Goal: Task Accomplishment & Management: Manage account settings

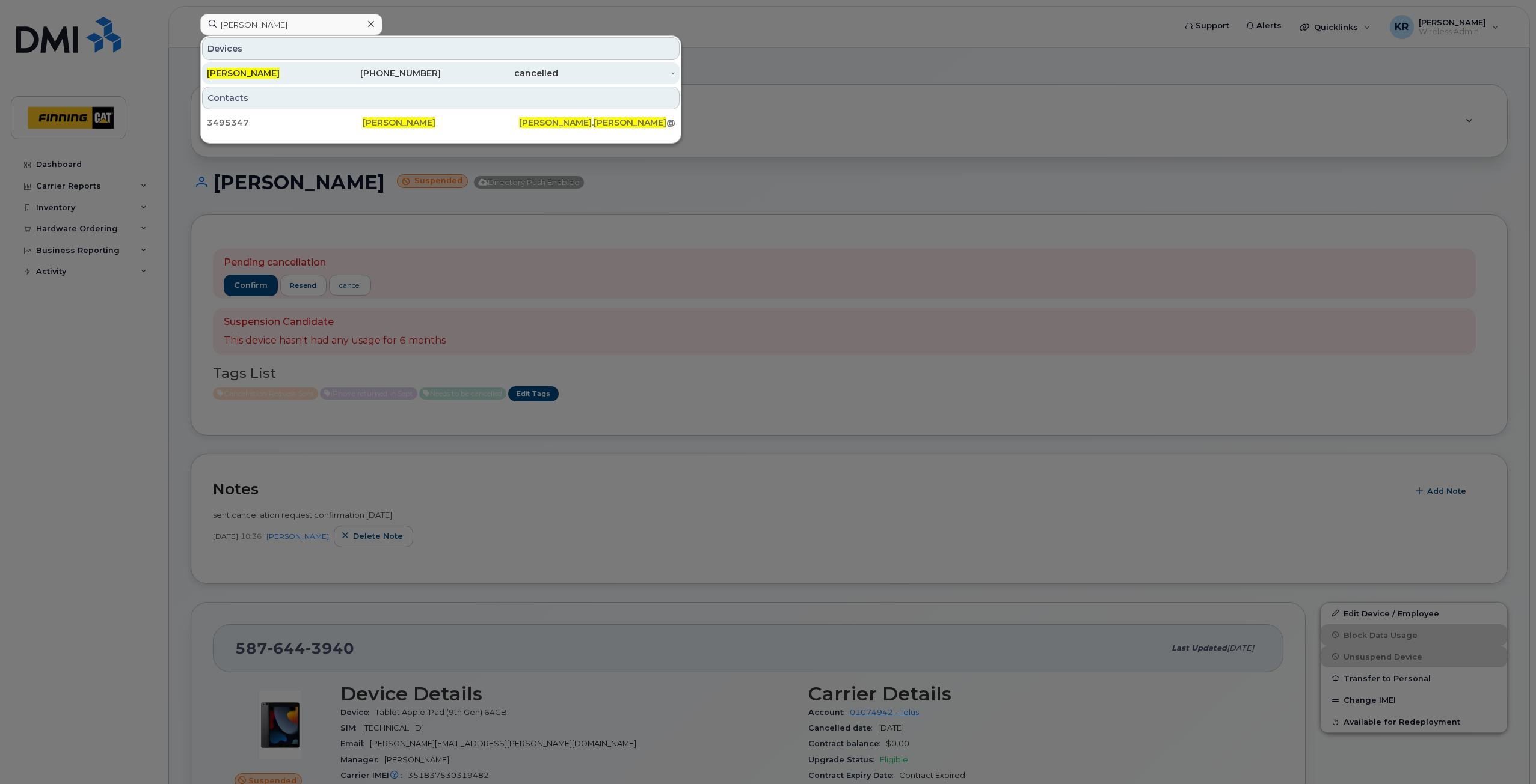
type input "[PERSON_NAME]"
click at [256, 74] on span "[PERSON_NAME]" at bounding box center [243, 73] width 73 height 11
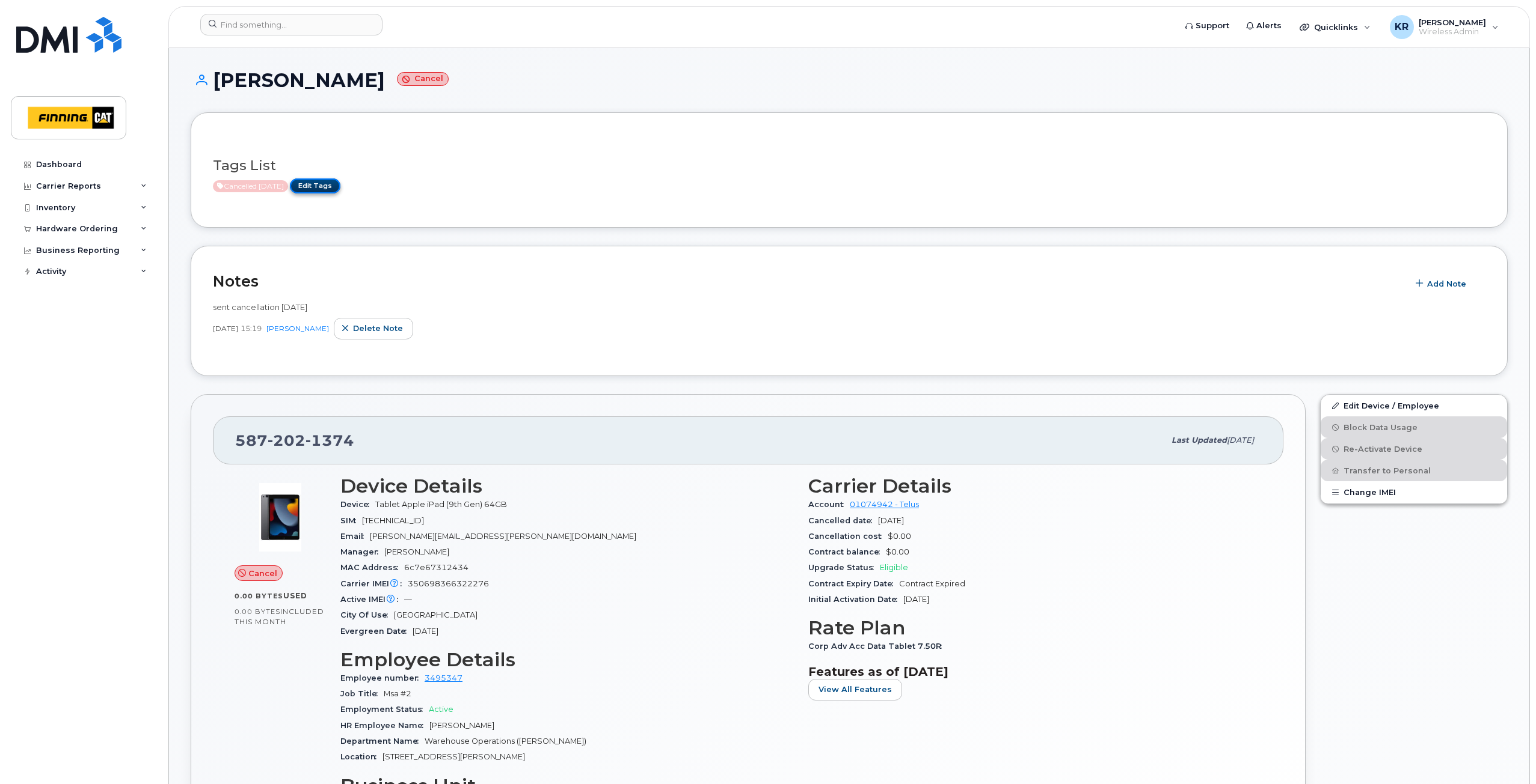
click at [323, 187] on link "Edit Tags" at bounding box center [315, 186] width 51 height 15
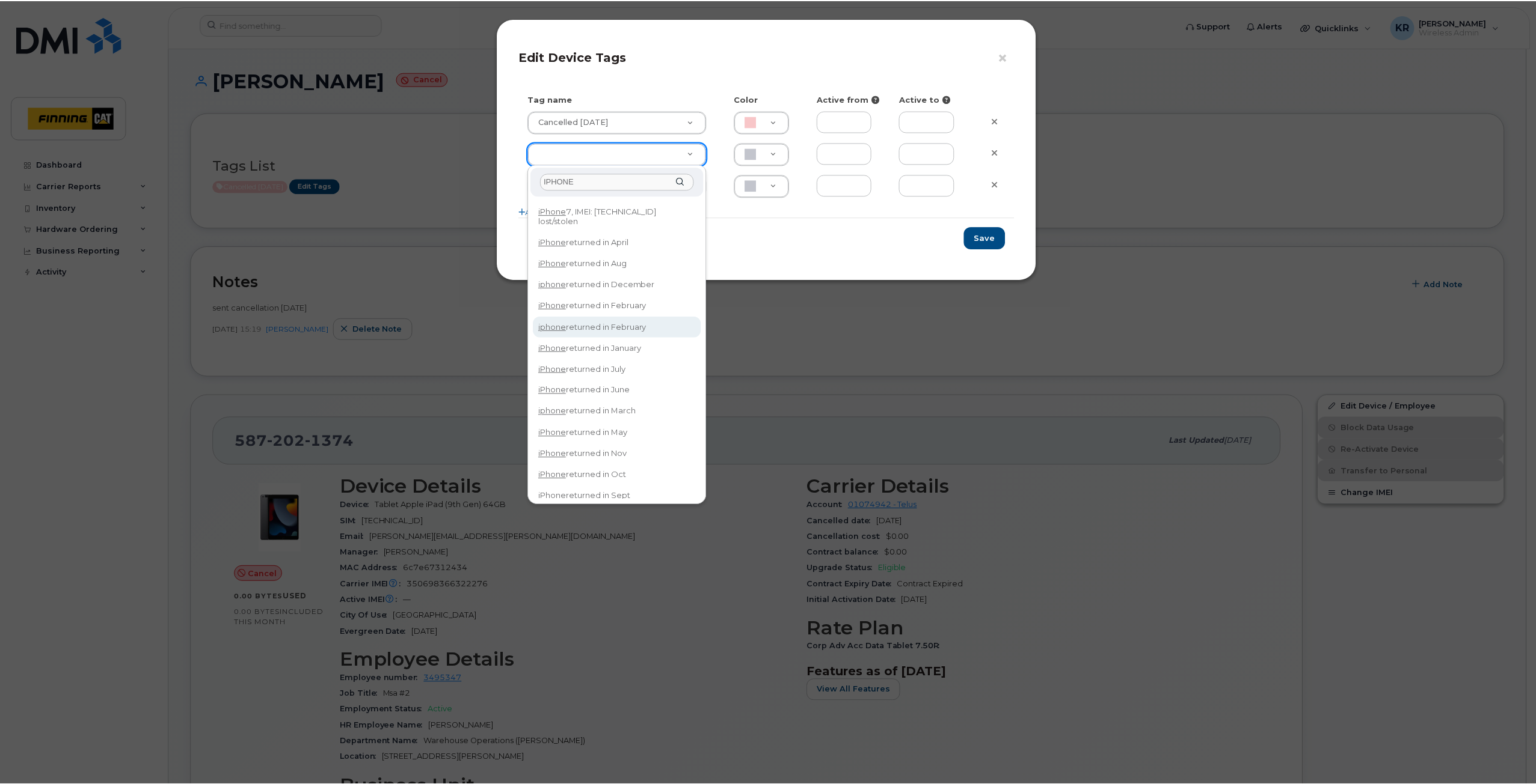
scroll to position [26, 0]
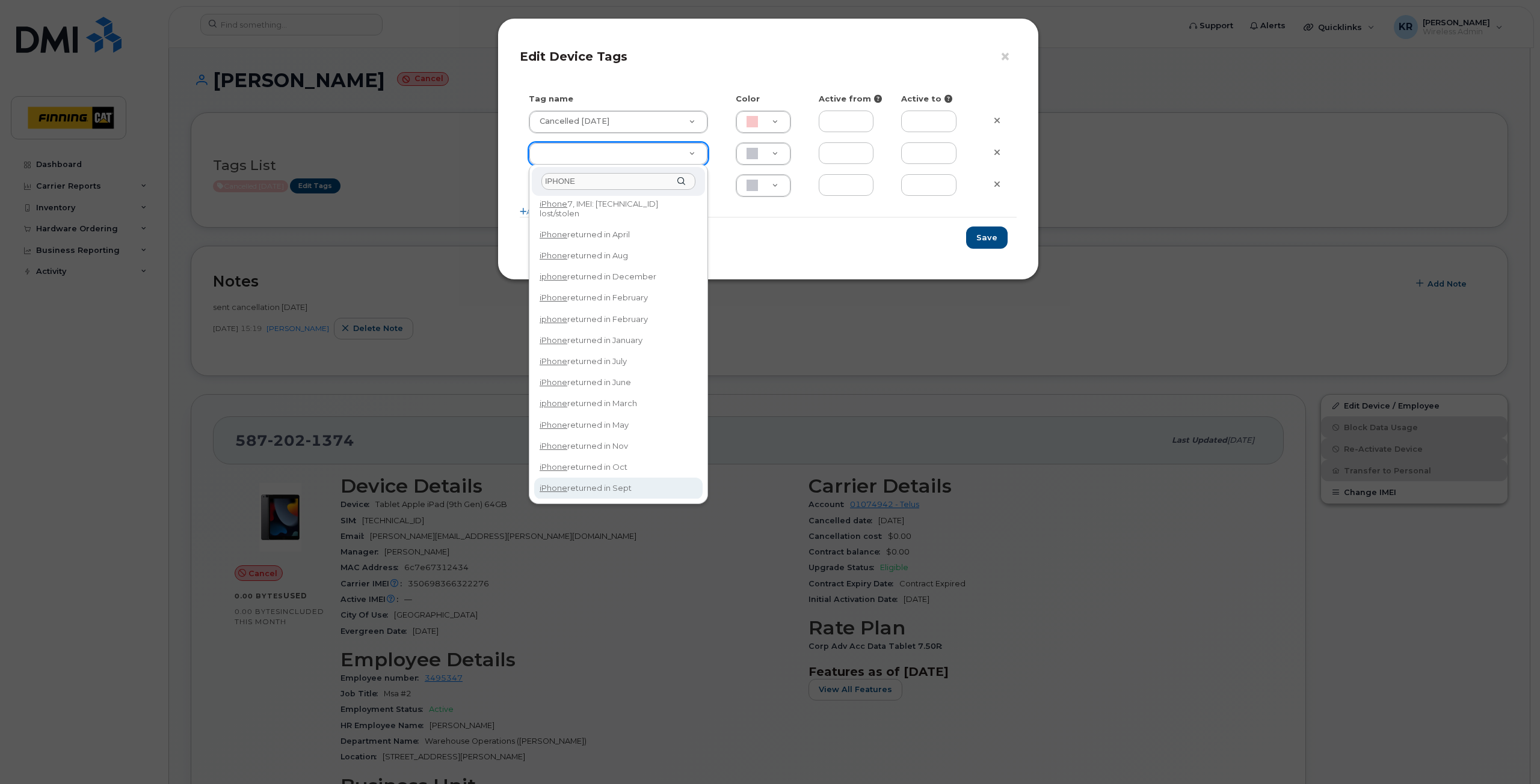
type input "IPHONE"
type input "iPhone returned in Sept"
type input "DFD3EE"
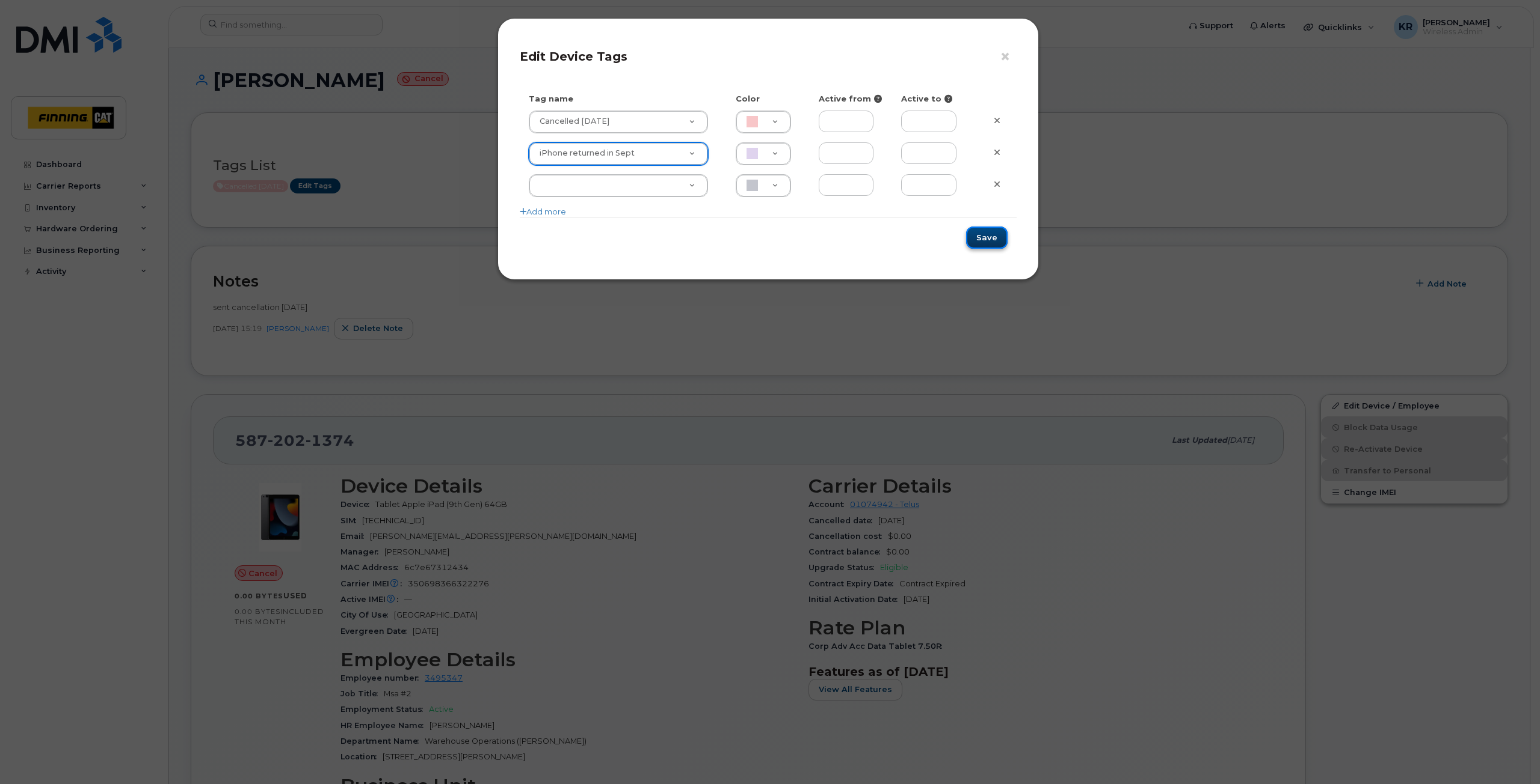
click at [983, 238] on button "Save" at bounding box center [987, 237] width 42 height 22
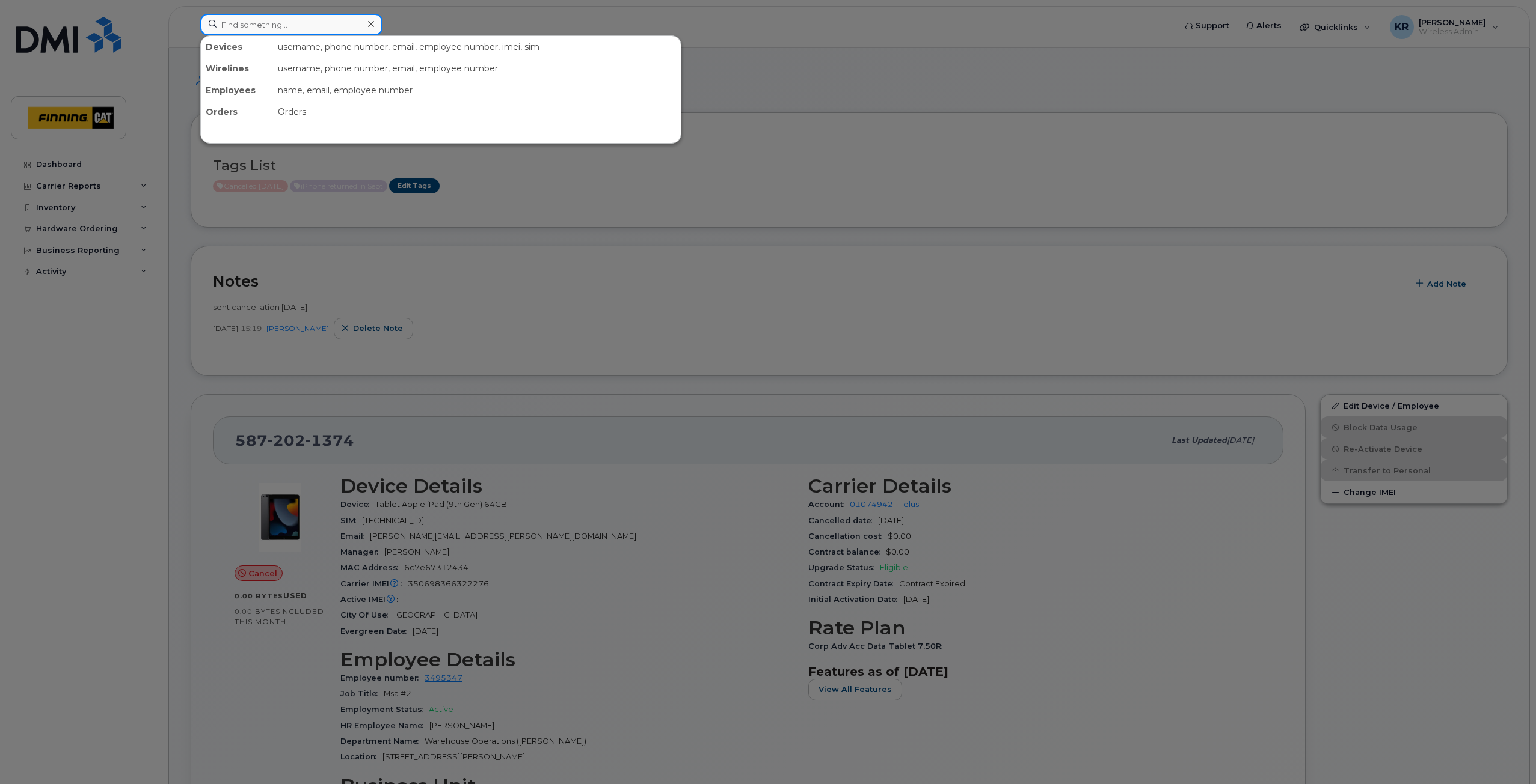
click at [255, 23] on input at bounding box center [290, 25] width 182 height 22
paste input "Justin Esser"
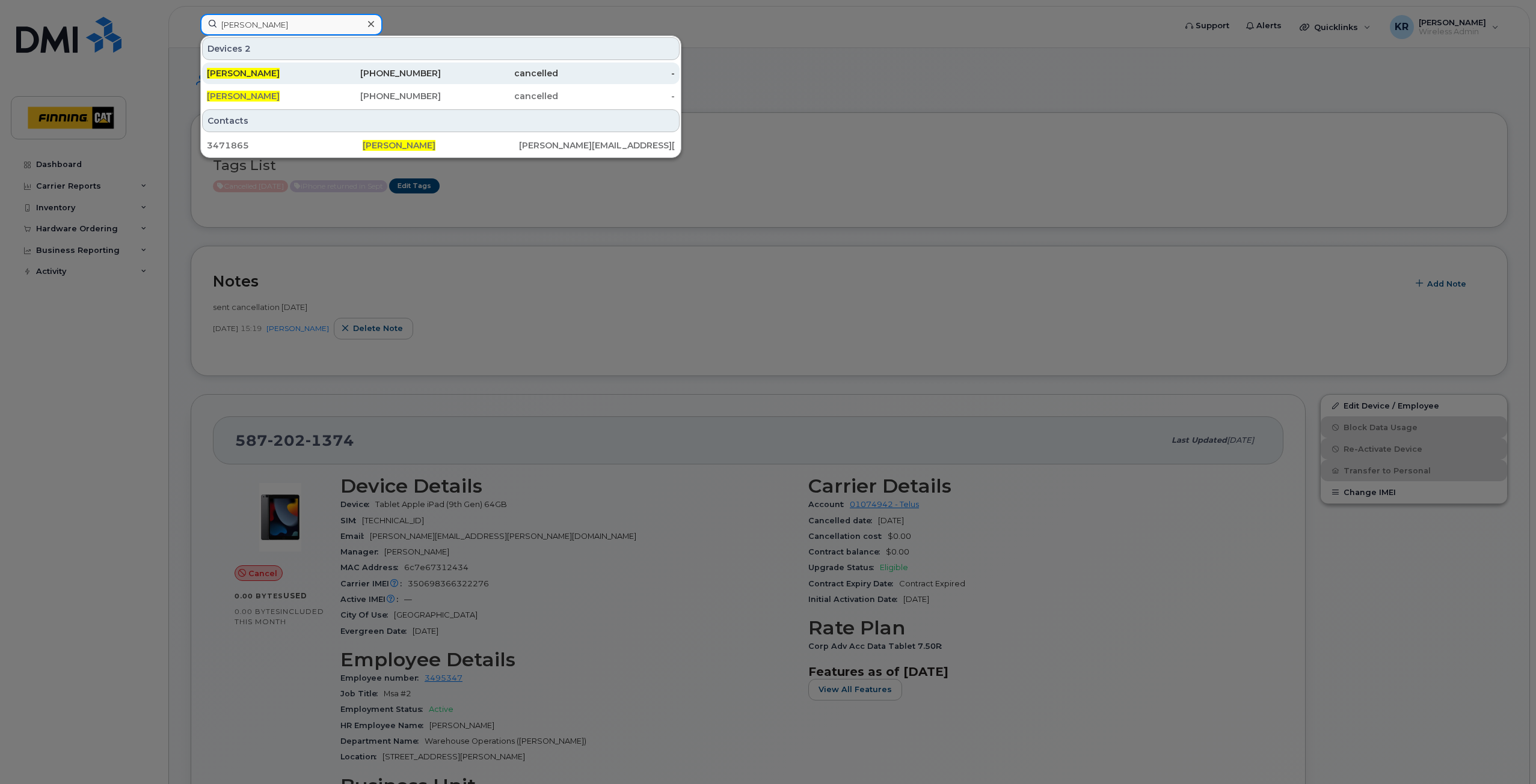
type input "Justin Esser"
click at [424, 73] on div "587-372-1469" at bounding box center [383, 74] width 117 height 12
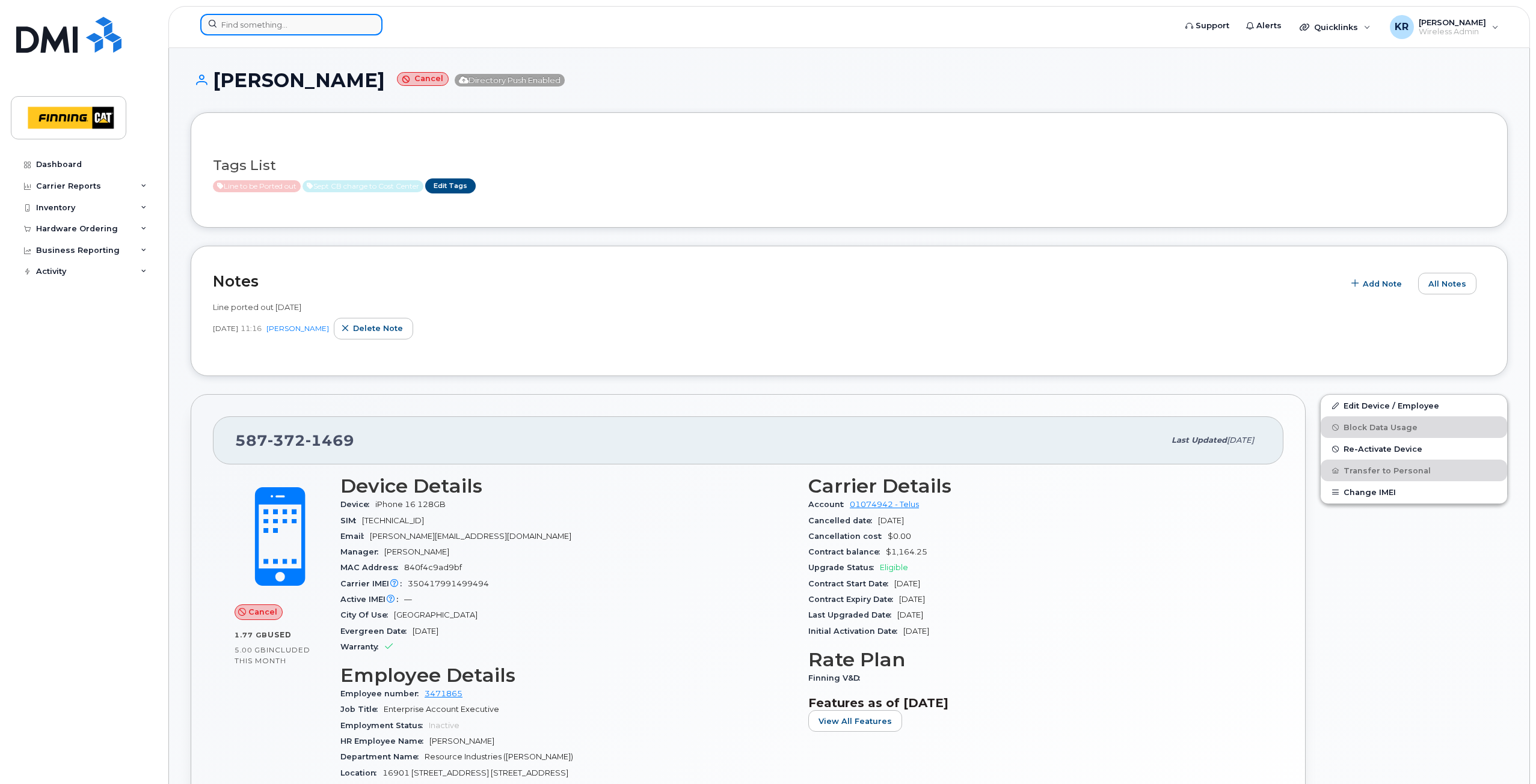
click at [290, 22] on input at bounding box center [290, 25] width 182 height 22
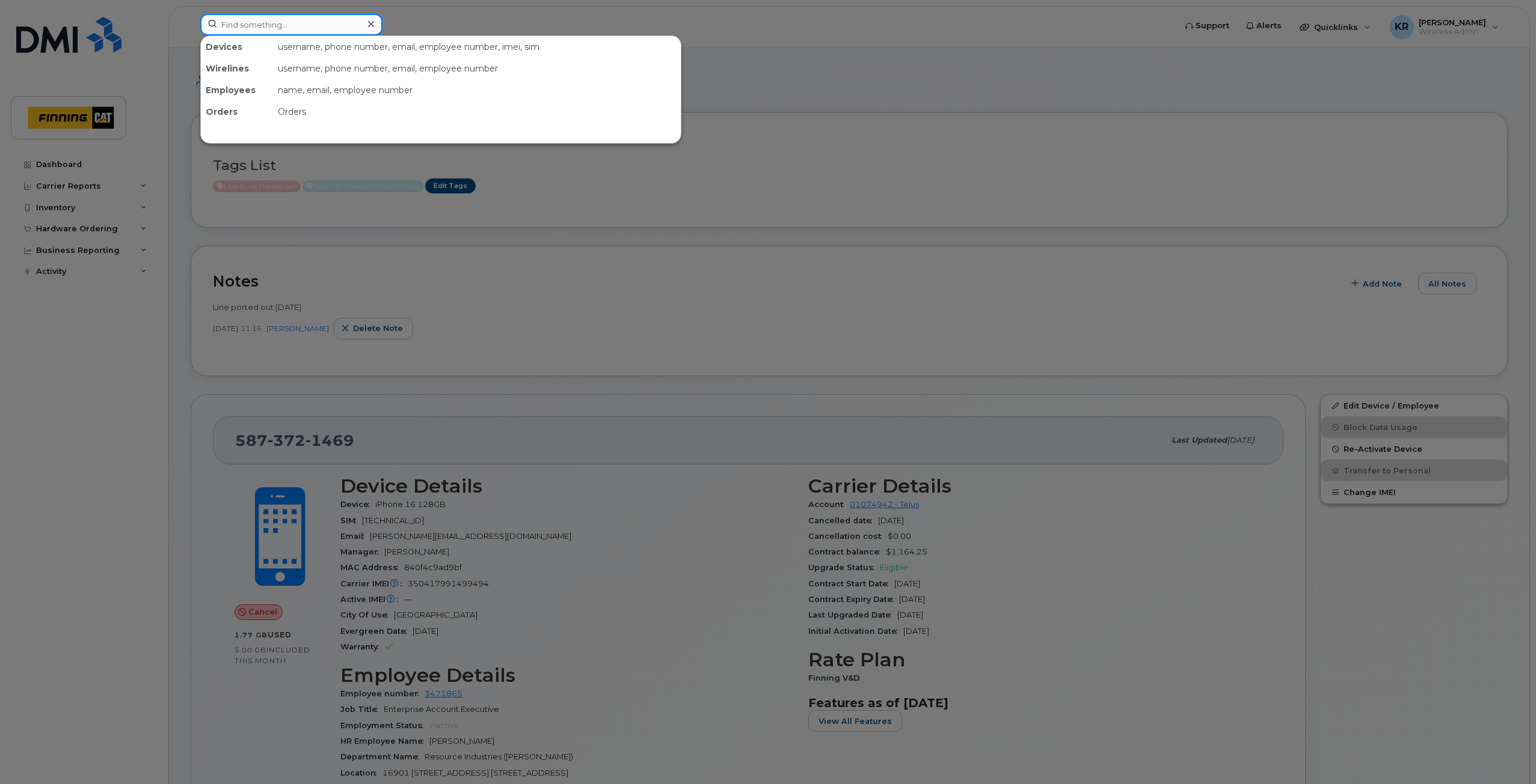
paste input "Justin Esser"
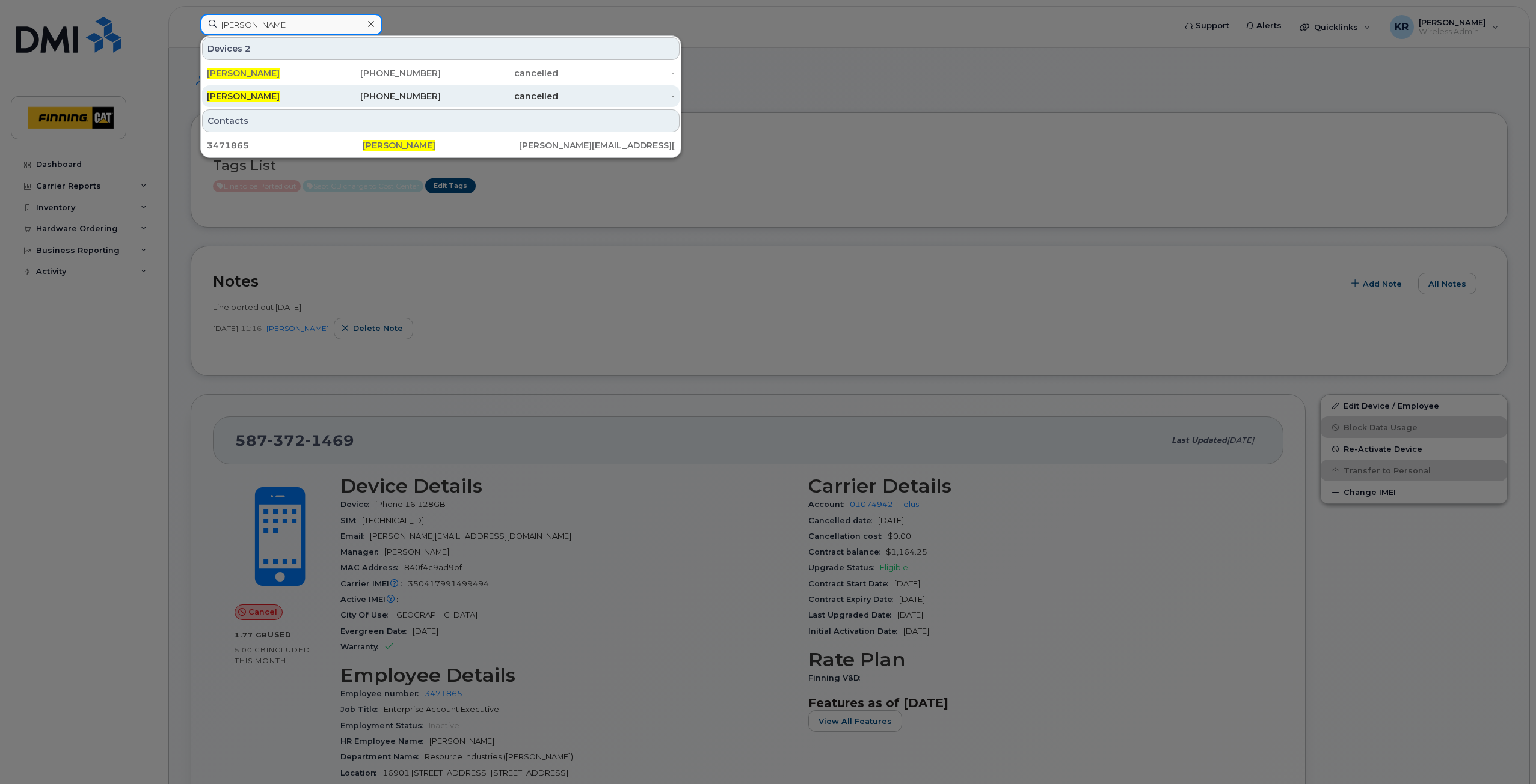
type input "Justin Esser"
click at [385, 100] on div "250-202-1461" at bounding box center [383, 96] width 117 height 12
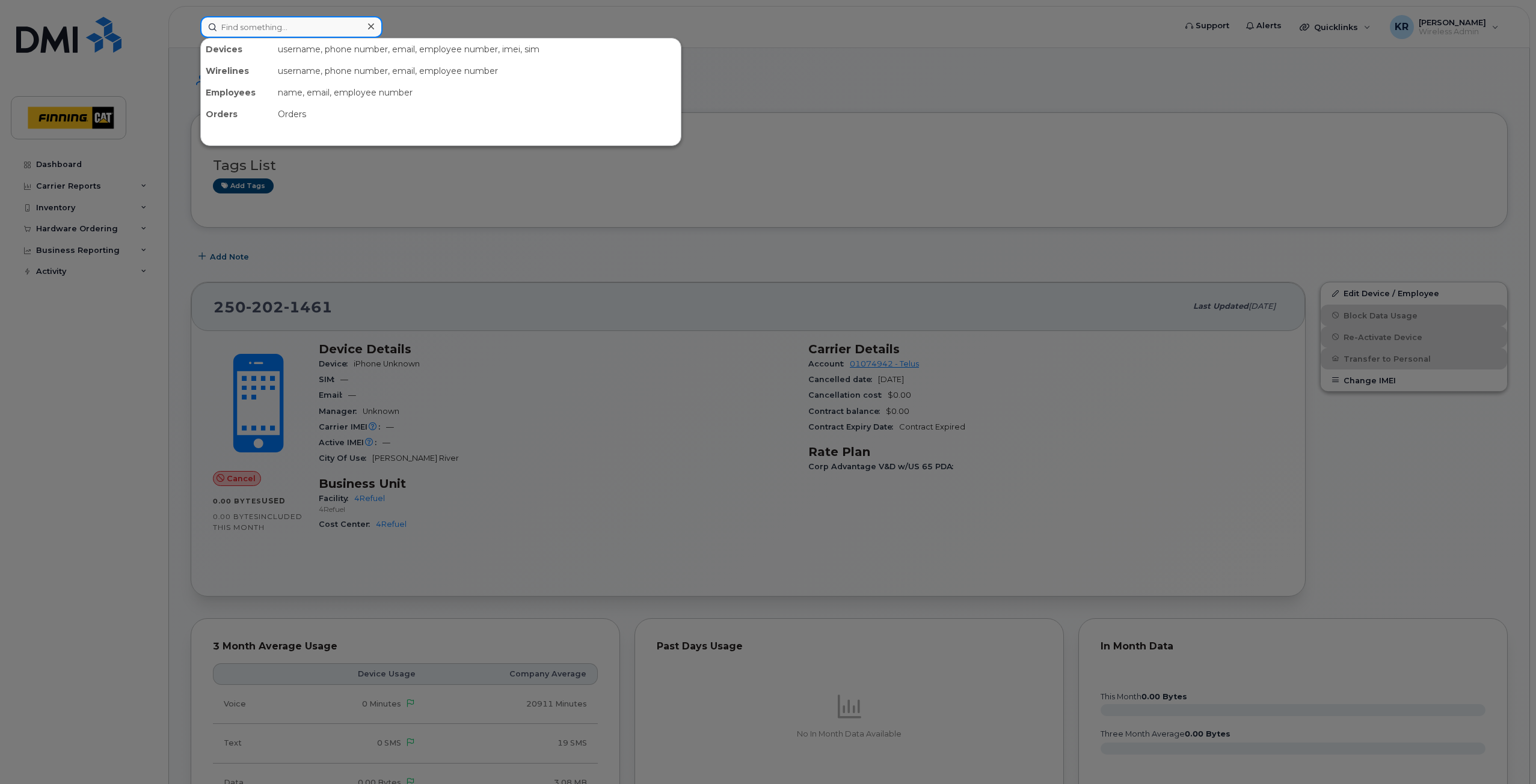
click at [268, 30] on input at bounding box center [290, 27] width 182 height 22
paste input "Justin Esser"
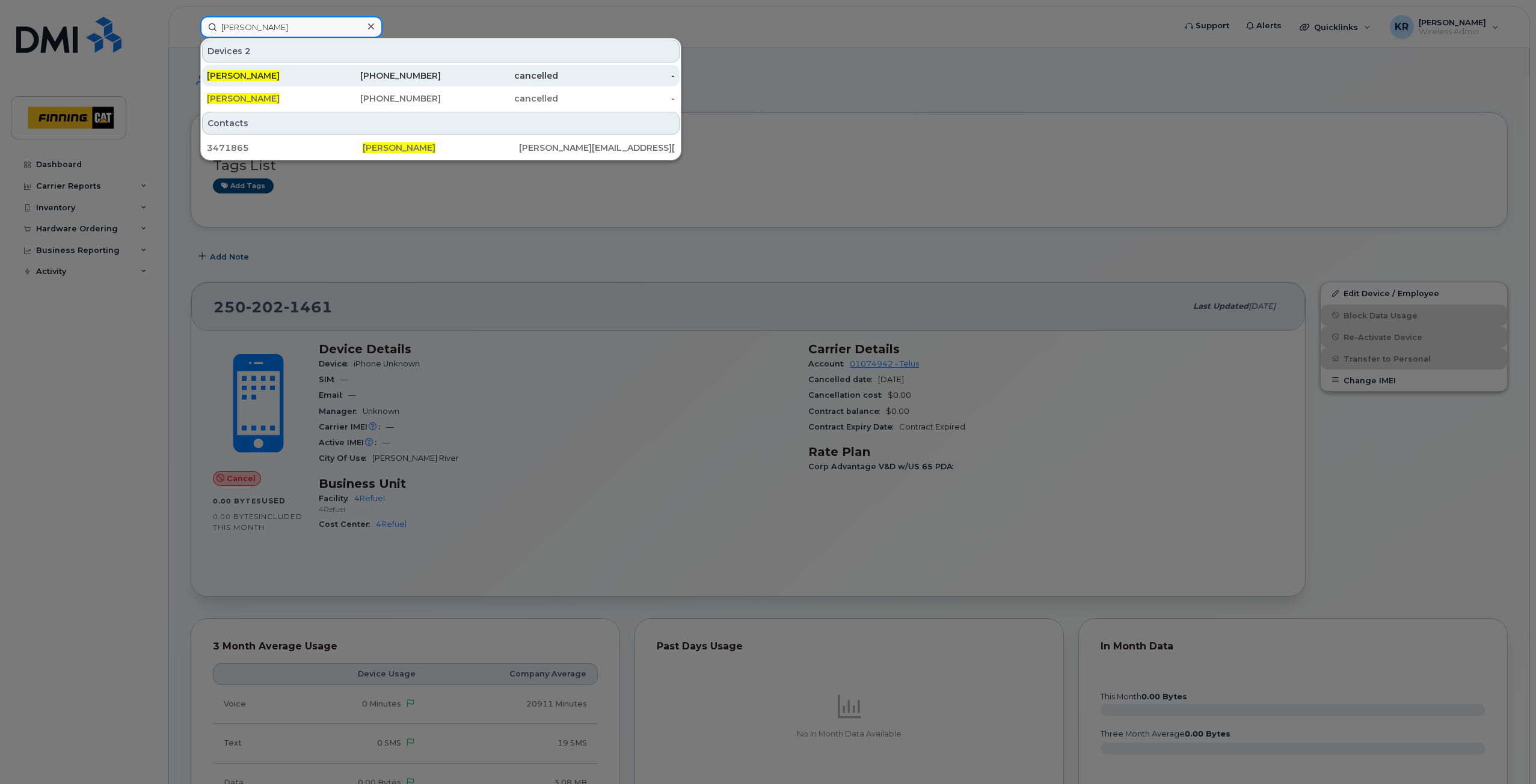
type input "Justin Esser"
click at [382, 79] on div "587-372-1469" at bounding box center [383, 76] width 117 height 12
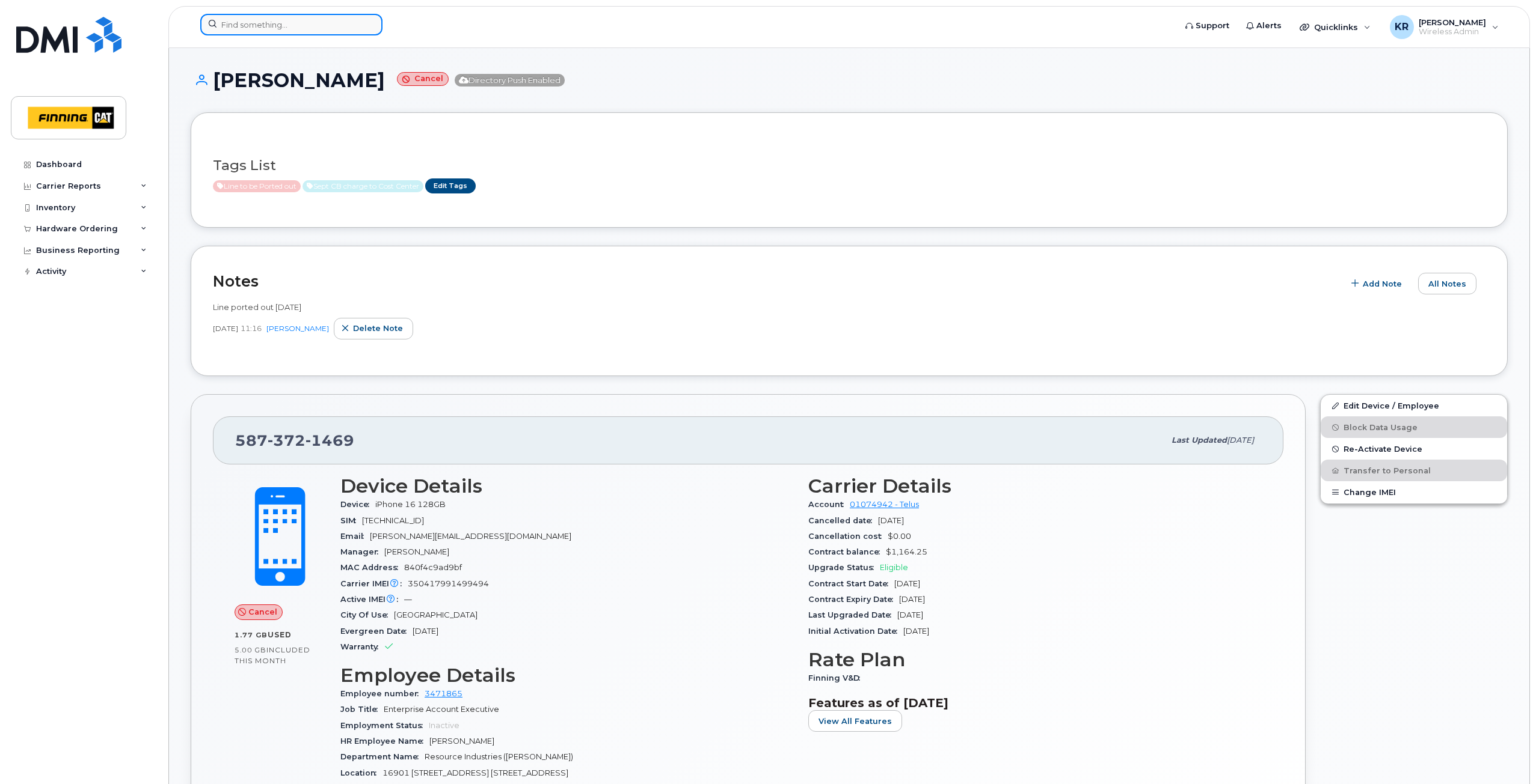
click at [265, 24] on input at bounding box center [290, 25] width 182 height 22
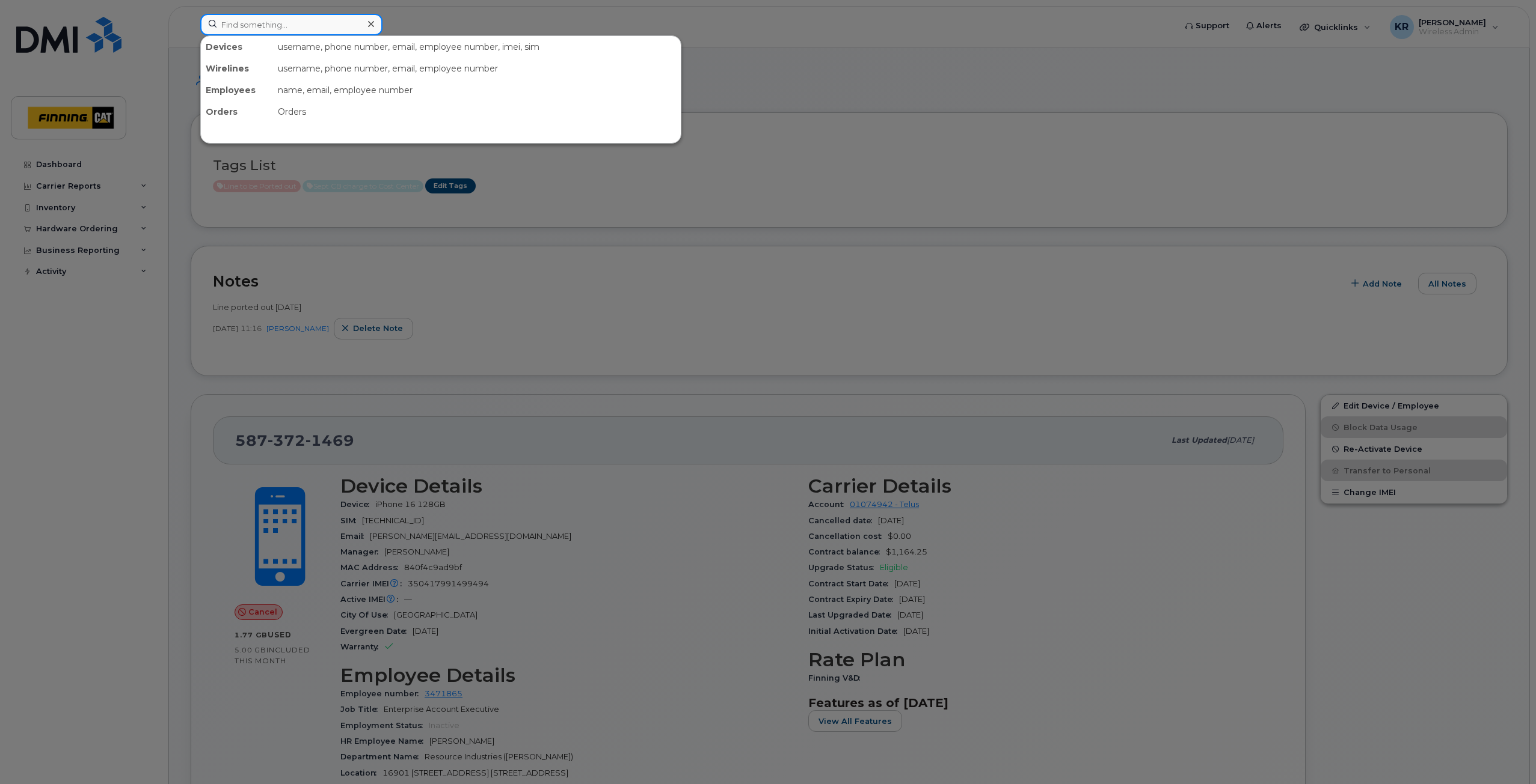
paste input "L1CF4G9XJJ"
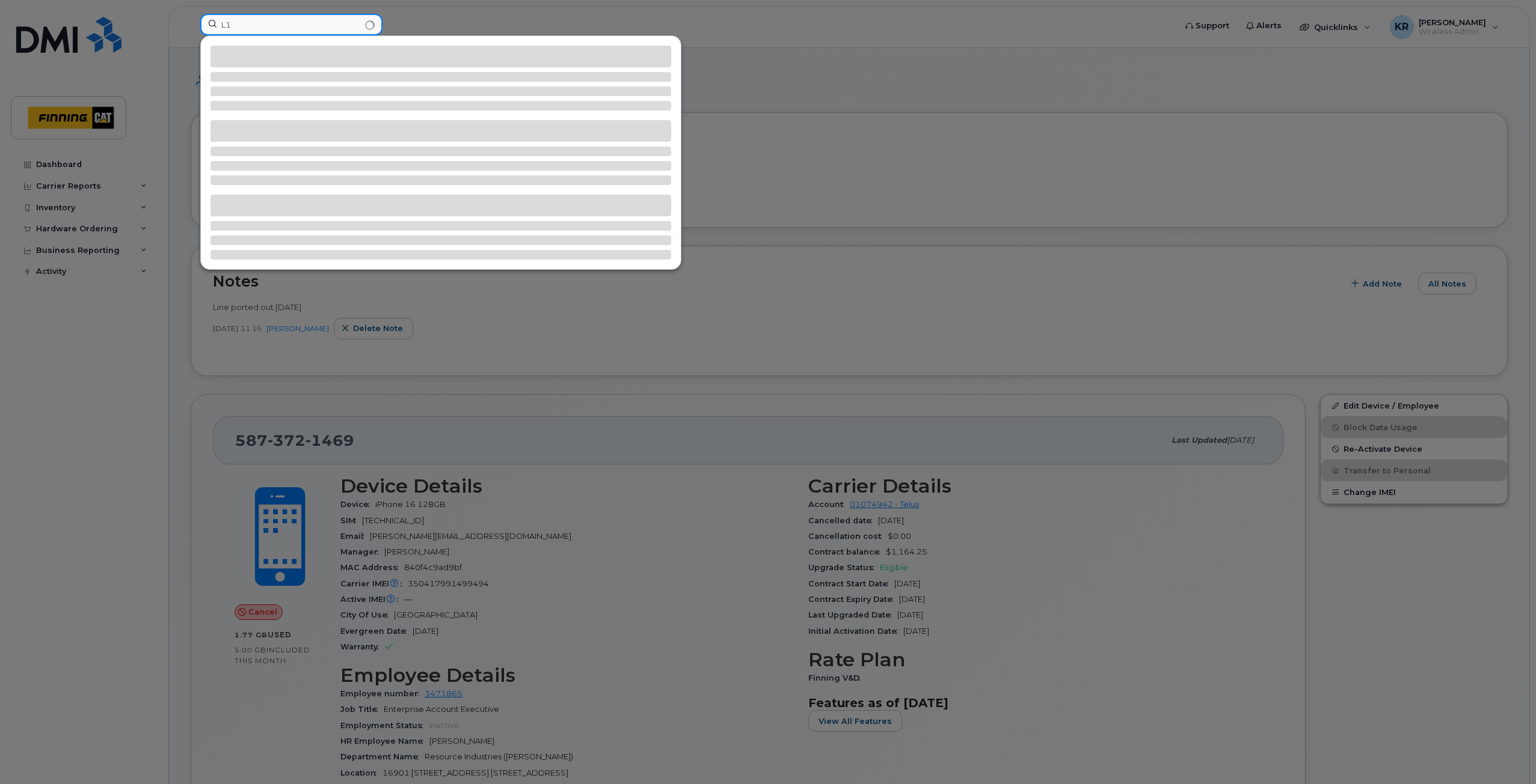
type input "L"
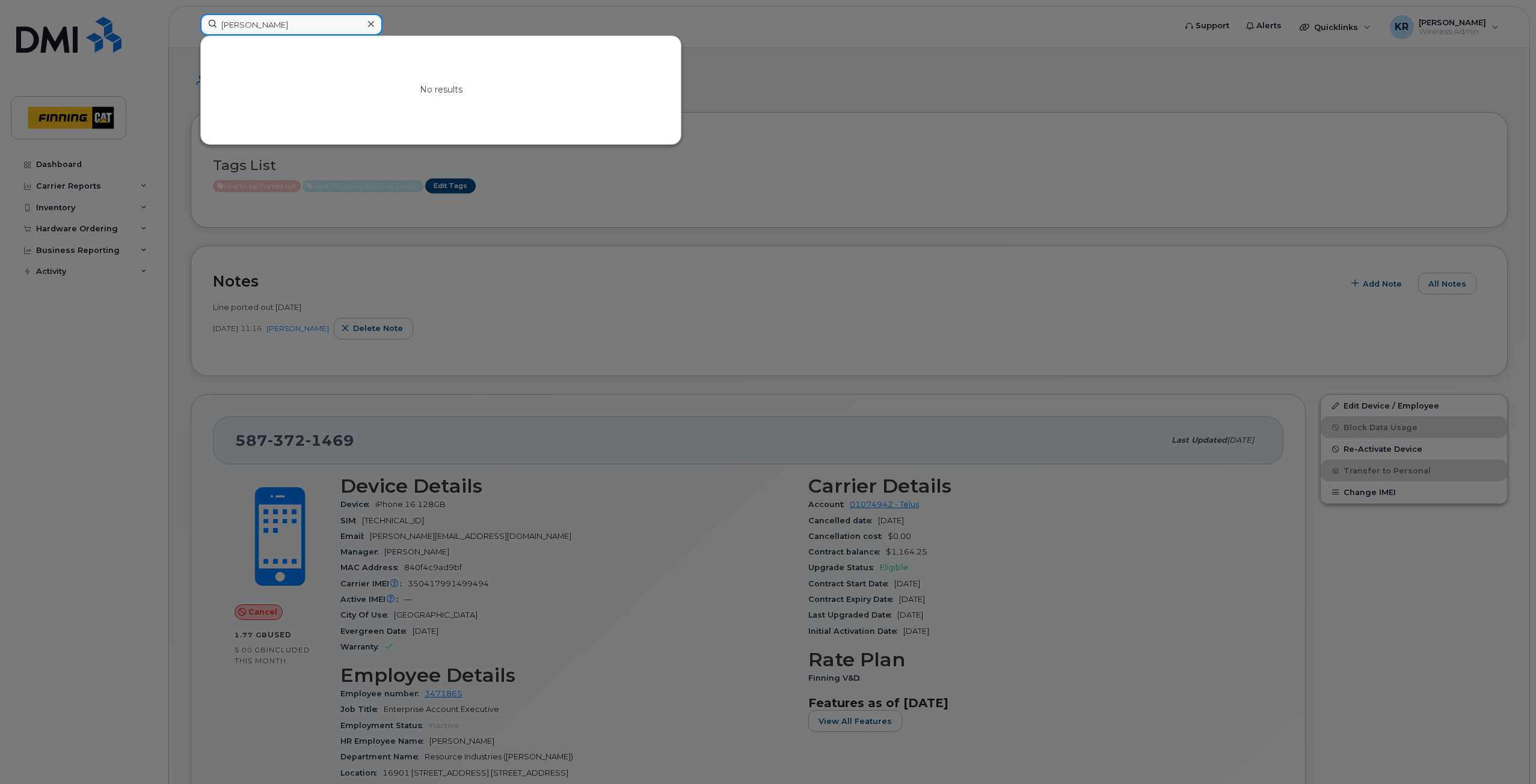
click at [239, 22] on input "Shane Pon" at bounding box center [290, 25] width 182 height 22
type input "[PERSON_NAME]"
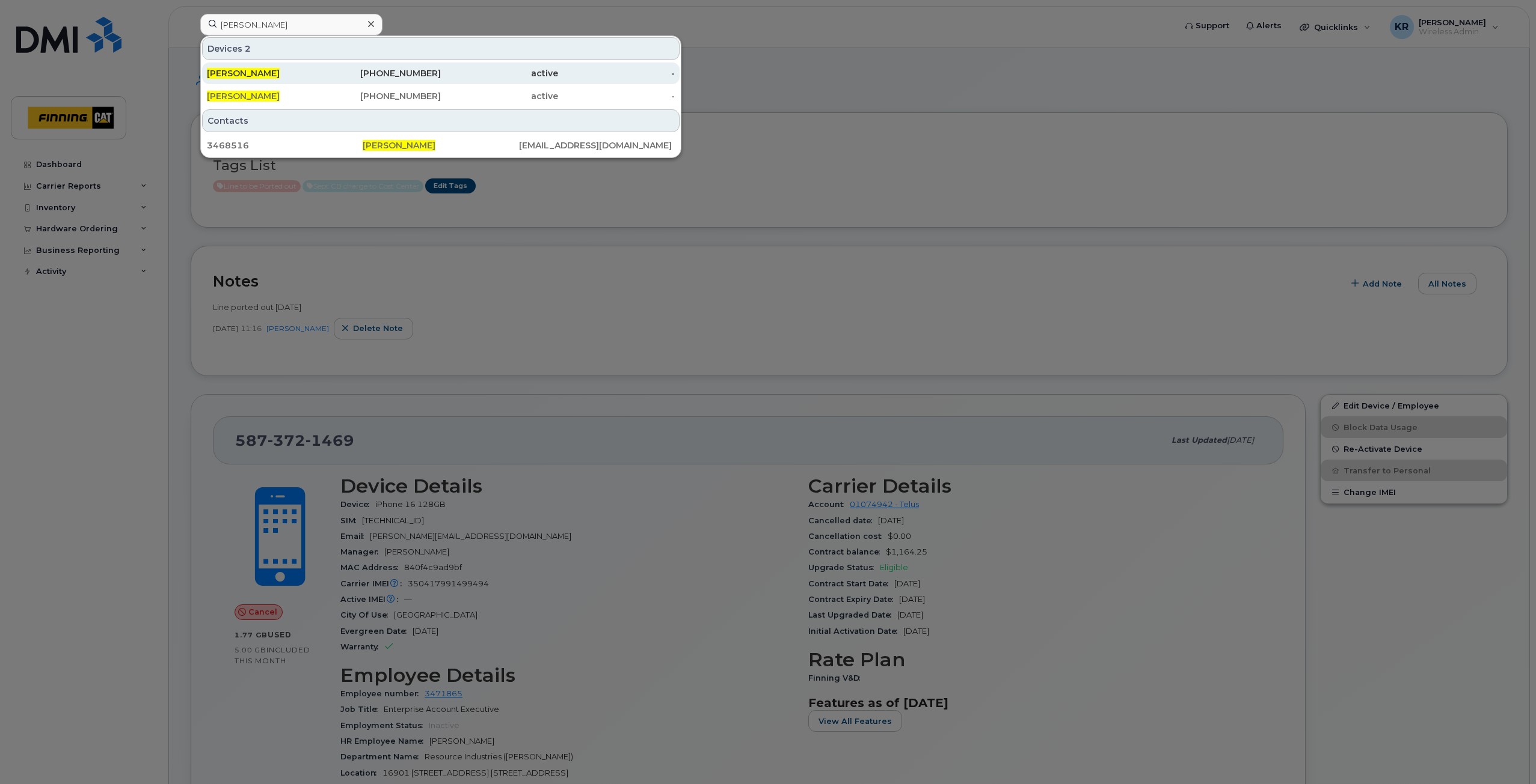
click at [433, 68] on div "403-391-6117" at bounding box center [383, 74] width 117 height 12
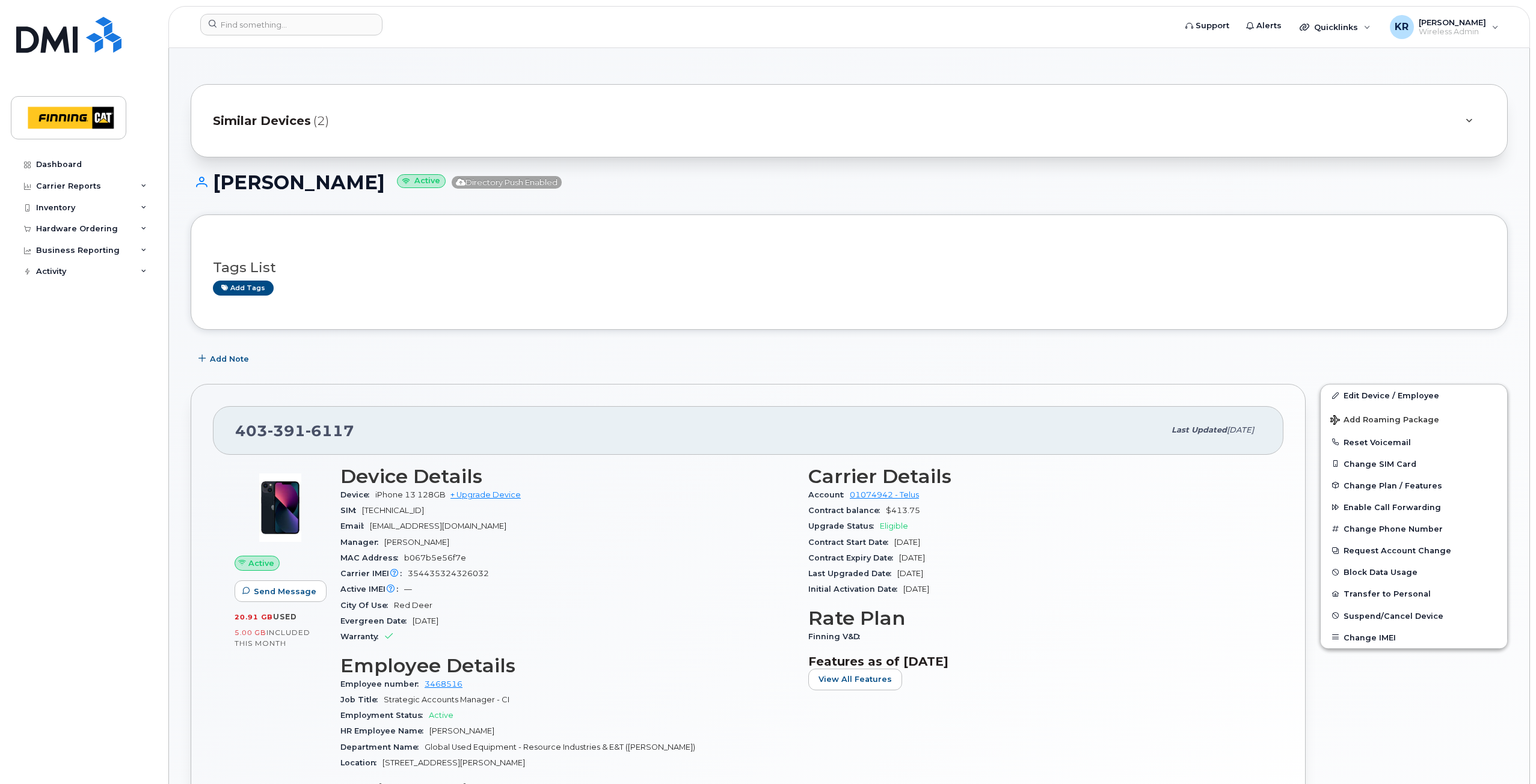
click at [265, 119] on span "Similar Devices" at bounding box center [261, 121] width 98 height 18
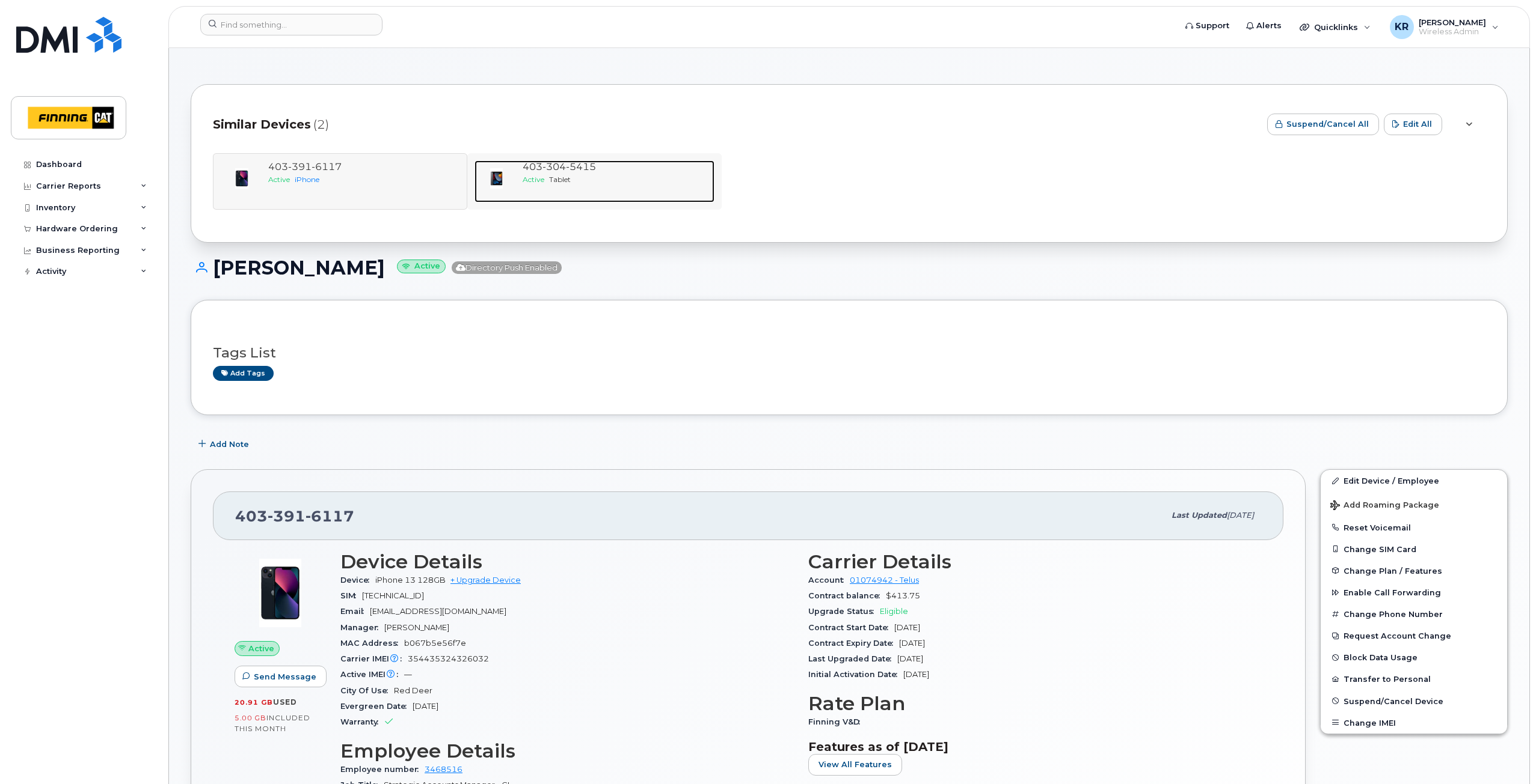
click at [568, 174] on div "Active Tablet" at bounding box center [616, 179] width 187 height 10
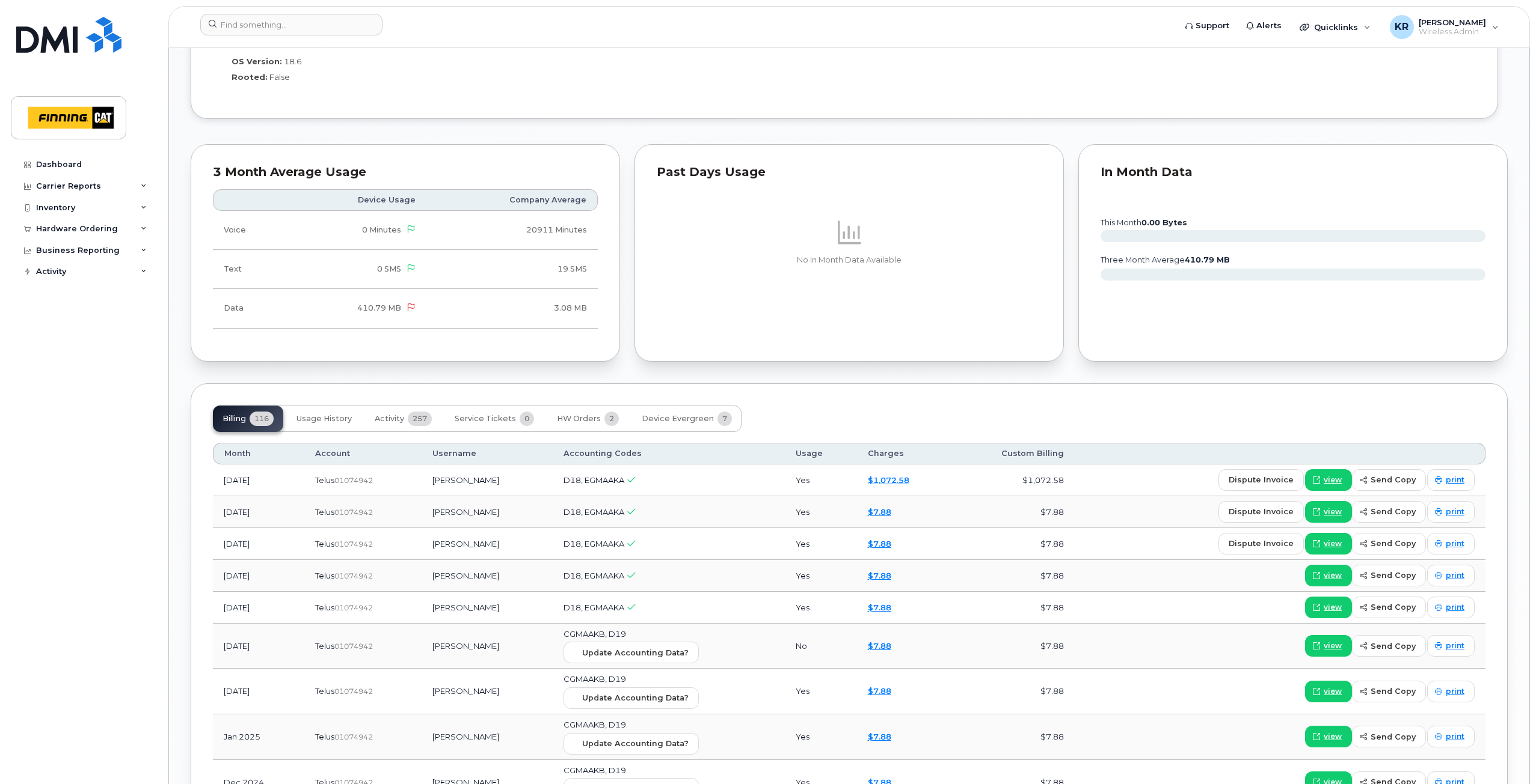
scroll to position [1082, 0]
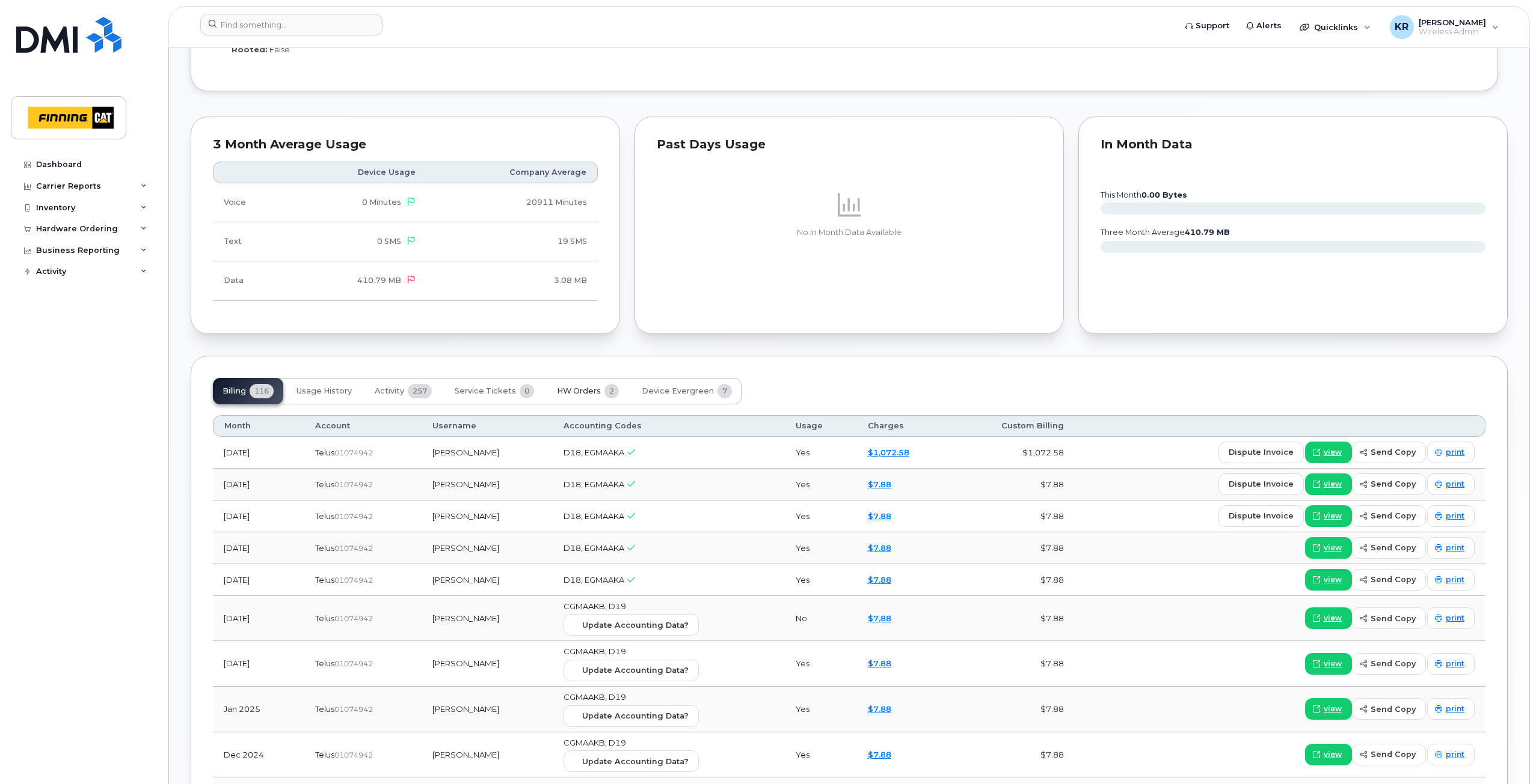
click at [572, 392] on span "HW Orders" at bounding box center [579, 392] width 44 height 10
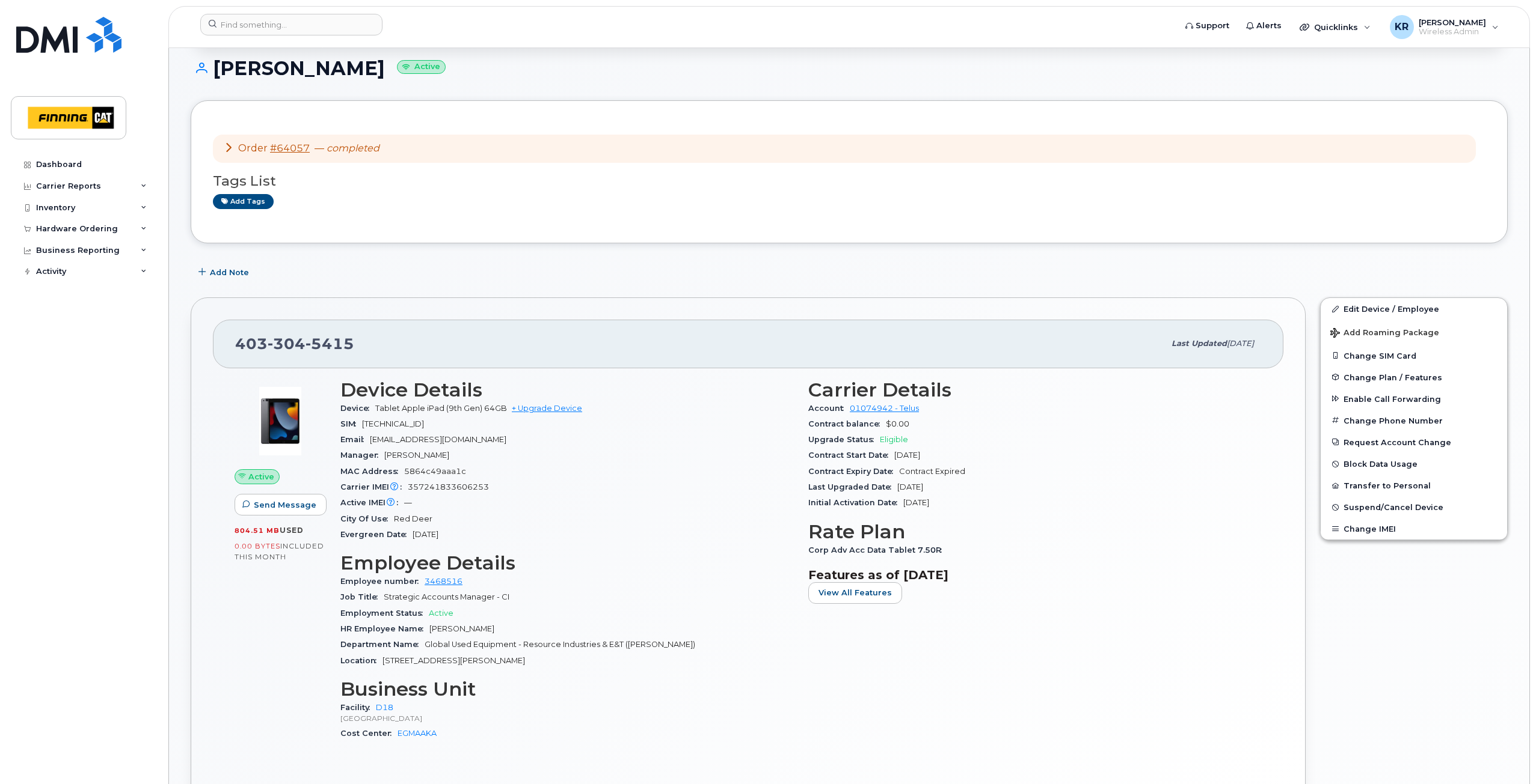
scroll to position [0, 0]
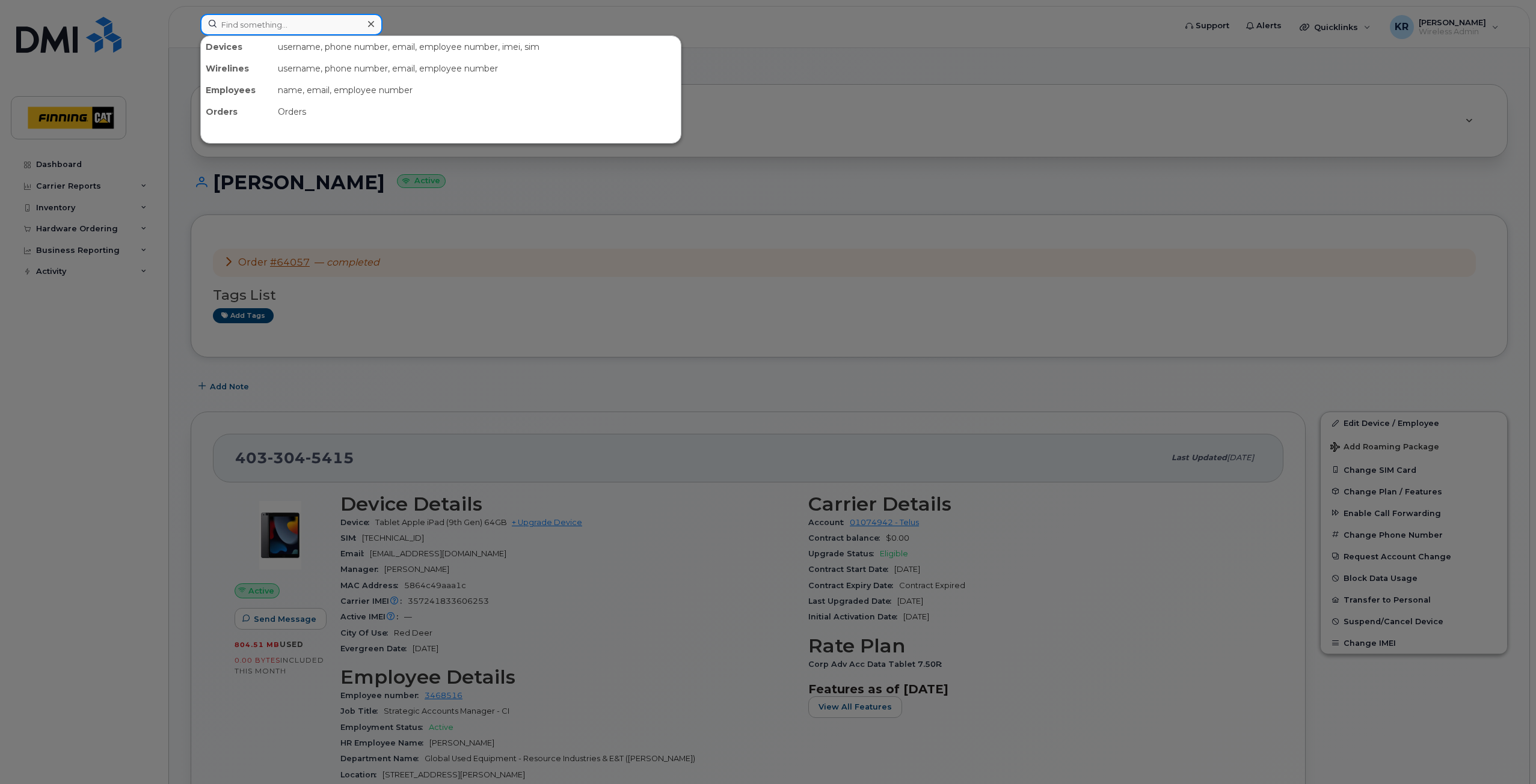
click at [257, 33] on input at bounding box center [290, 25] width 182 height 22
paste input "[TECHNICAL_ID]"
drag, startPoint x: 329, startPoint y: 25, endPoint x: 214, endPoint y: 33, distance: 115.3
click at [214, 33] on input "[TECHNICAL_ID]" at bounding box center [290, 25] width 182 height 22
paste input "[PERSON_NAME]"
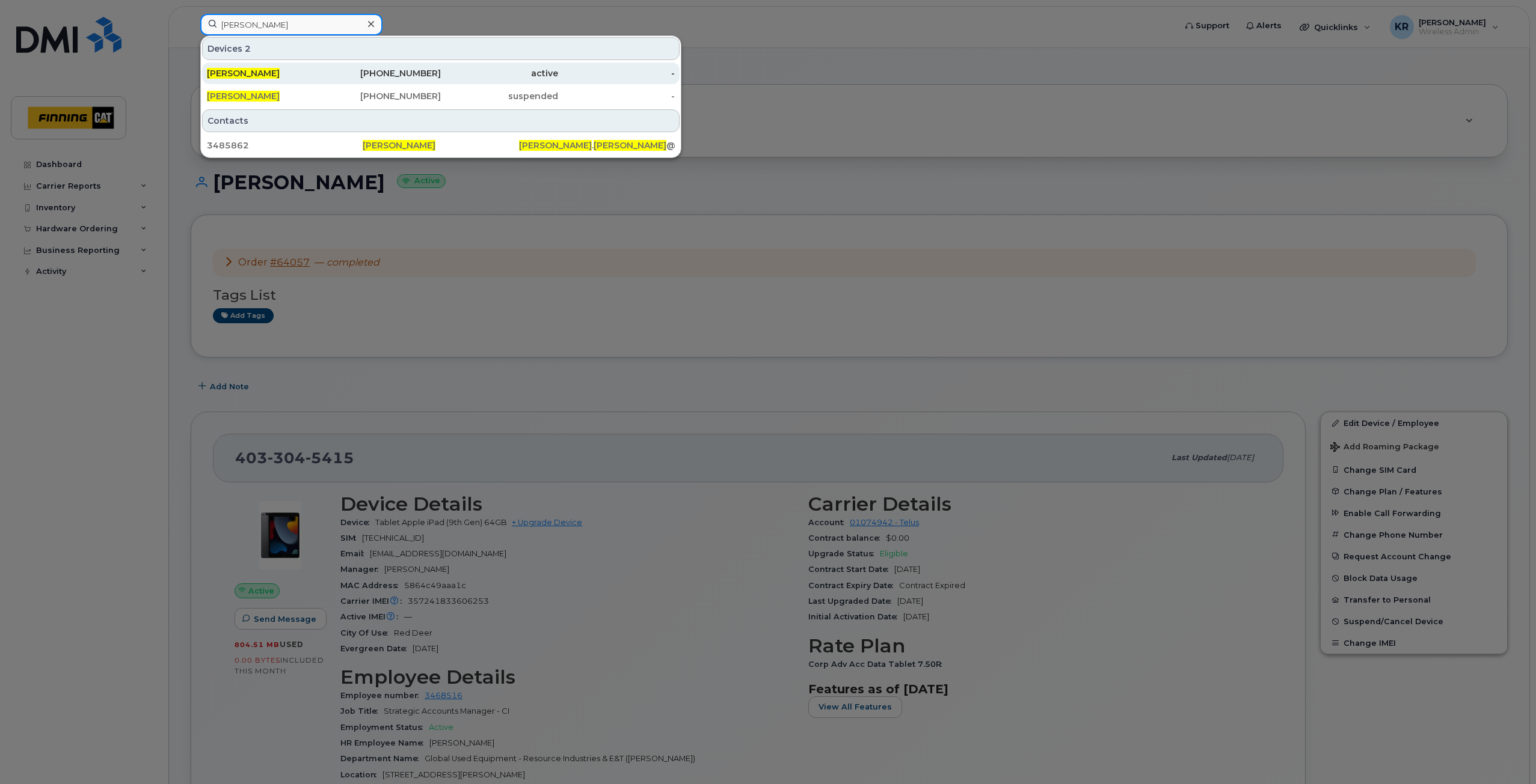
type input "[PERSON_NAME]"
click at [431, 73] on div "[PHONE_NUMBER]" at bounding box center [383, 74] width 117 height 12
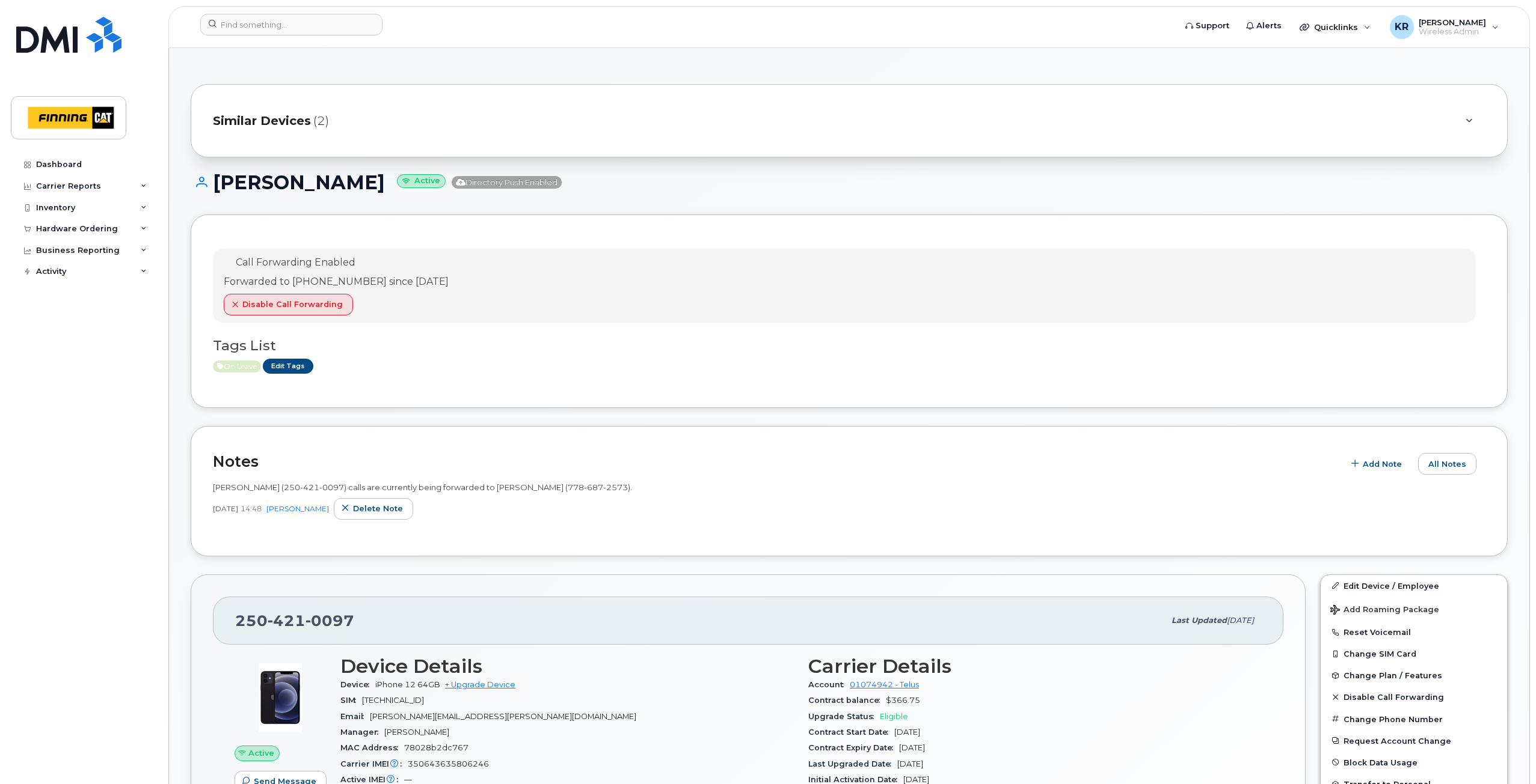
click at [290, 124] on span "Similar Devices" at bounding box center [261, 121] width 98 height 18
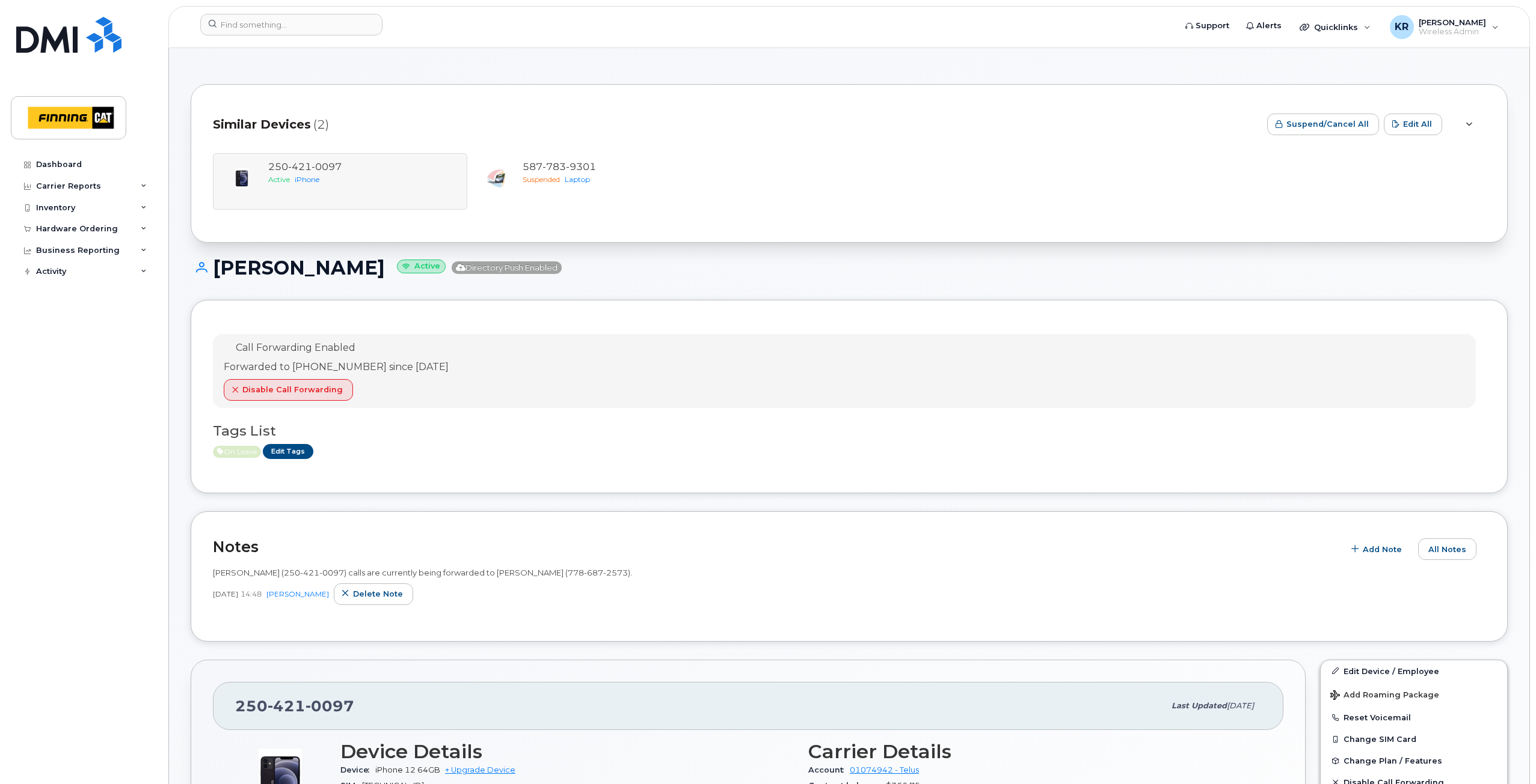
click at [808, 87] on div "Similar Devices (2) Suspend/Cancel All Edit All 250 421 0097 Active iPhone 587 …" at bounding box center [849, 164] width 1317 height 159
click at [1346, 28] on span "Quicklinks" at bounding box center [1336, 27] width 44 height 10
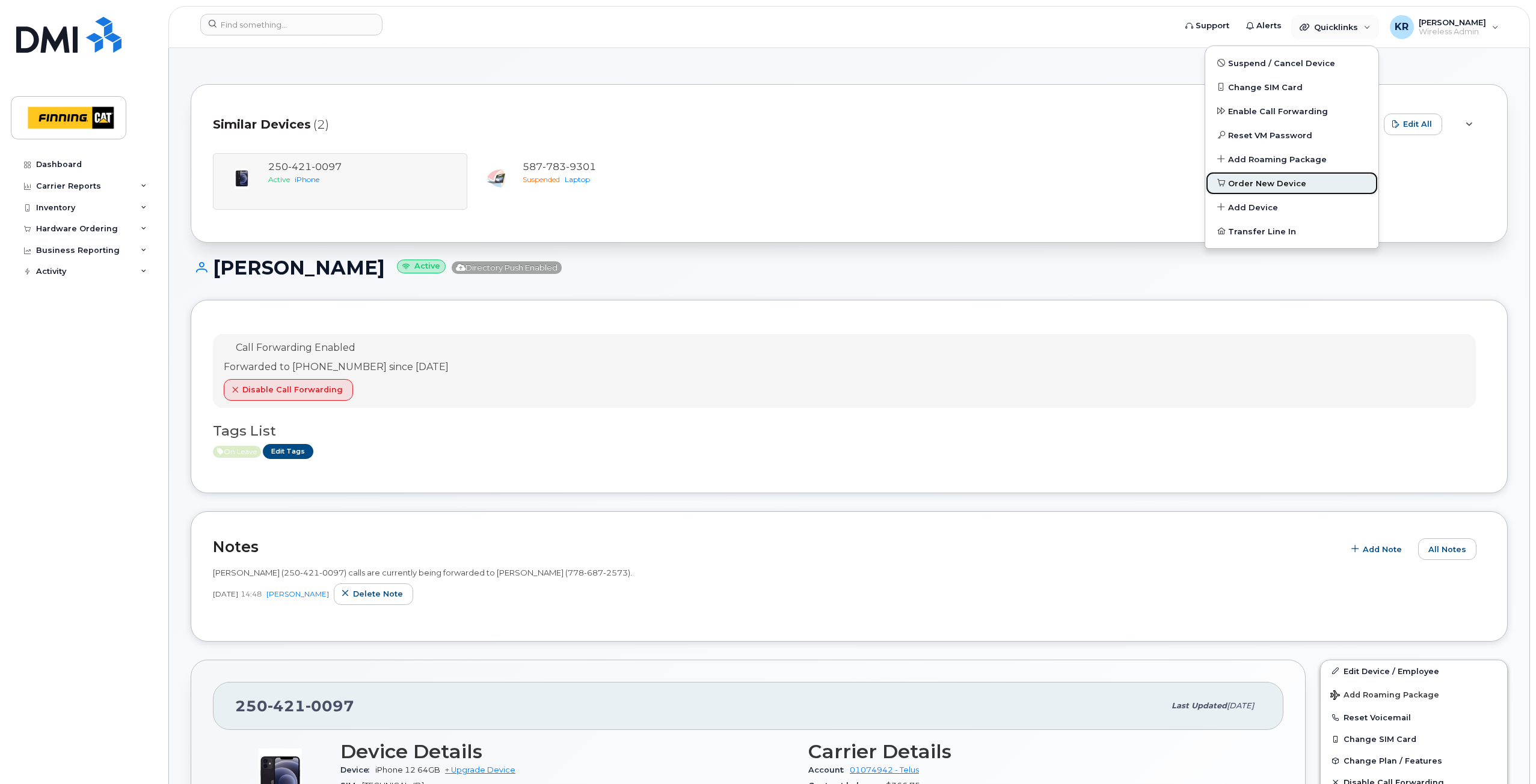
click at [1269, 184] on span "Order New Device" at bounding box center [1267, 184] width 79 height 12
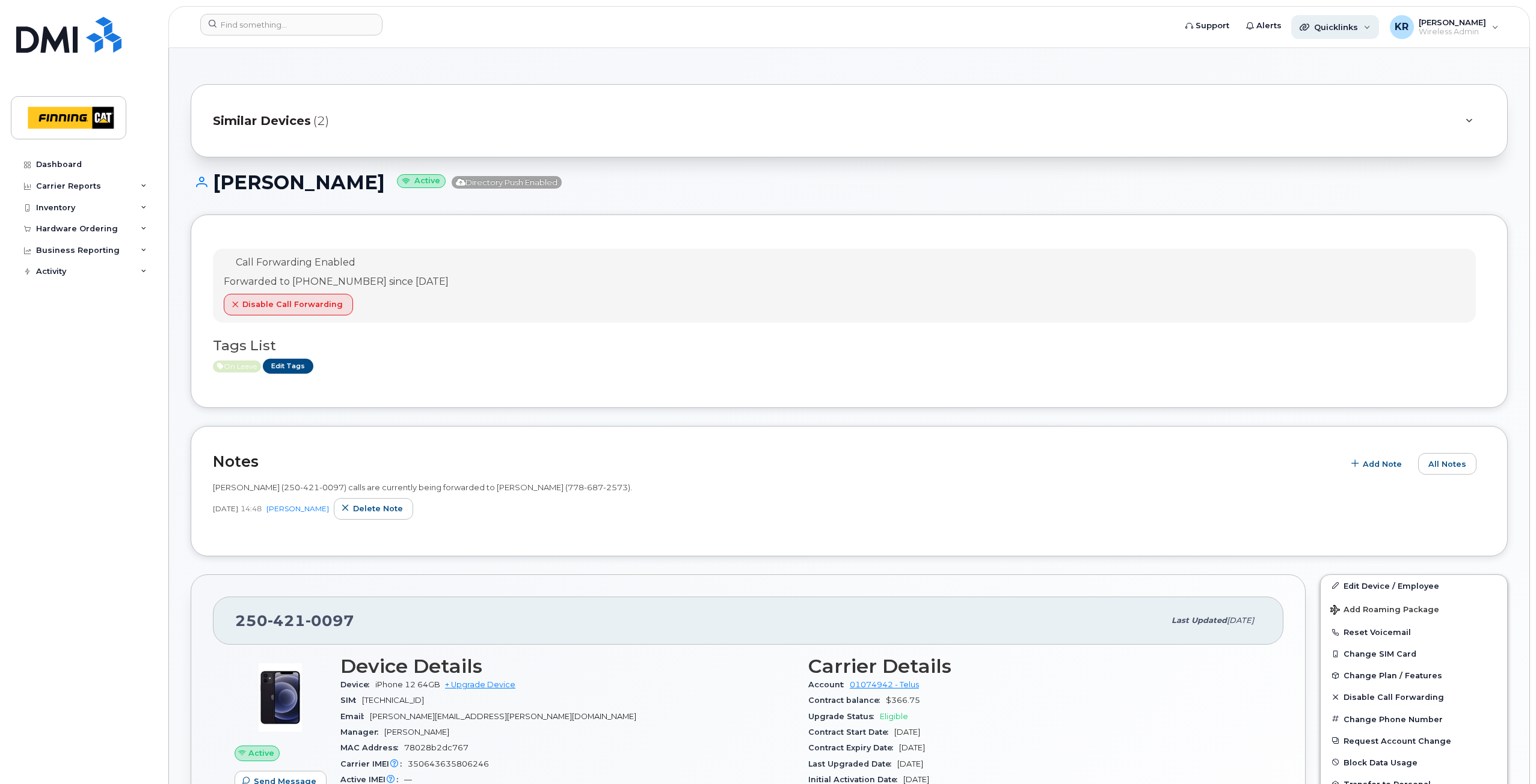
click at [1339, 28] on span "Quicklinks" at bounding box center [1336, 27] width 44 height 10
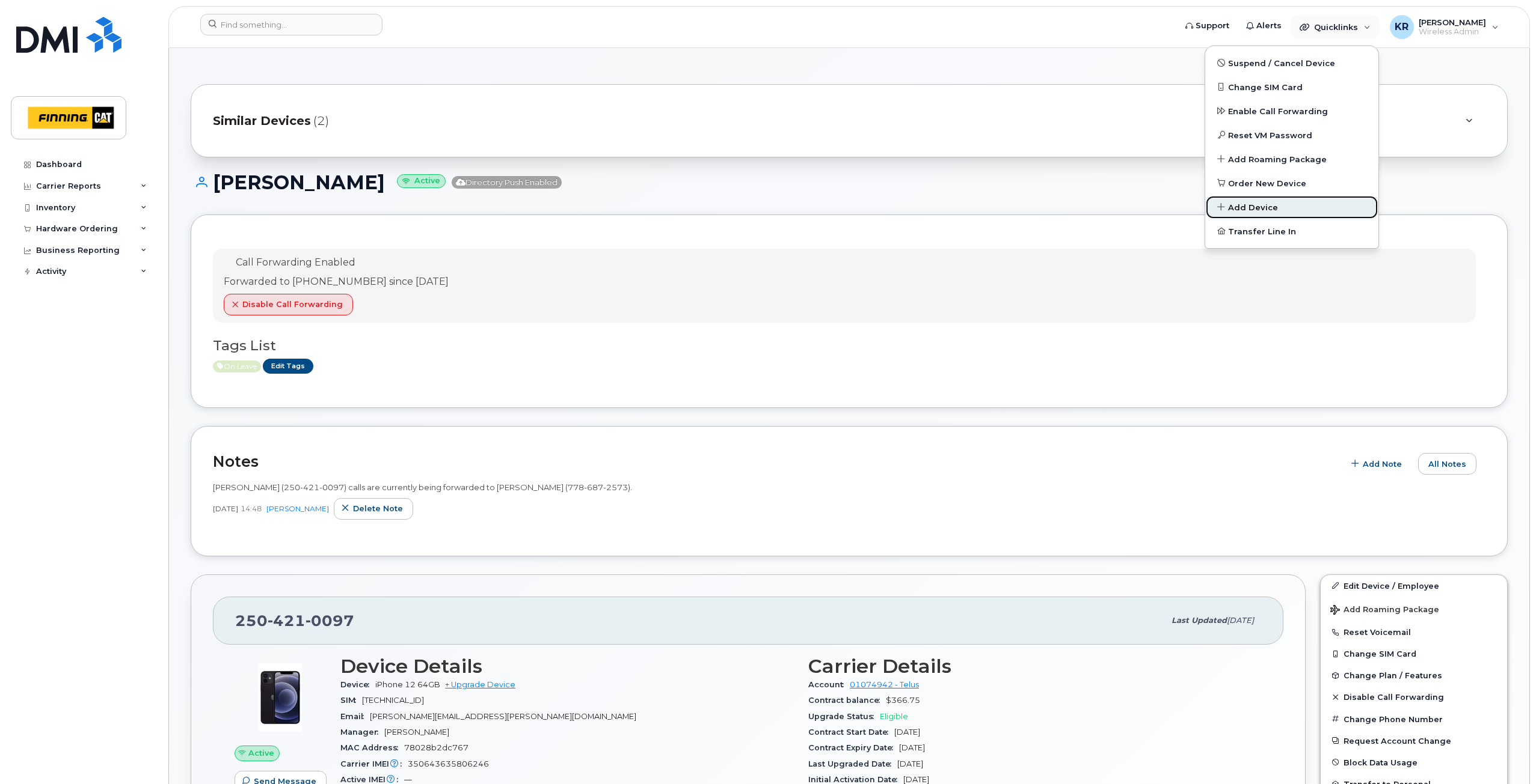
click at [1265, 209] on span "Add Device" at bounding box center [1253, 208] width 50 height 12
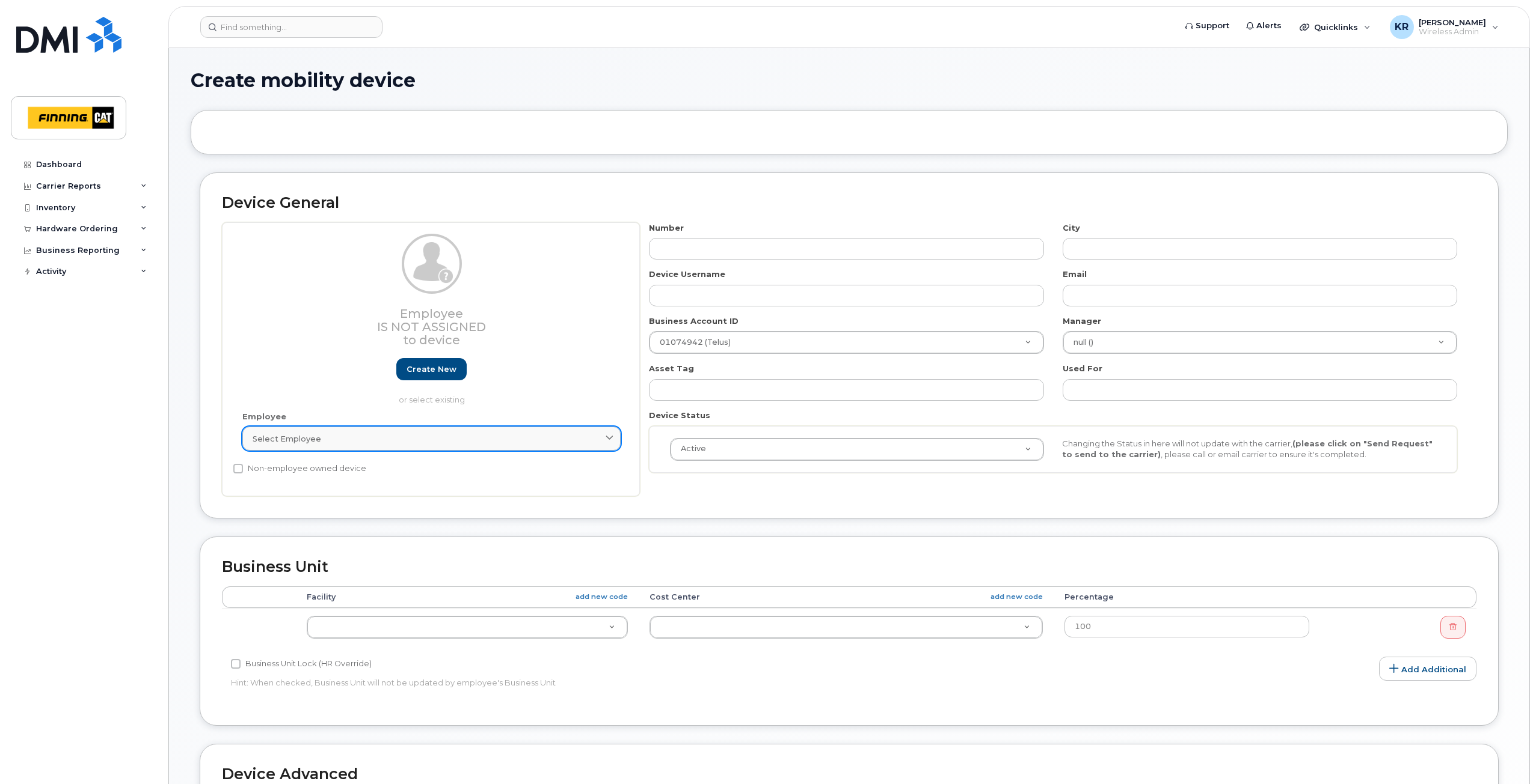
click at [333, 440] on div "Select employee" at bounding box center [431, 438] width 358 height 11
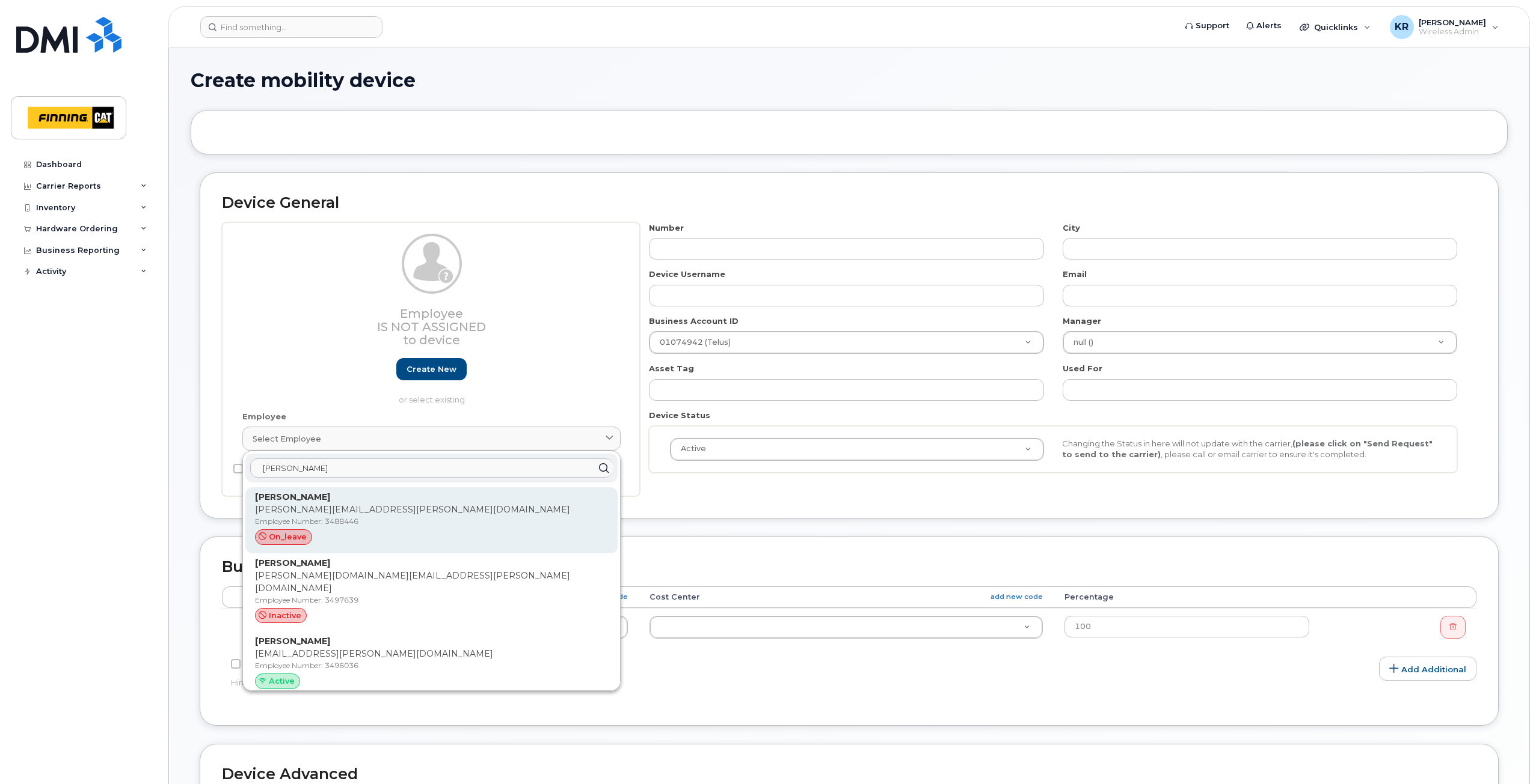
type input "[PERSON_NAME]"
click at [322, 514] on p "[PERSON_NAME][EMAIL_ADDRESS][PERSON_NAME][DOMAIN_NAME]" at bounding box center [430, 510] width 353 height 13
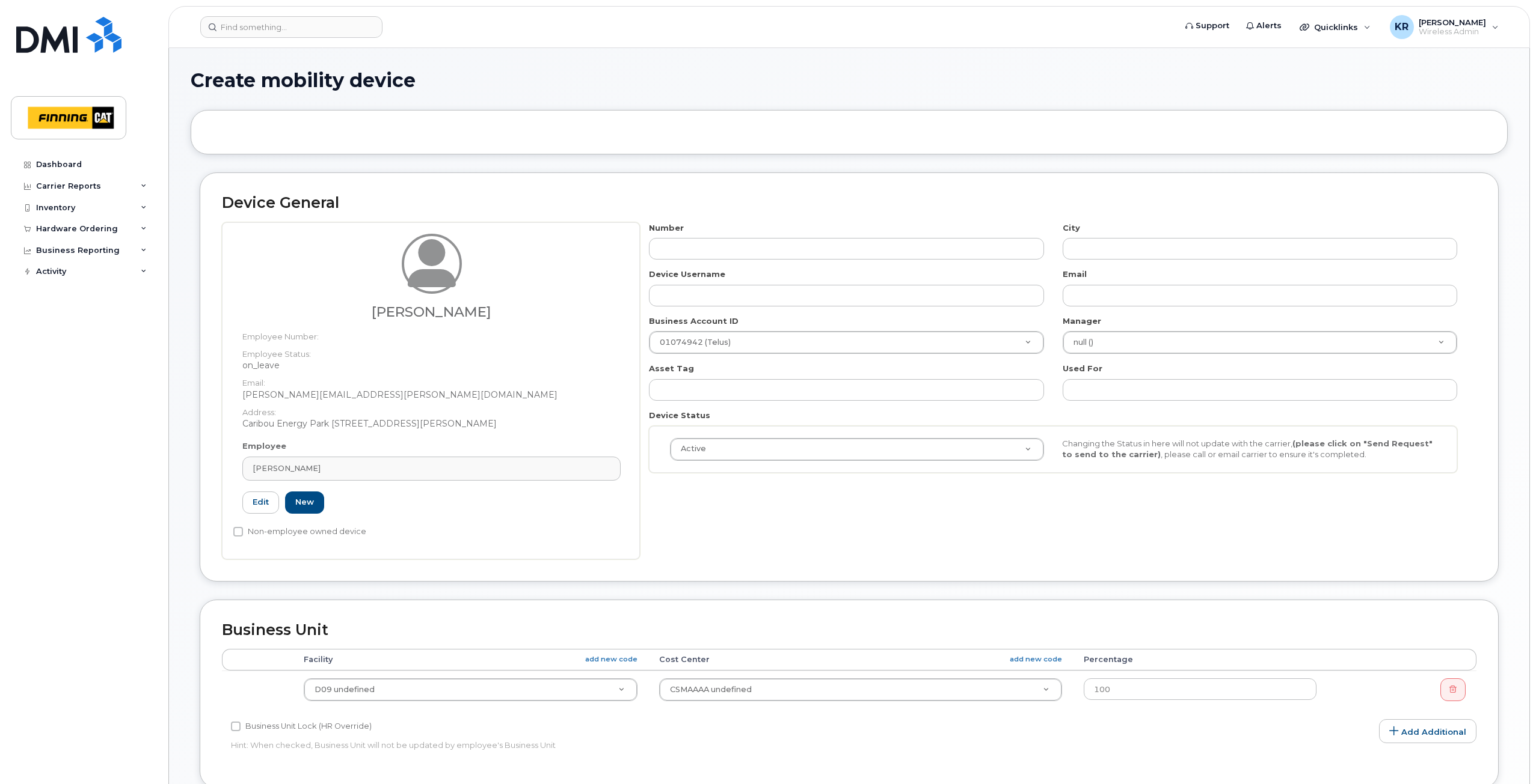
type input "3488446"
type input "[PERSON_NAME]"
type input "[PERSON_NAME][EMAIL_ADDRESS][PERSON_NAME][DOMAIN_NAME]"
type input "34142"
type input "34293"
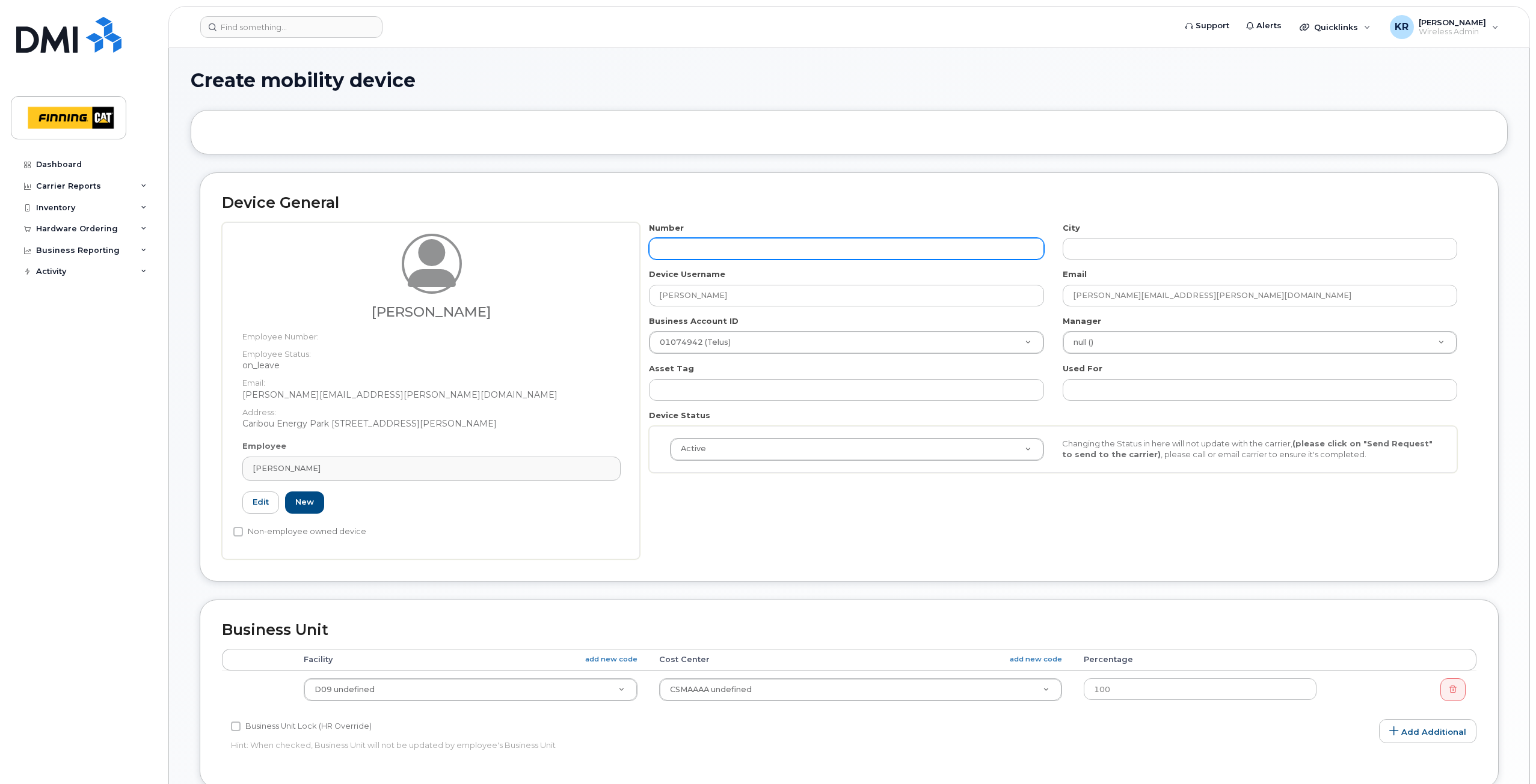
click at [750, 244] on input "text" at bounding box center [846, 249] width 395 height 22
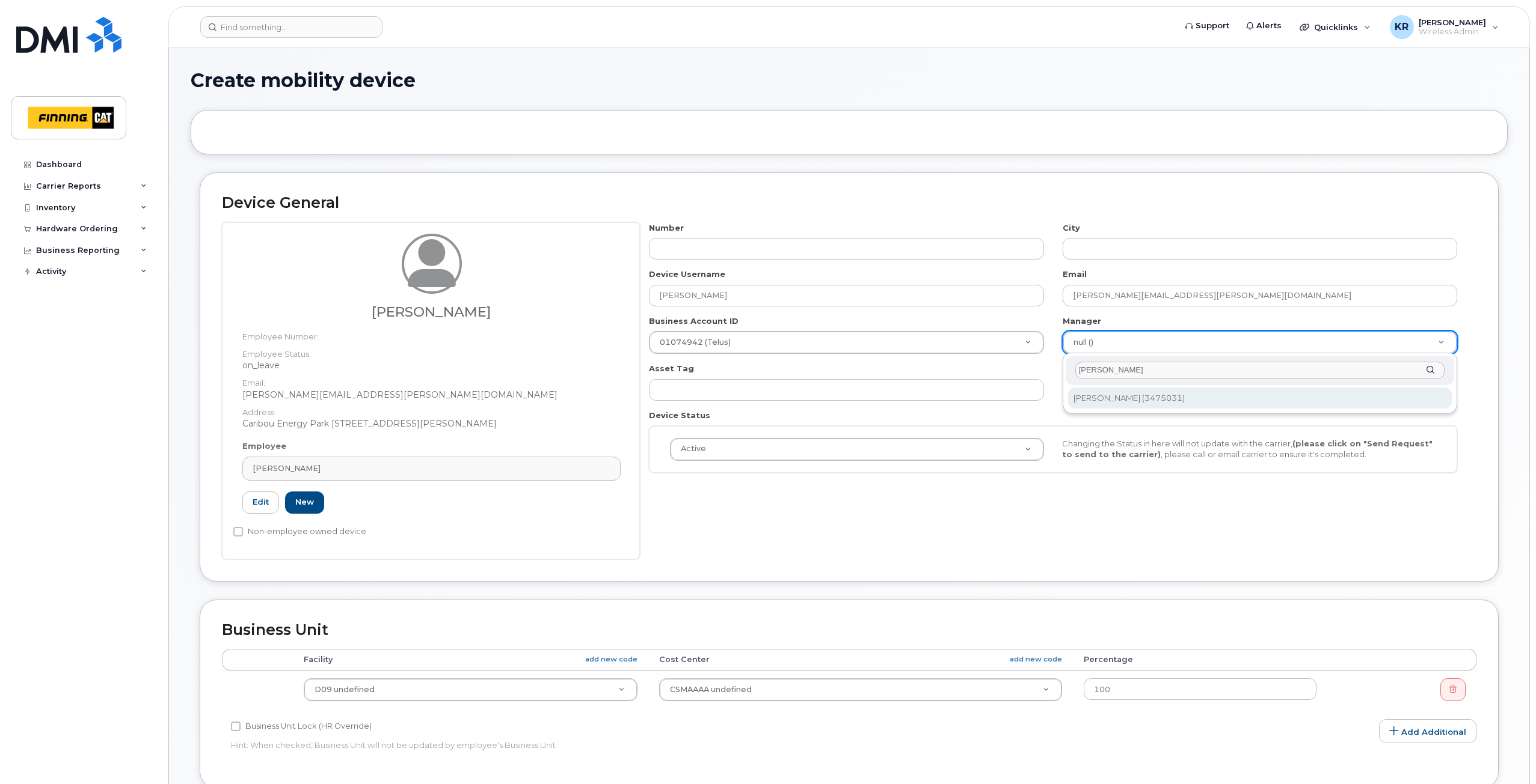
type input "karen chip"
type input "62471"
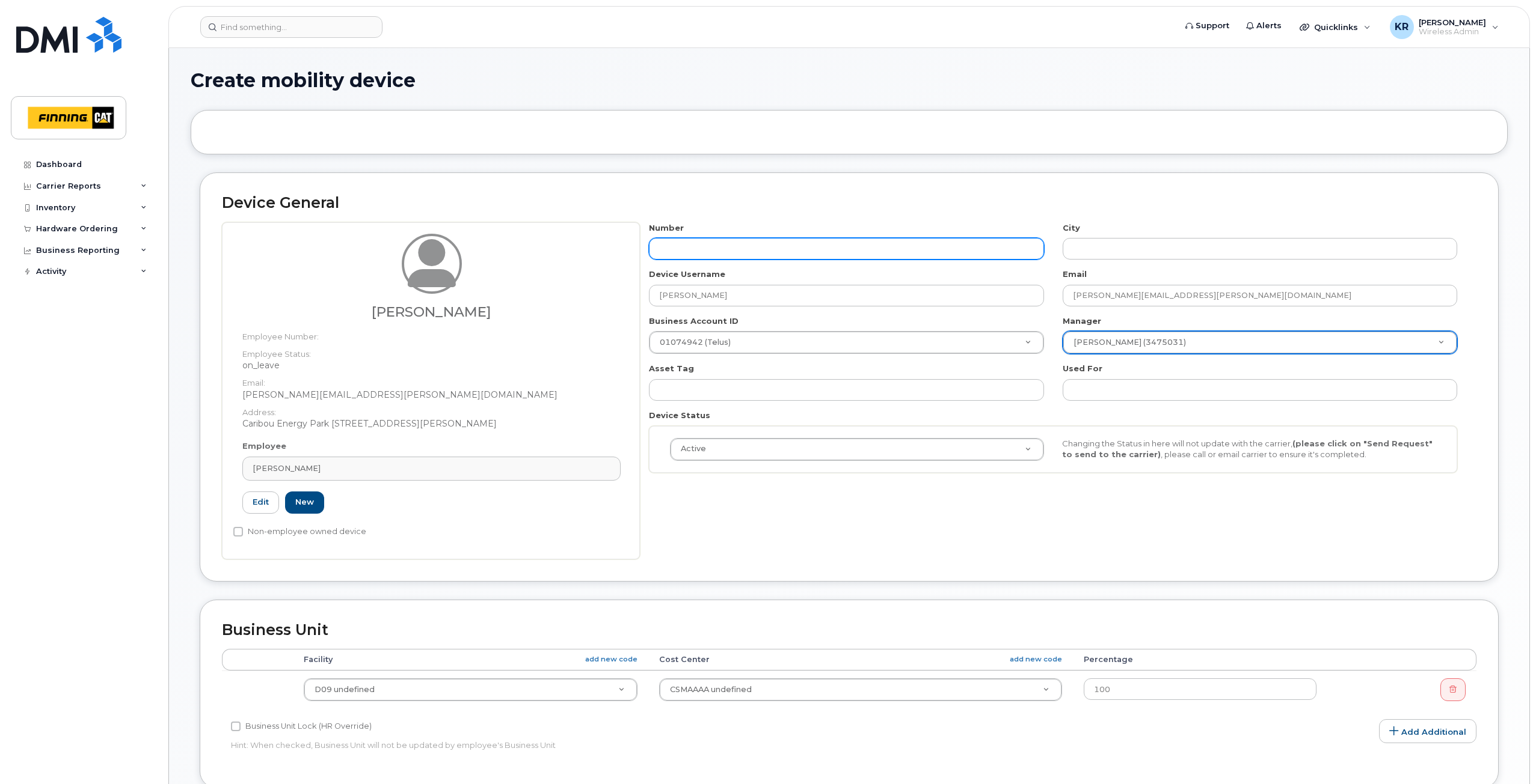
drag, startPoint x: 719, startPoint y: 250, endPoint x: 720, endPoint y: 244, distance: 6.1
click at [719, 245] on input "text" at bounding box center [846, 249] width 395 height 22
type input "587"
type input "?"
type input "587-372-5818"
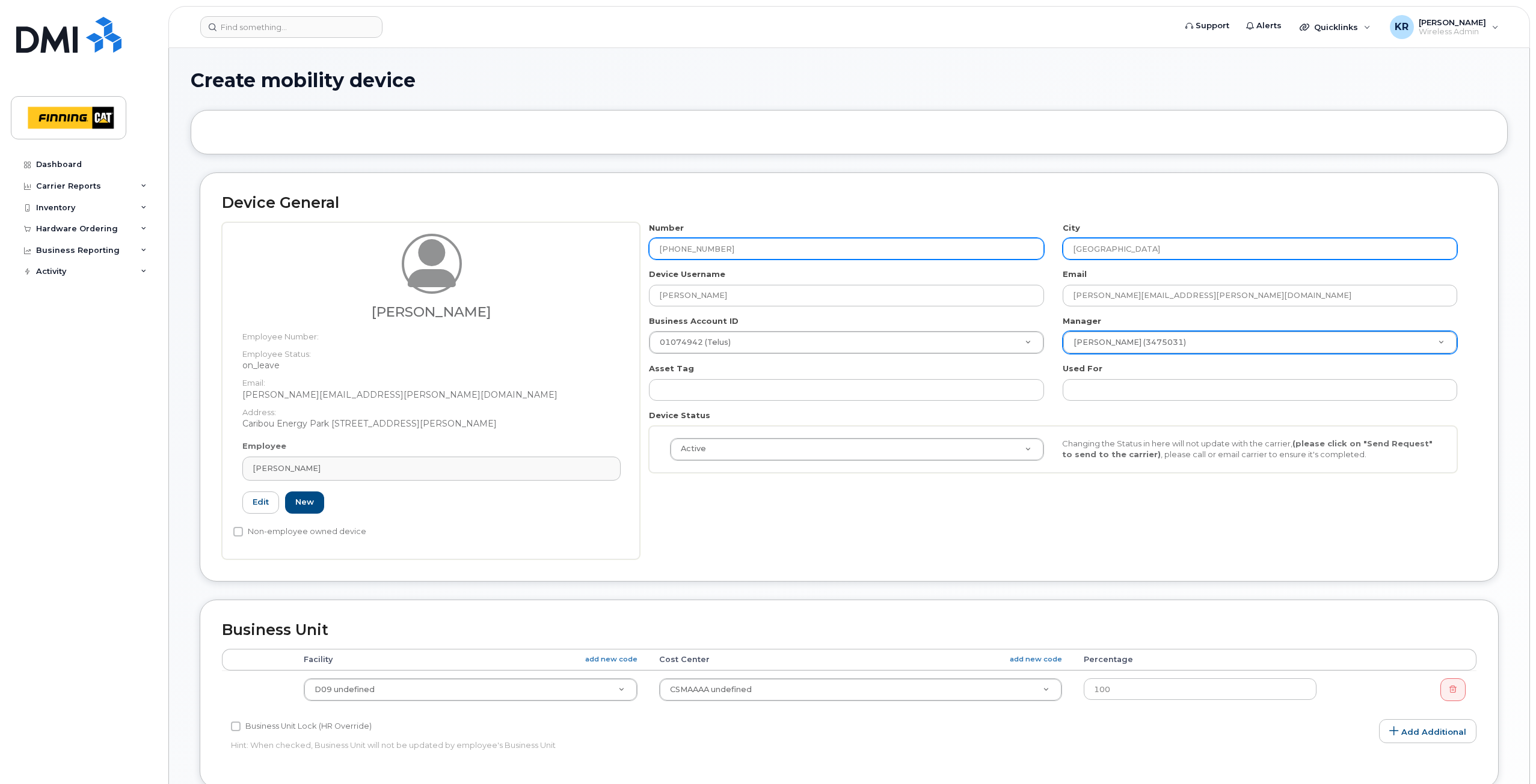
type input "Edmonton"
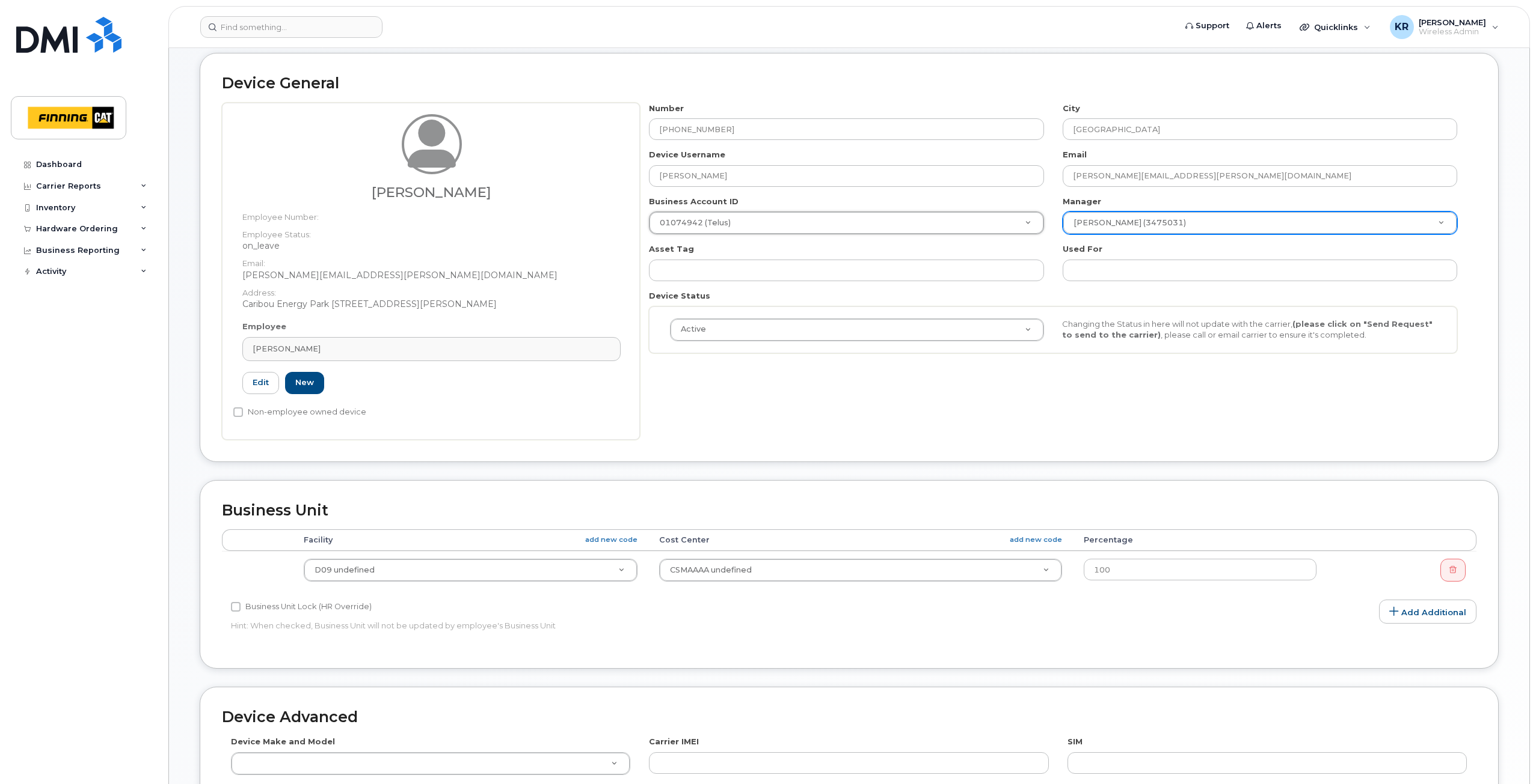
scroll to position [180, 0]
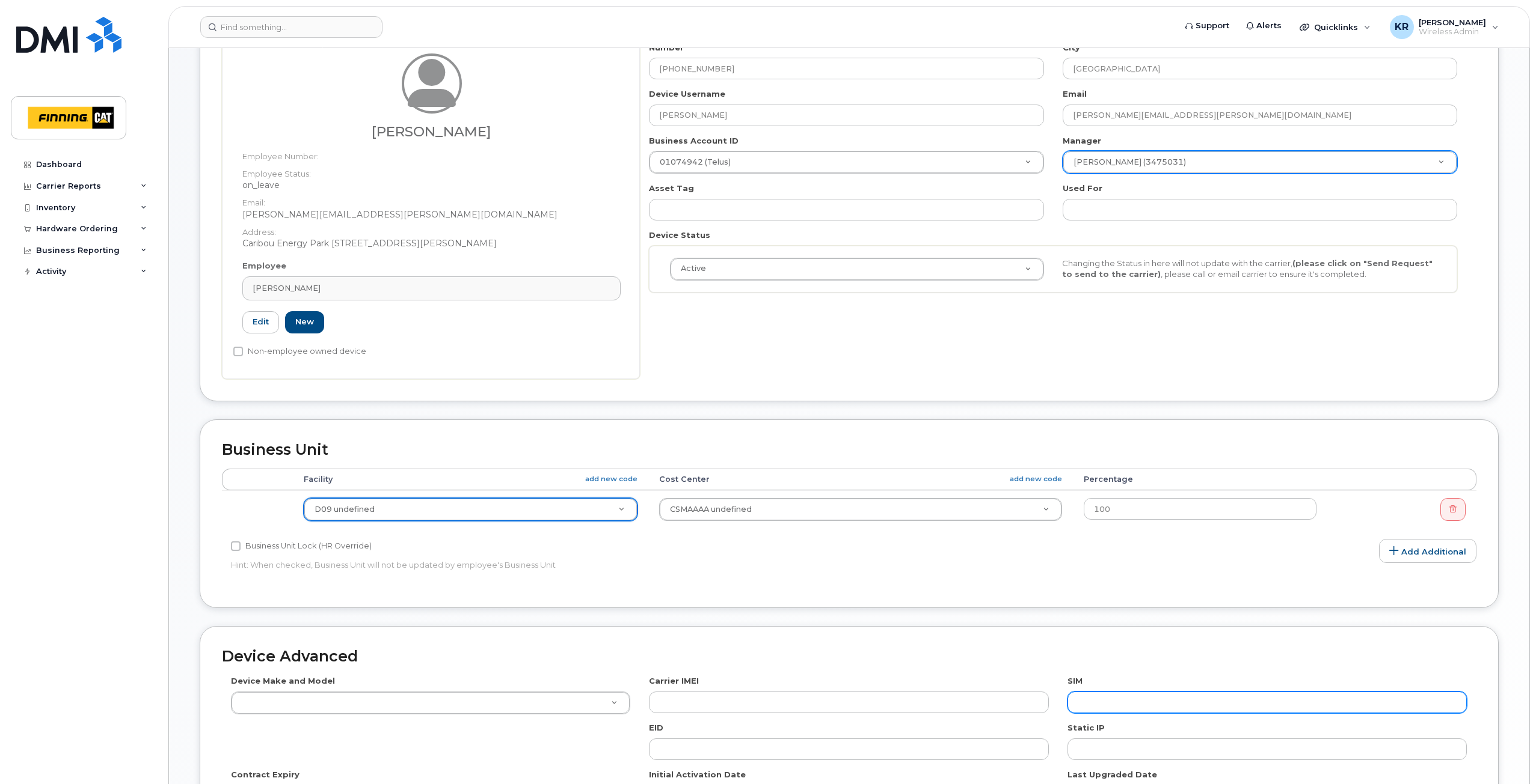
paste input "8912230102357625676"
type input "8912230102357625676"
paste input "8912230102357625676"
type input "8912230102357625676"
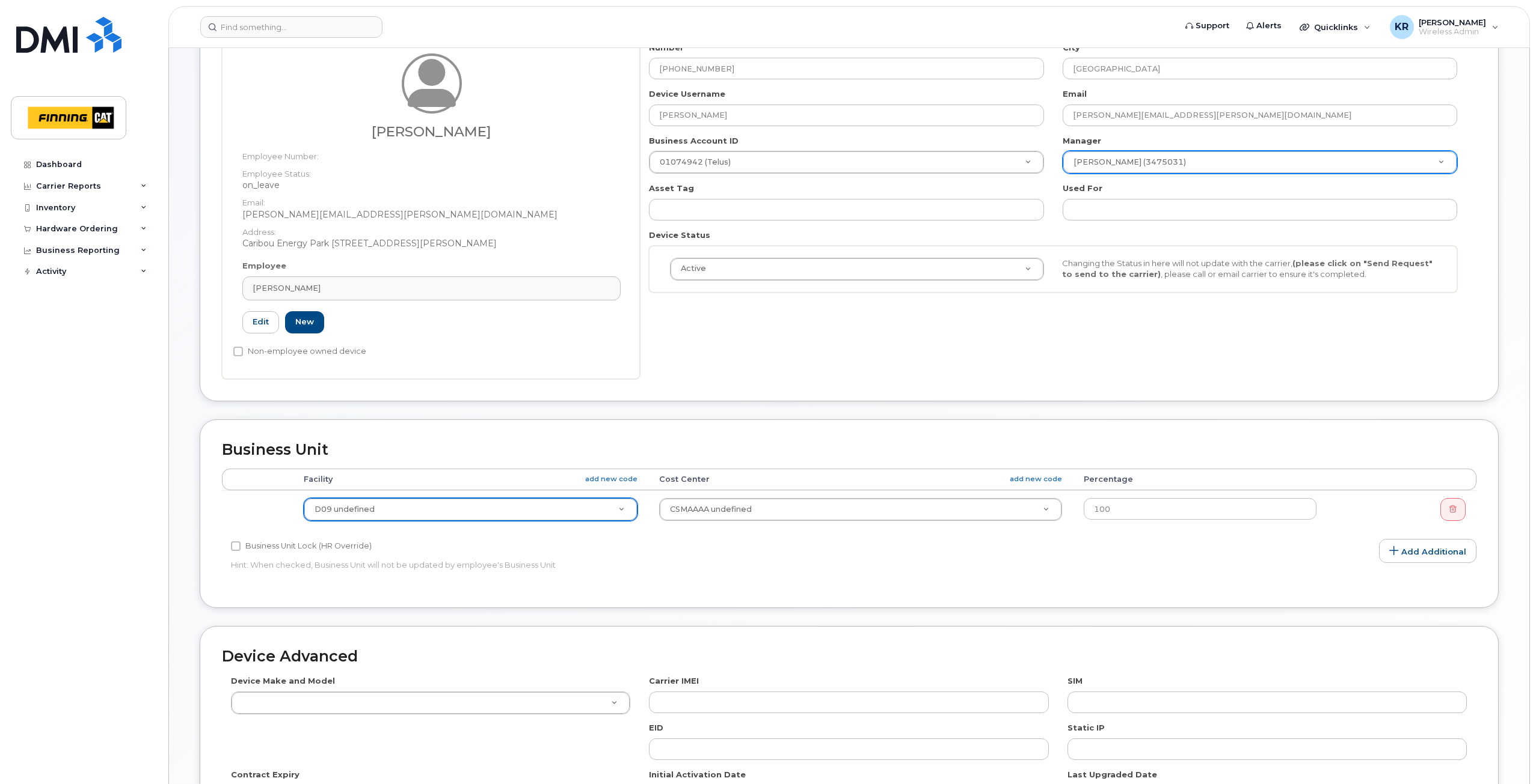
type input "8912230102357625676"
click at [1127, 703] on input "text" at bounding box center [1268, 703] width 400 height 22
paste input "8912230102357625676"
type input "8912230102357625676"
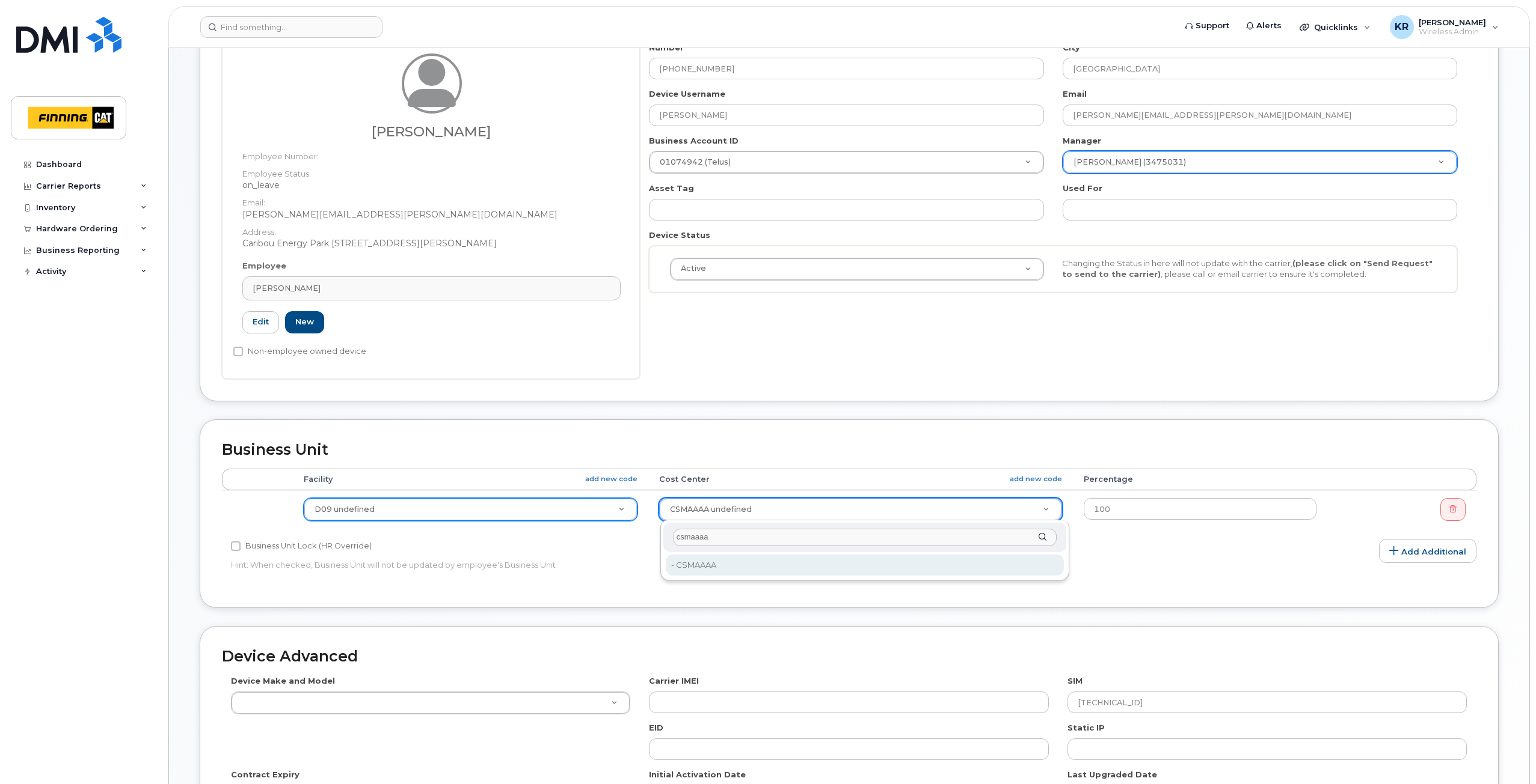
type input "csmaaaa"
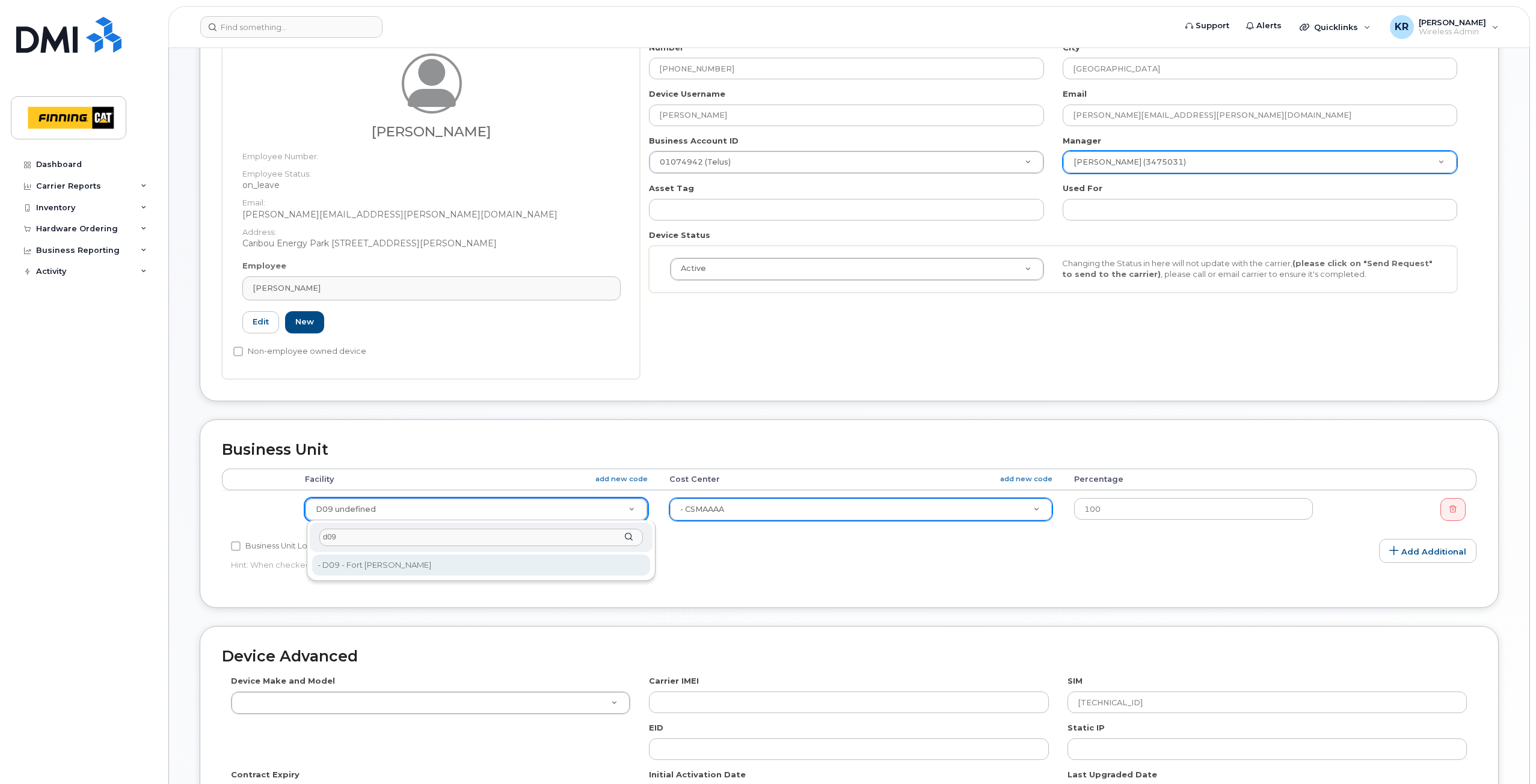
type input "d09"
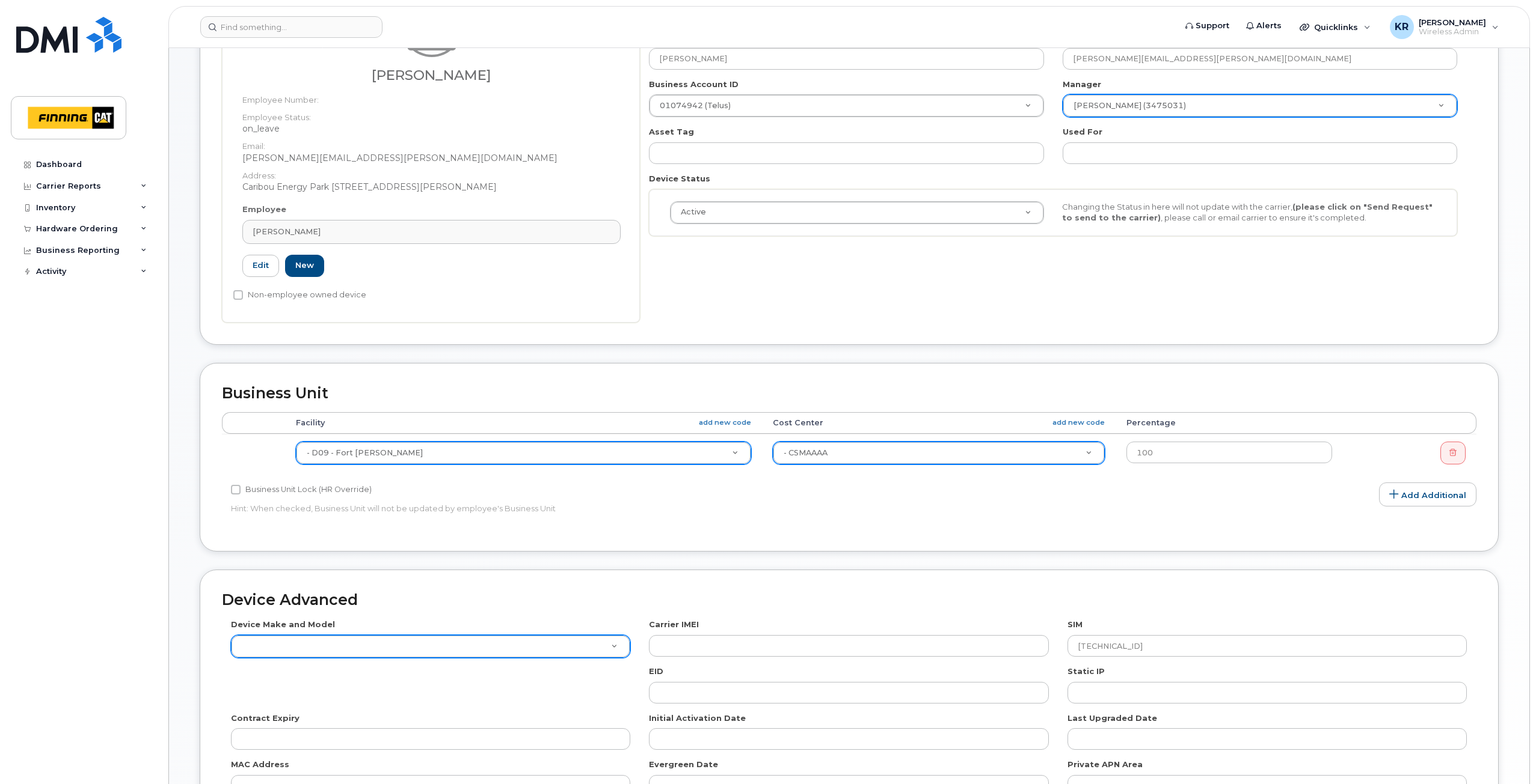
scroll to position [300, 0]
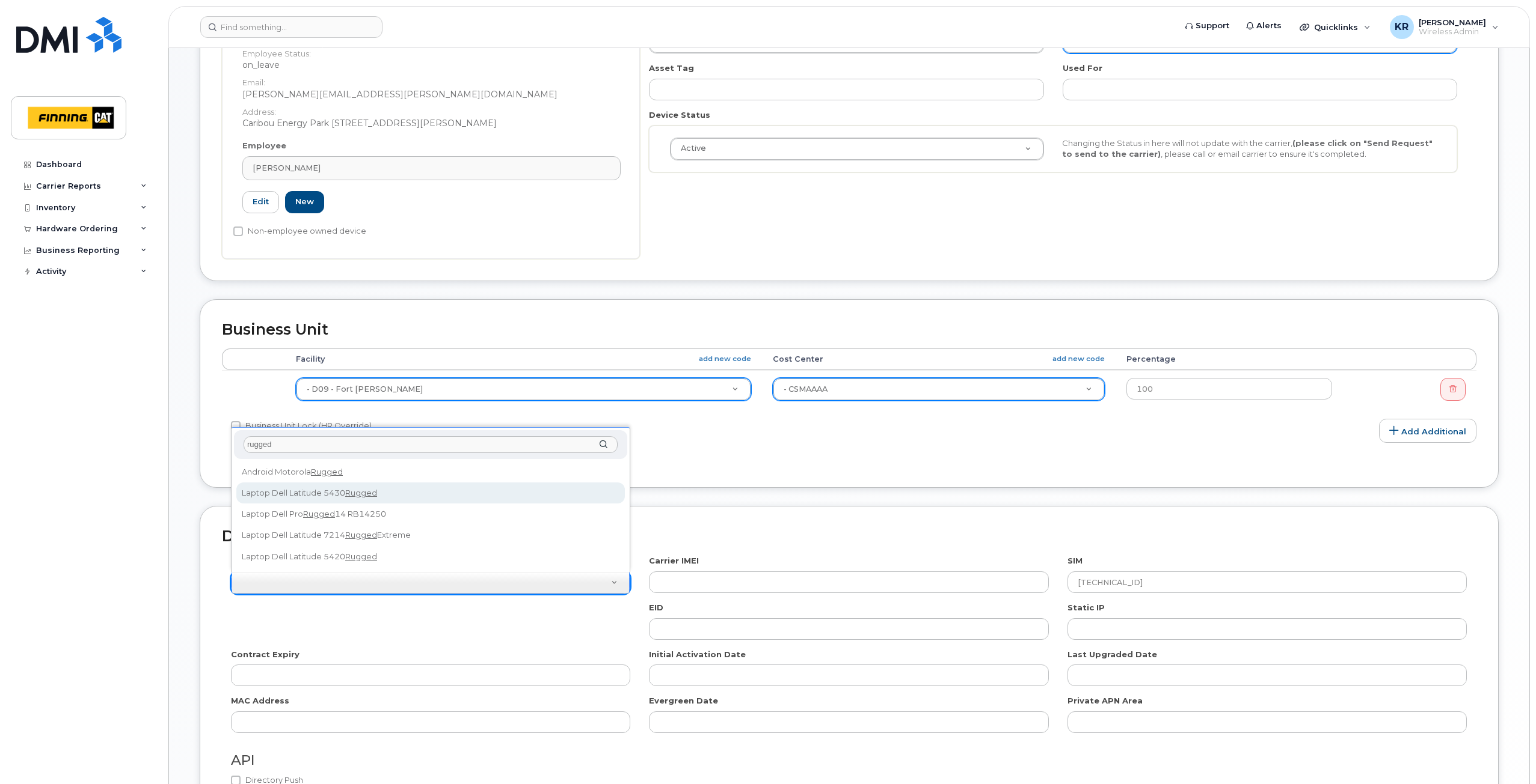
type input "rugged"
select select "2660"
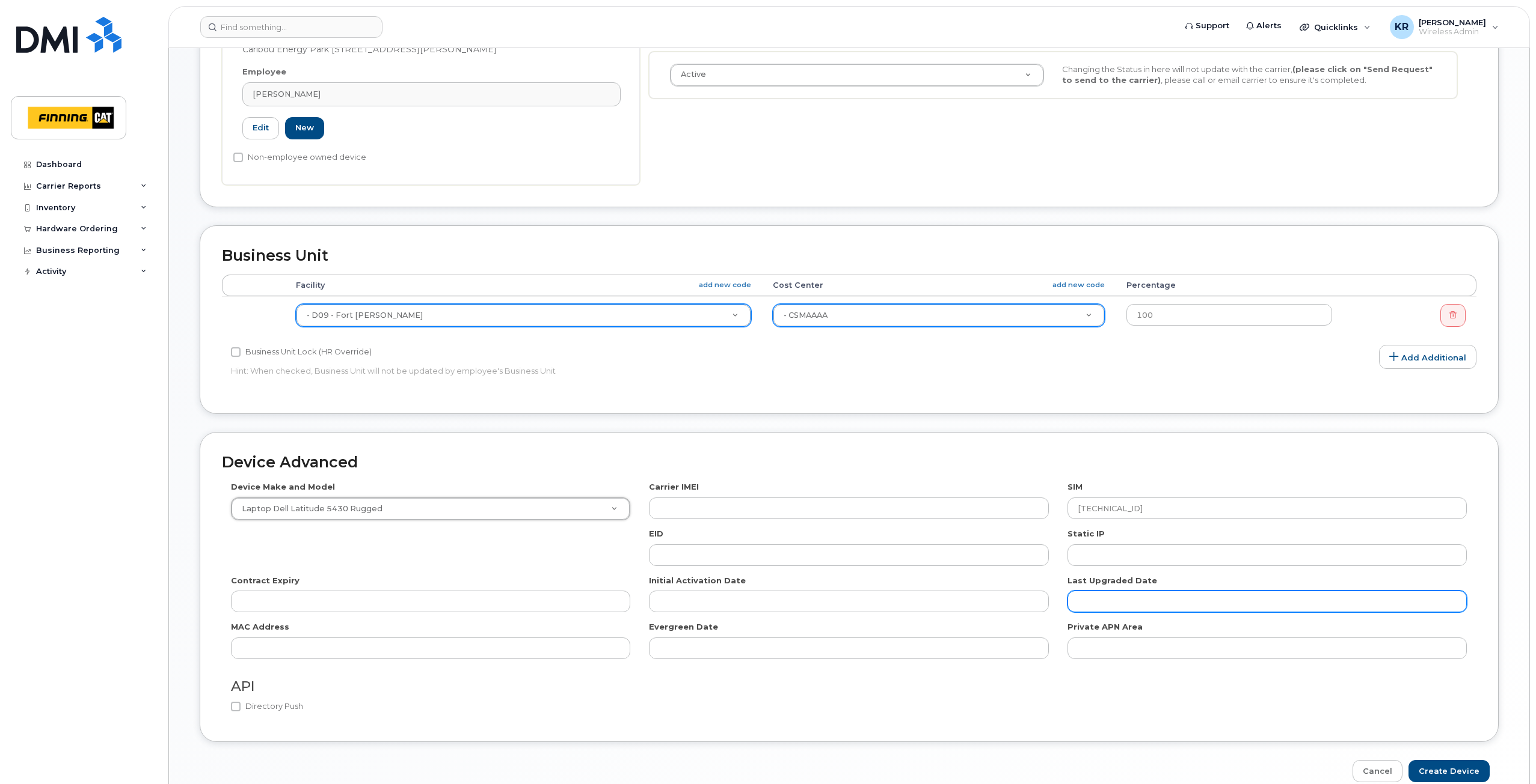
scroll to position [433, 0]
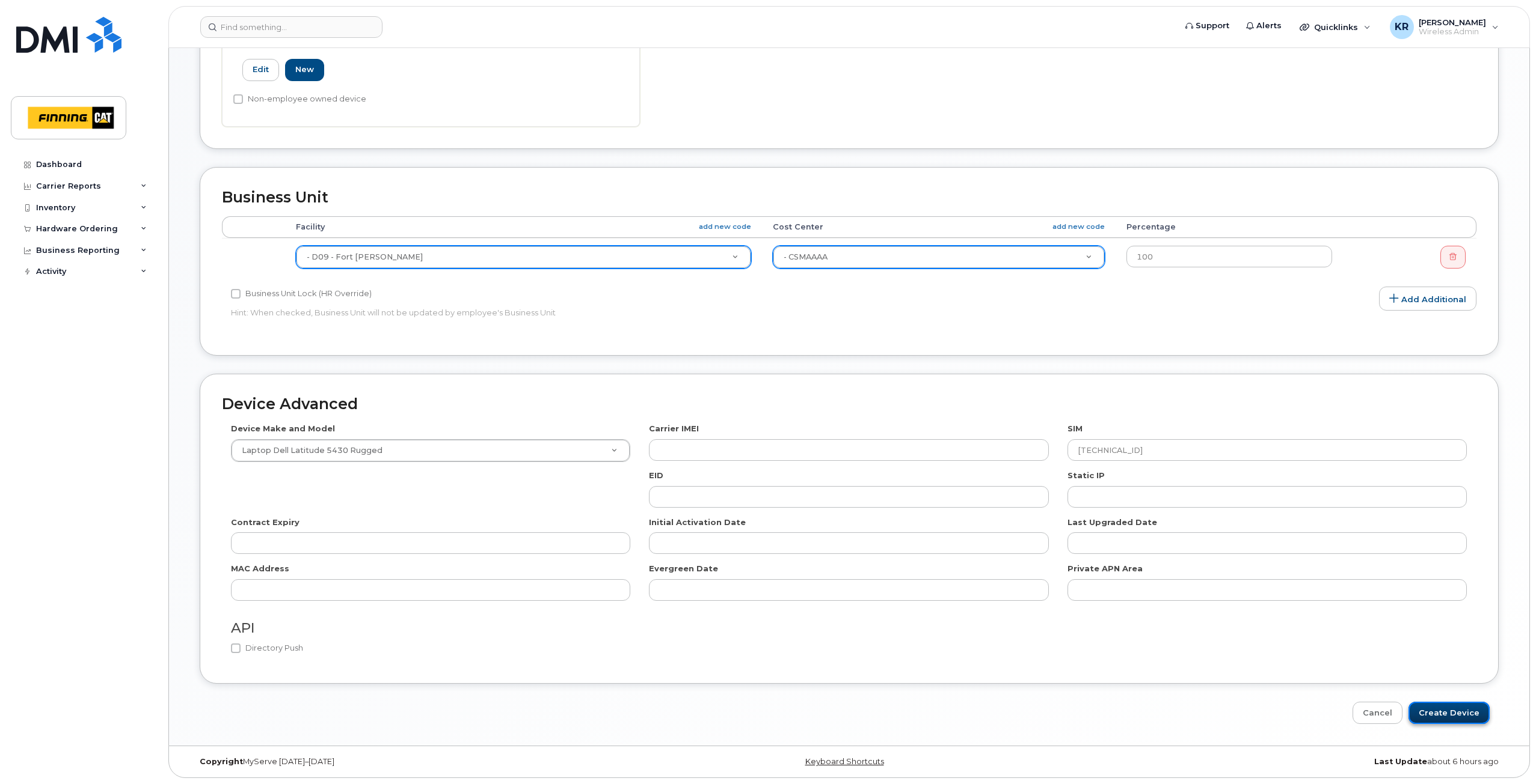
click at [1453, 715] on input "Create Device" at bounding box center [1450, 713] width 82 height 22
type input "Saving..."
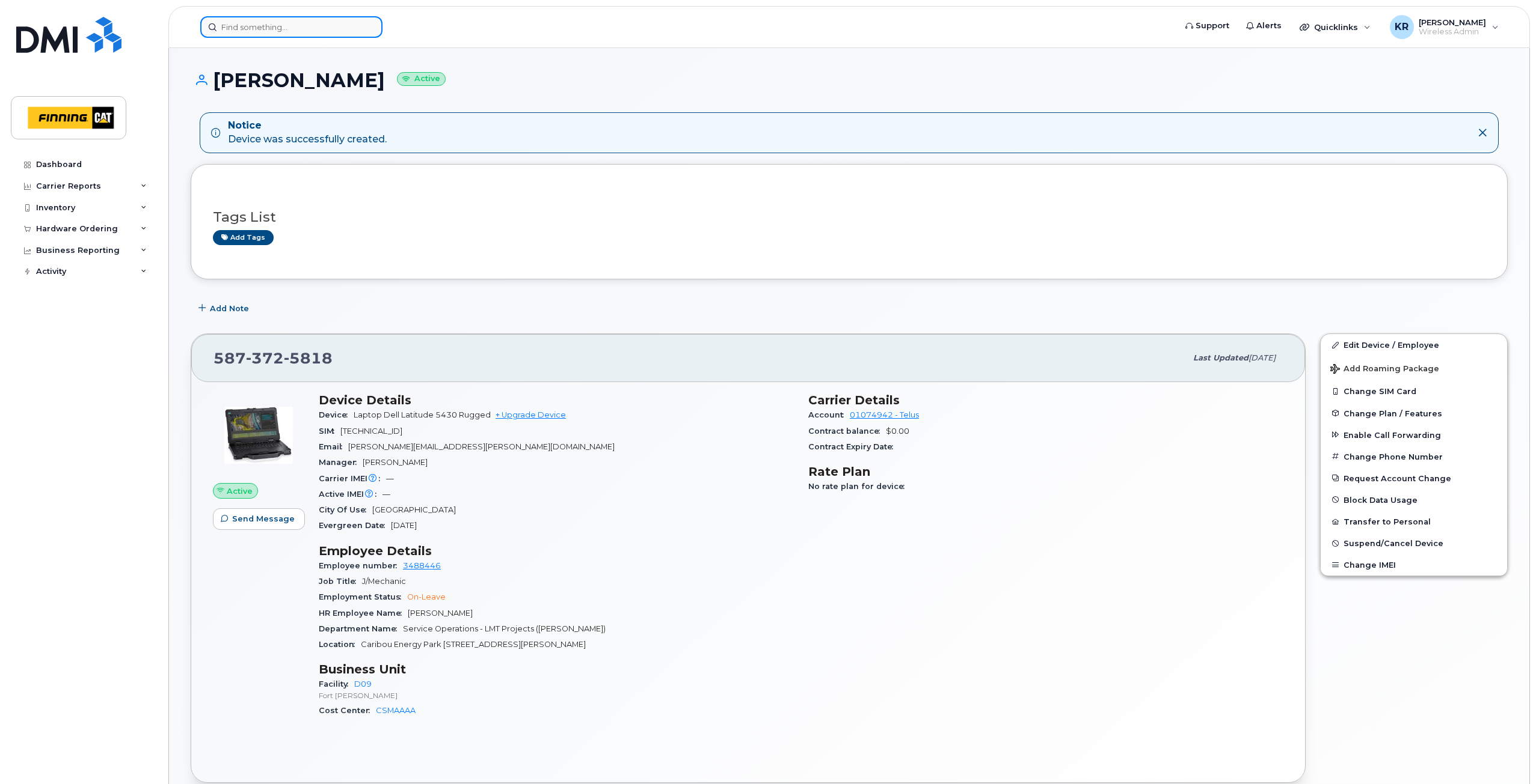
click at [242, 31] on input at bounding box center [290, 27] width 182 height 22
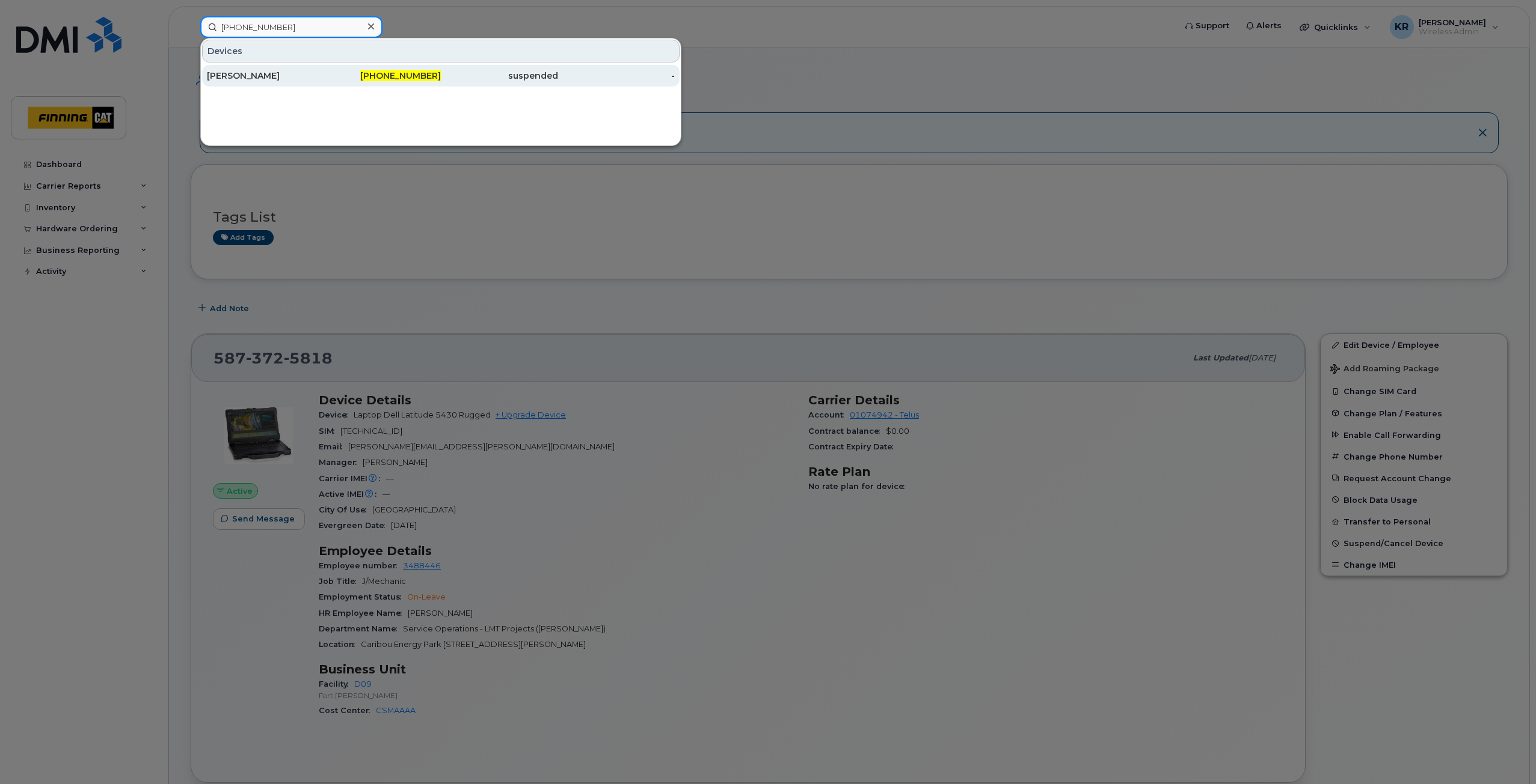
type input "[PHONE_NUMBER]"
click at [313, 76] on div "[PERSON_NAME]" at bounding box center [265, 76] width 117 height 12
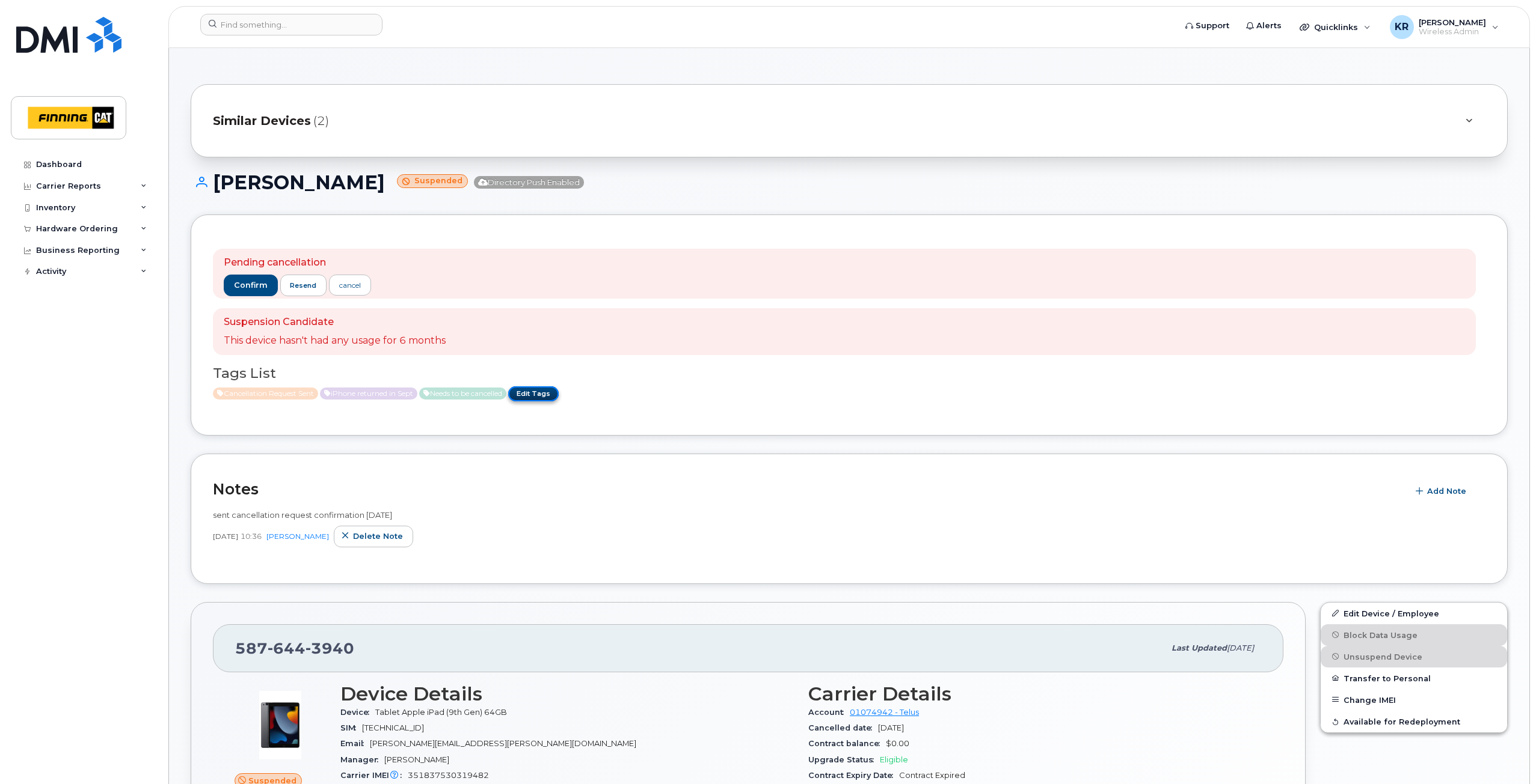
click at [558, 396] on link "Edit Tags" at bounding box center [533, 393] width 51 height 15
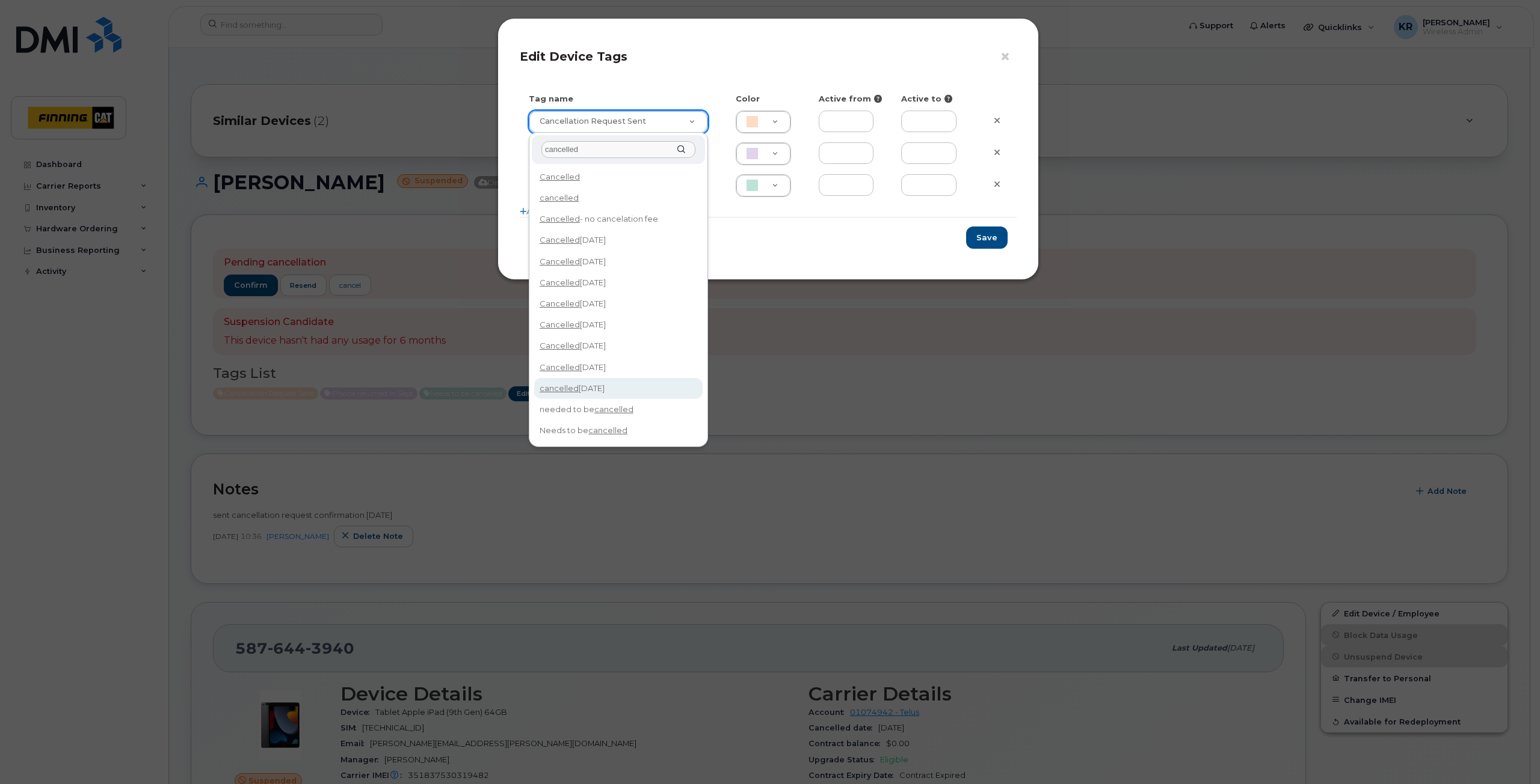
type input "cancelled"
type input "cancelled [DATE]"
type input "F8C6C8"
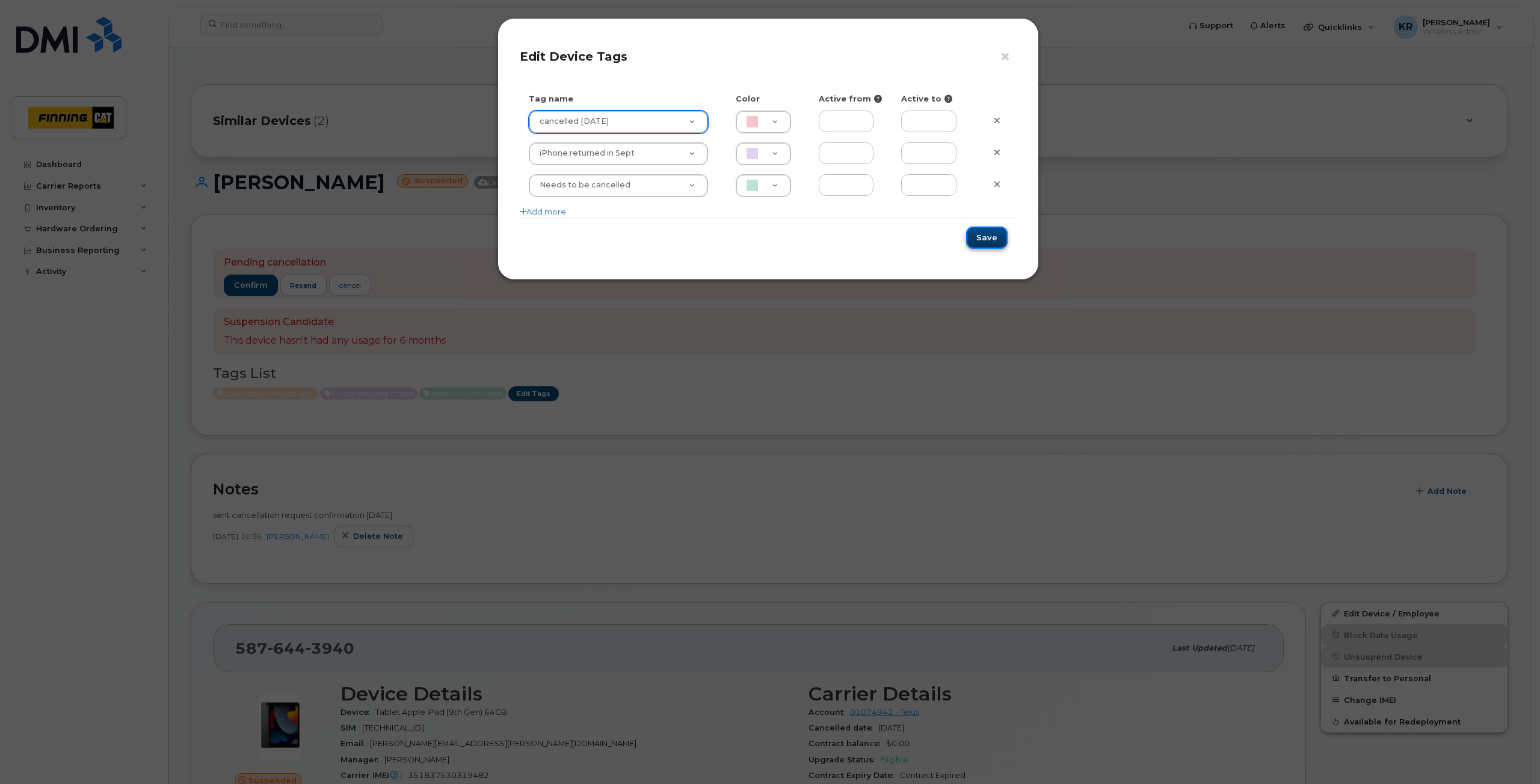
click at [1001, 237] on button "Save" at bounding box center [987, 237] width 42 height 22
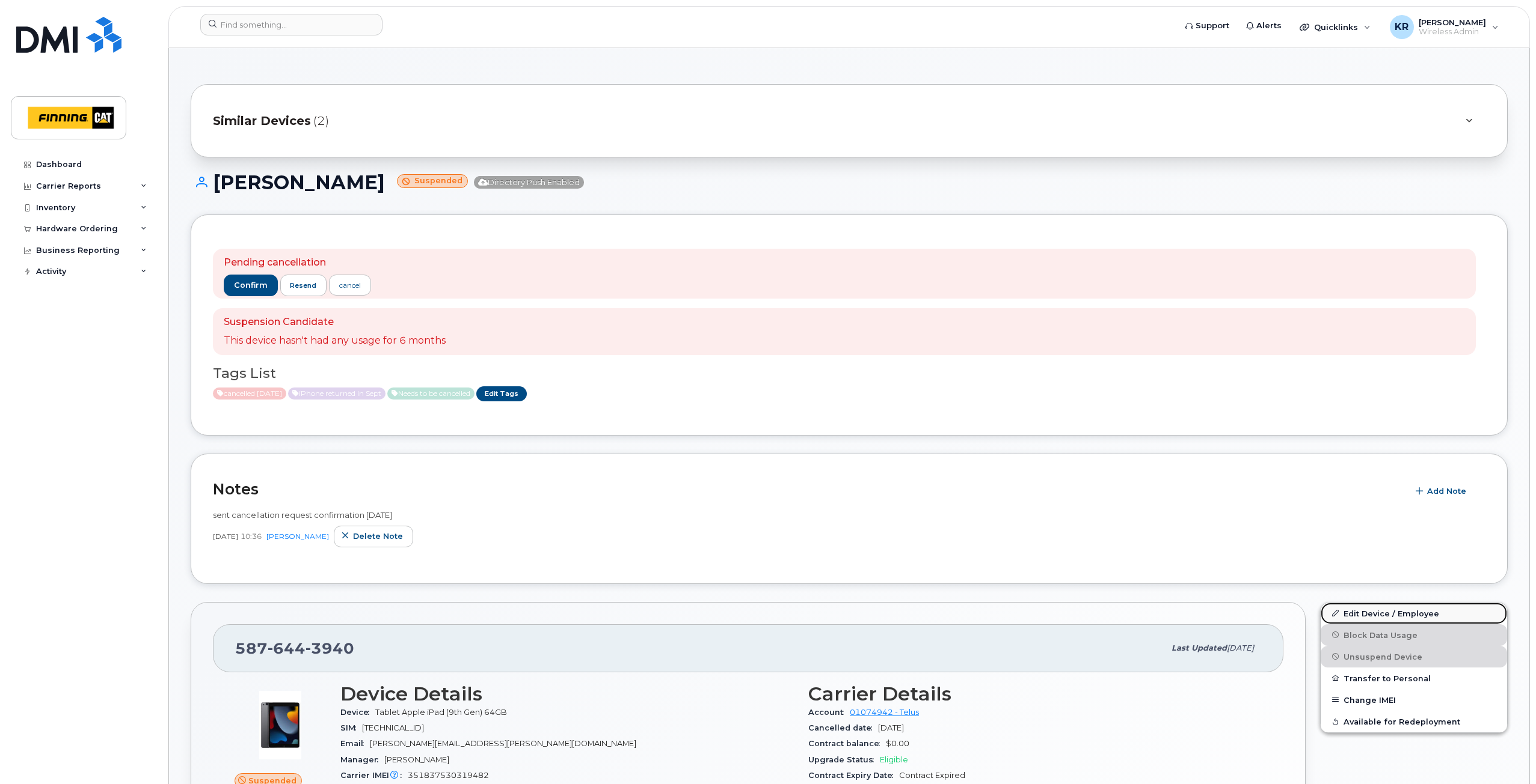
click at [1377, 612] on link "Edit Device / Employee" at bounding box center [1414, 614] width 187 height 22
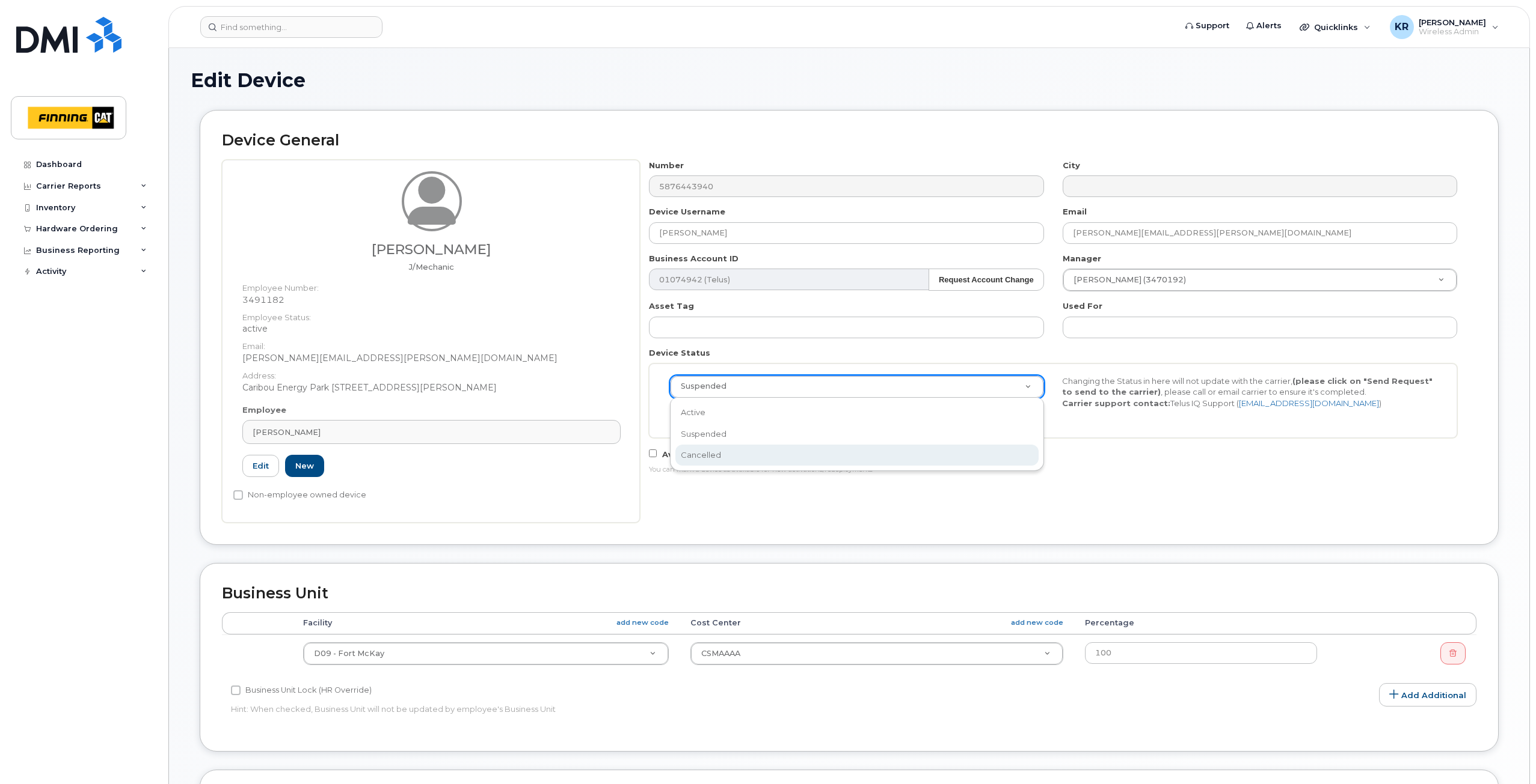
select select "cancelled"
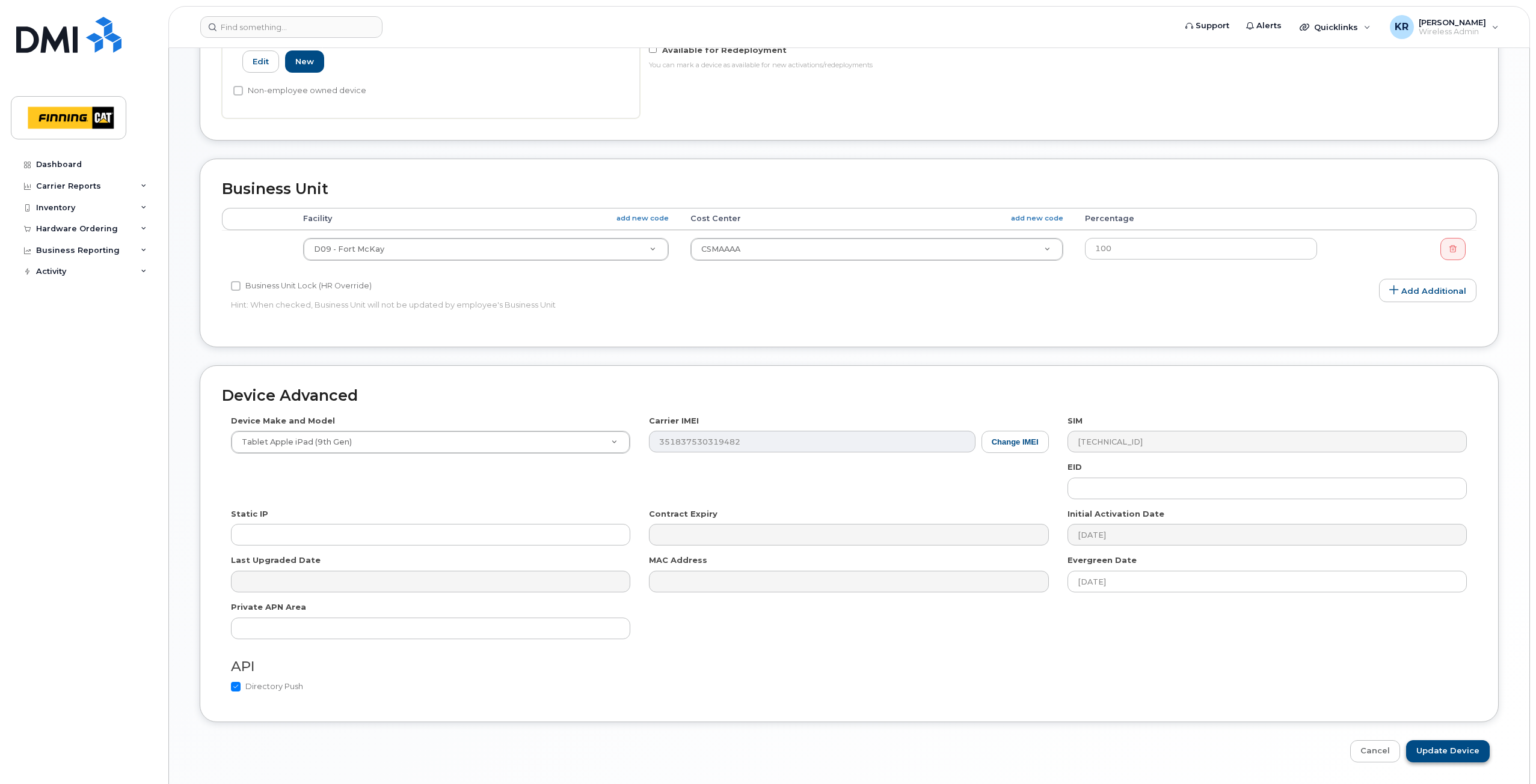
scroll to position [443, 0]
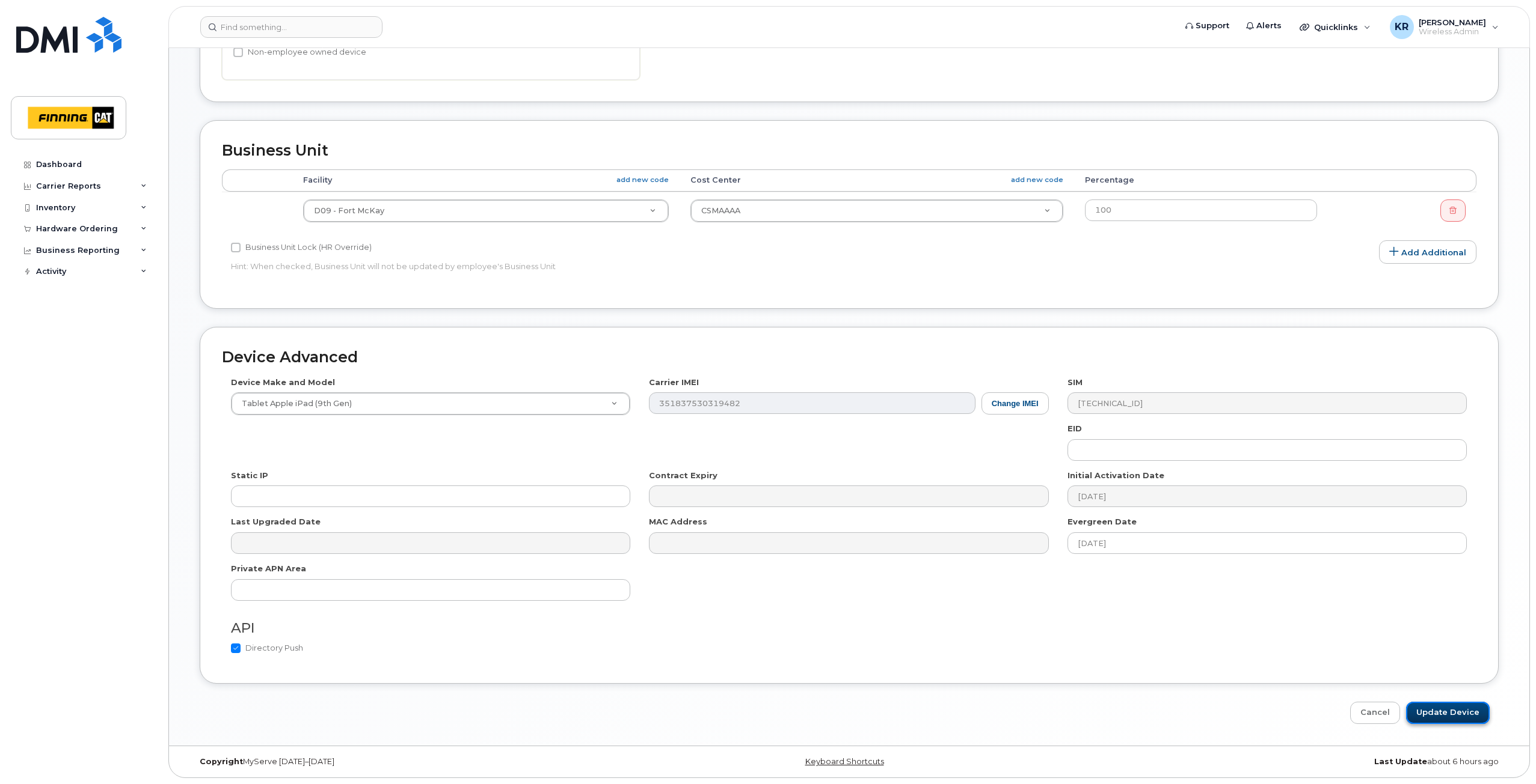
click at [1453, 716] on input "Update Device" at bounding box center [1448, 713] width 84 height 22
type input "Saving..."
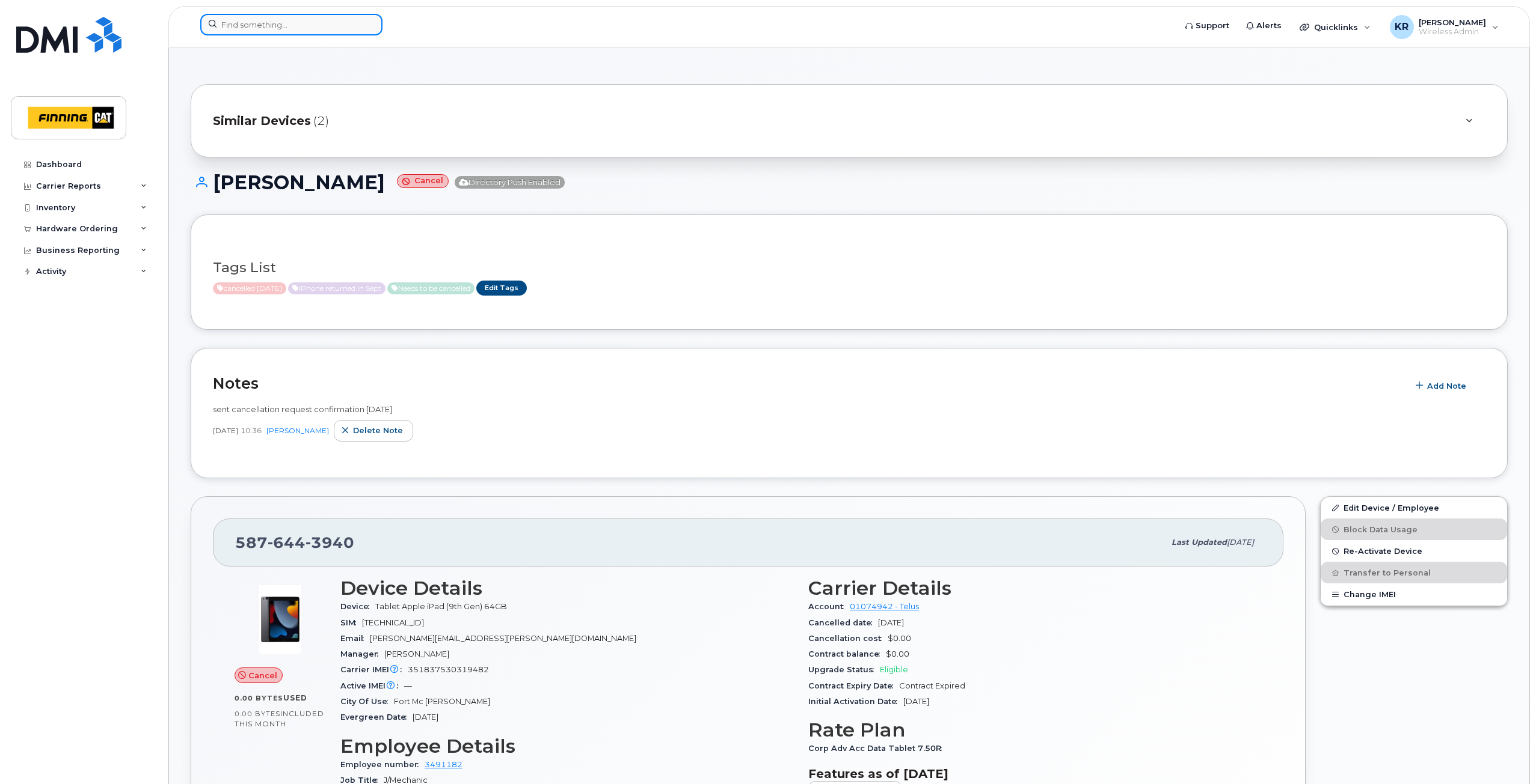
click at [287, 31] on input at bounding box center [290, 25] width 182 height 22
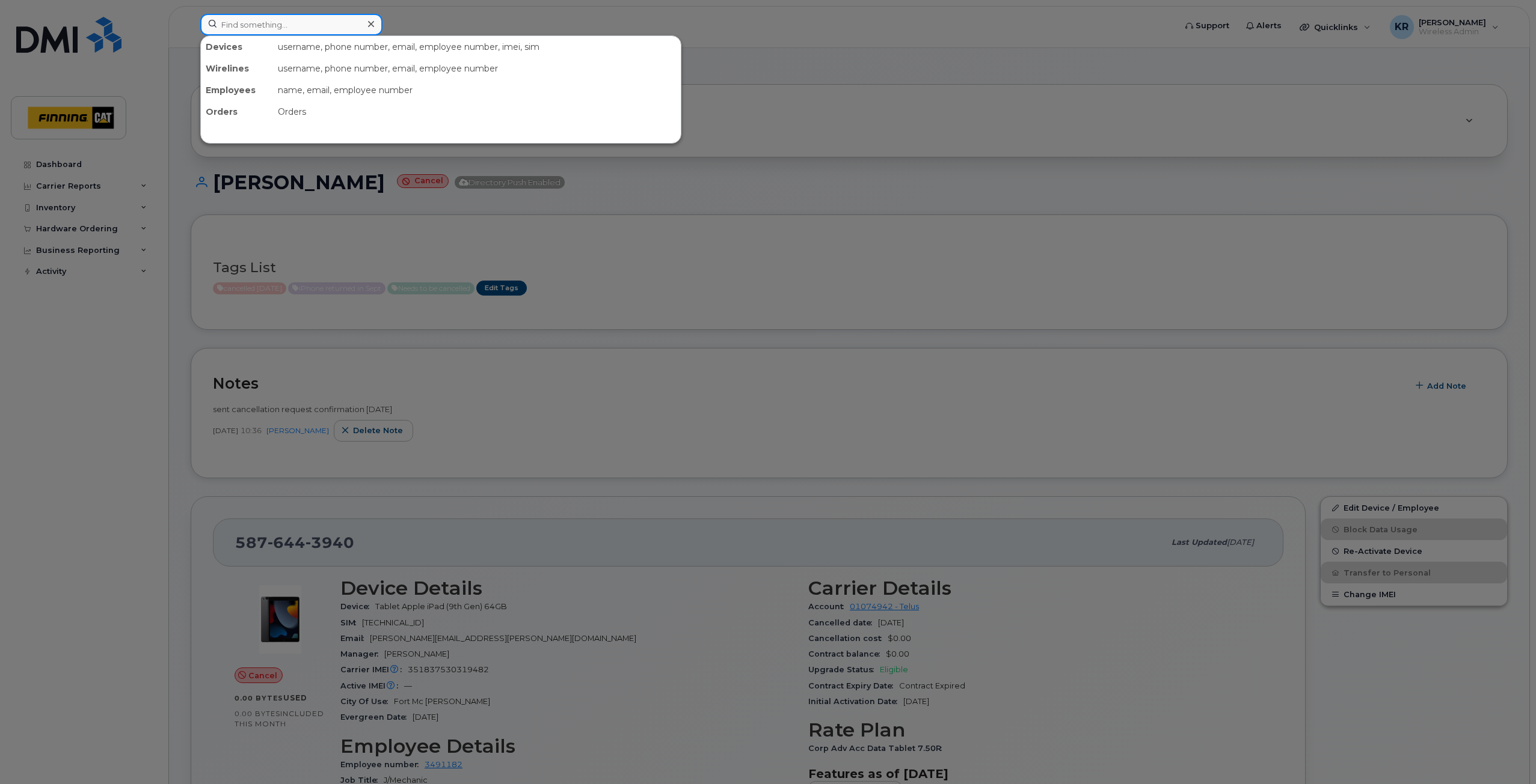
paste input "[PERSON_NAME]"
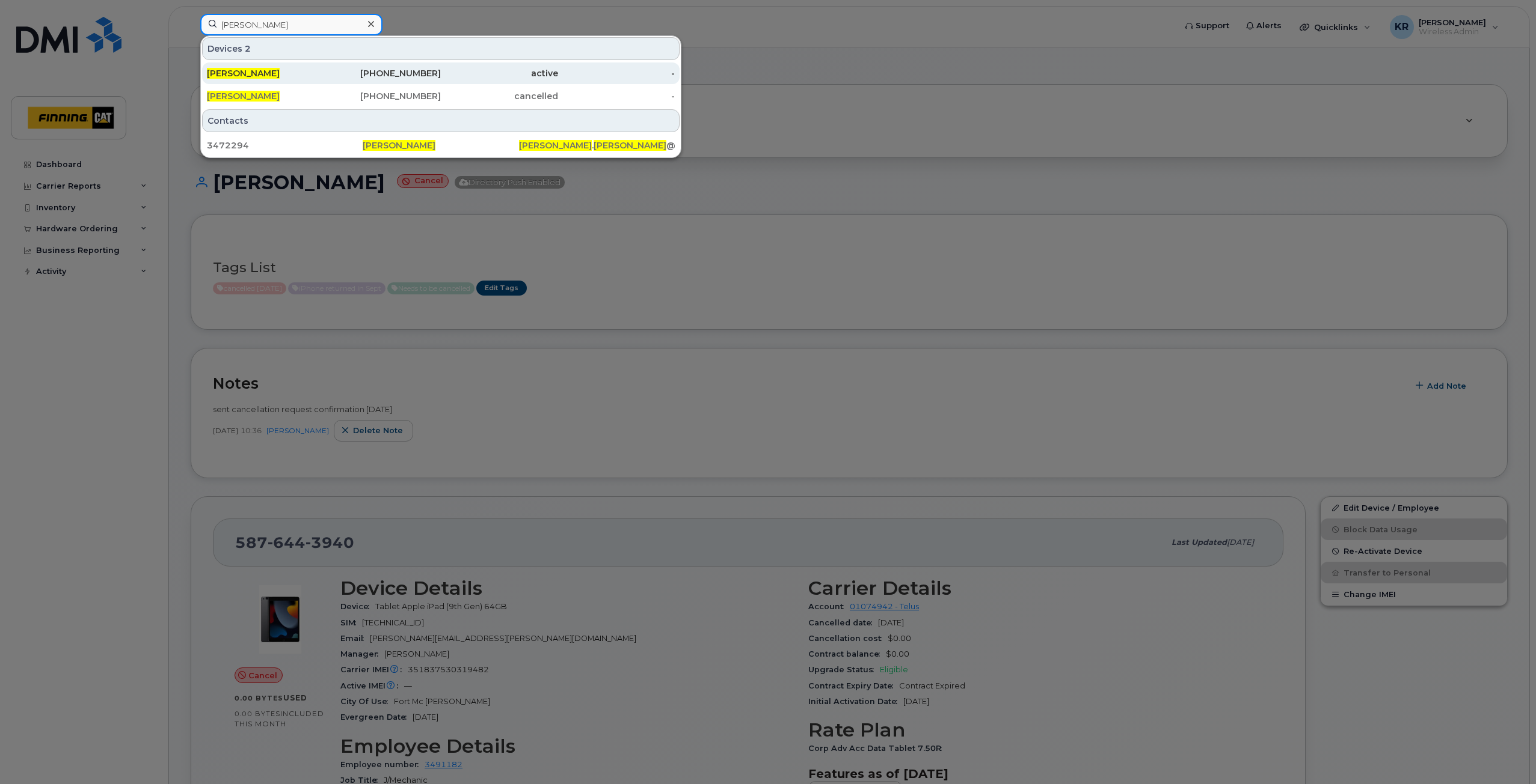
type input "[PERSON_NAME]"
click at [436, 75] on div "[PHONE_NUMBER]" at bounding box center [383, 74] width 117 height 12
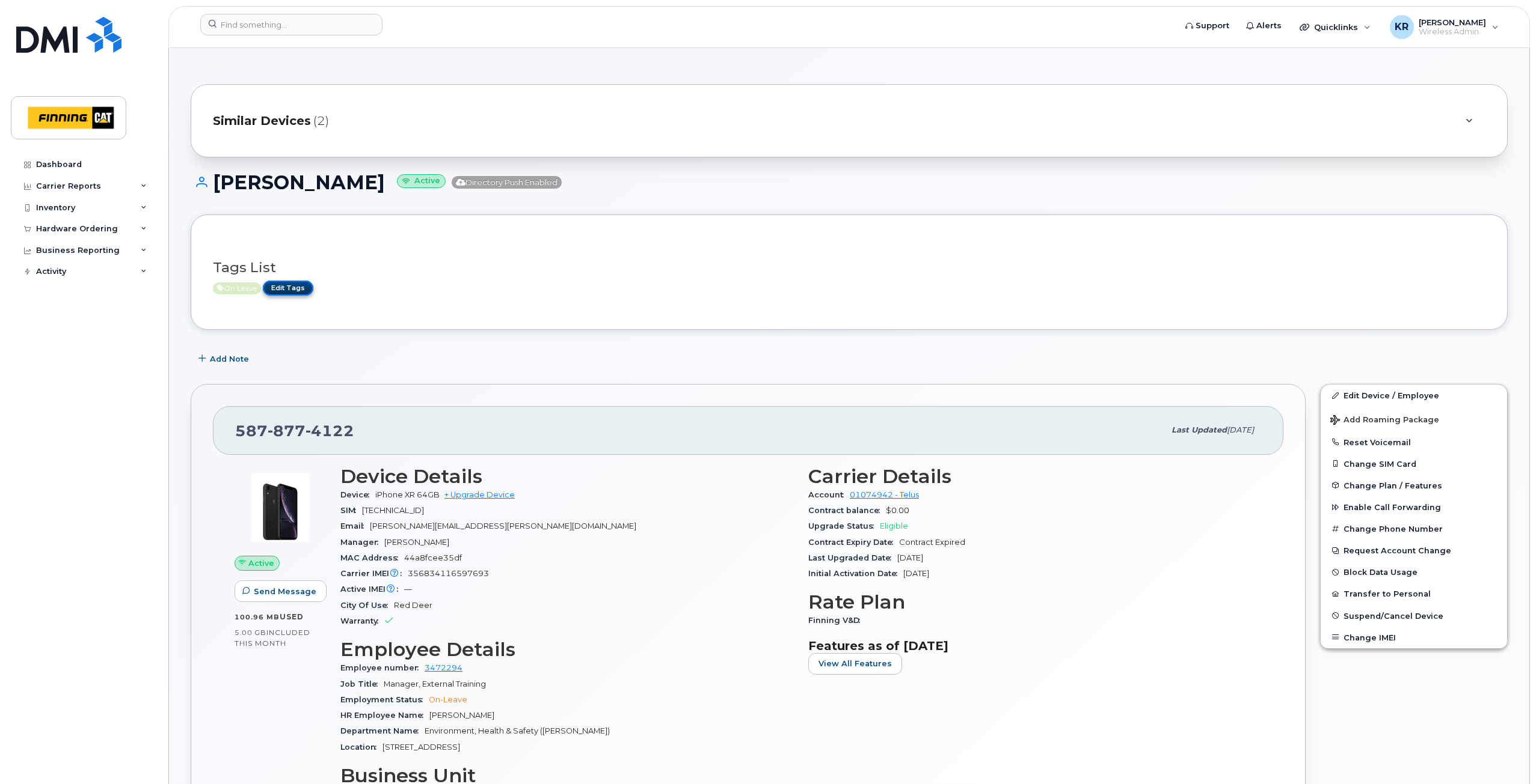
click at [280, 288] on link "Edit Tags" at bounding box center [287, 288] width 51 height 15
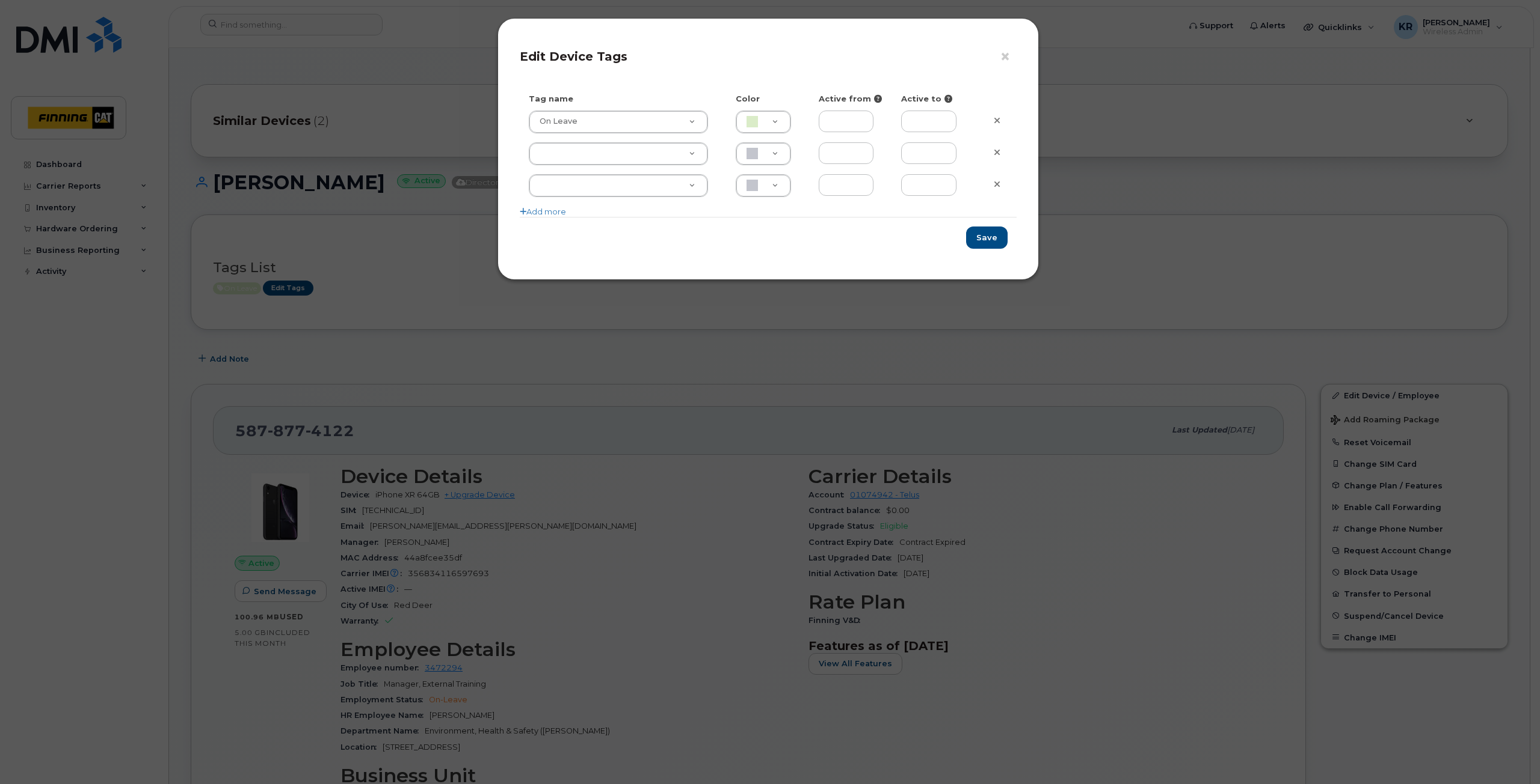
click at [341, 343] on div "× Edit Device Tags Tag name Color Active from Active to On Leave On Leave DAECC…" at bounding box center [770, 392] width 1540 height 784
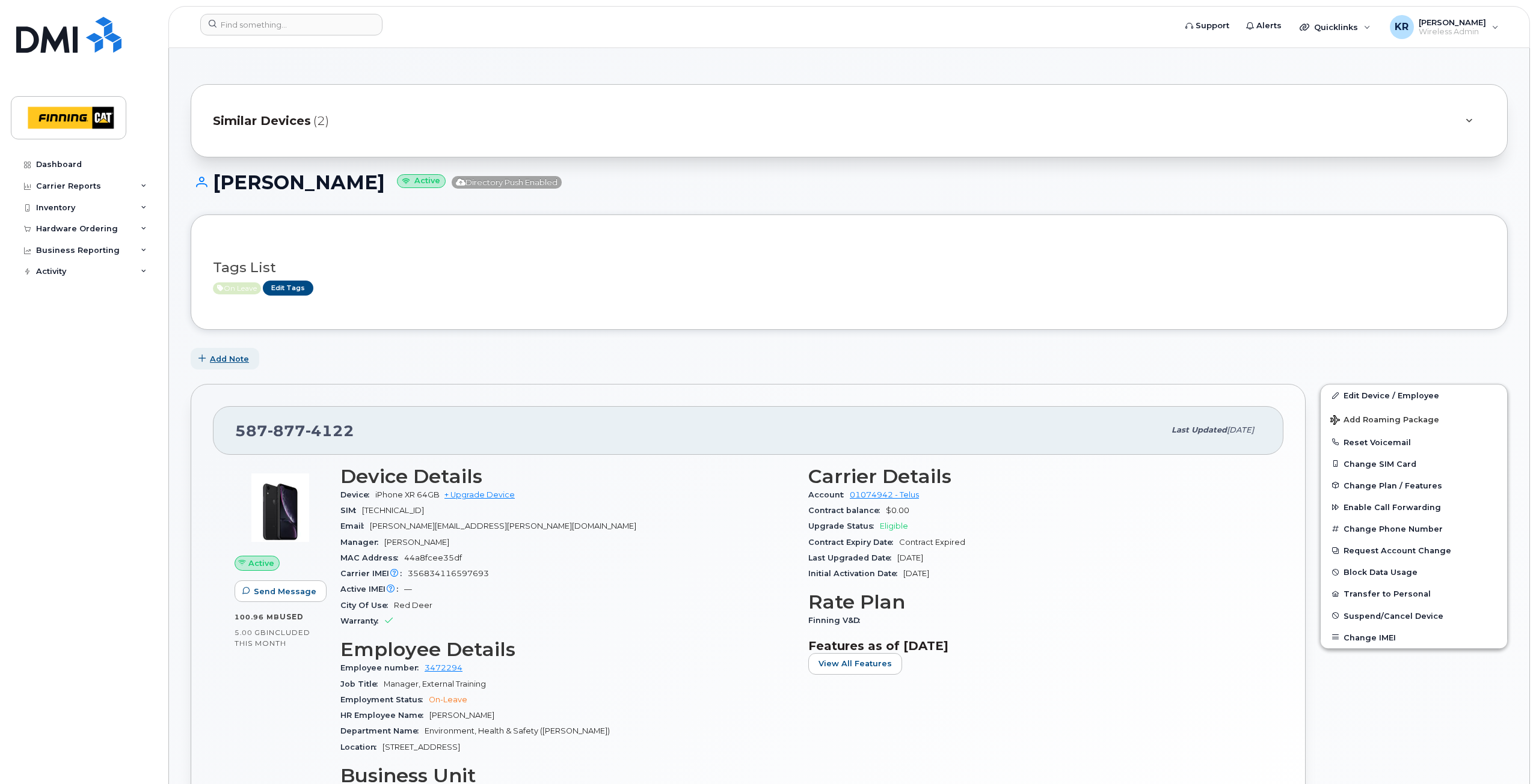
click at [240, 359] on span "Add Note" at bounding box center [229, 359] width 39 height 11
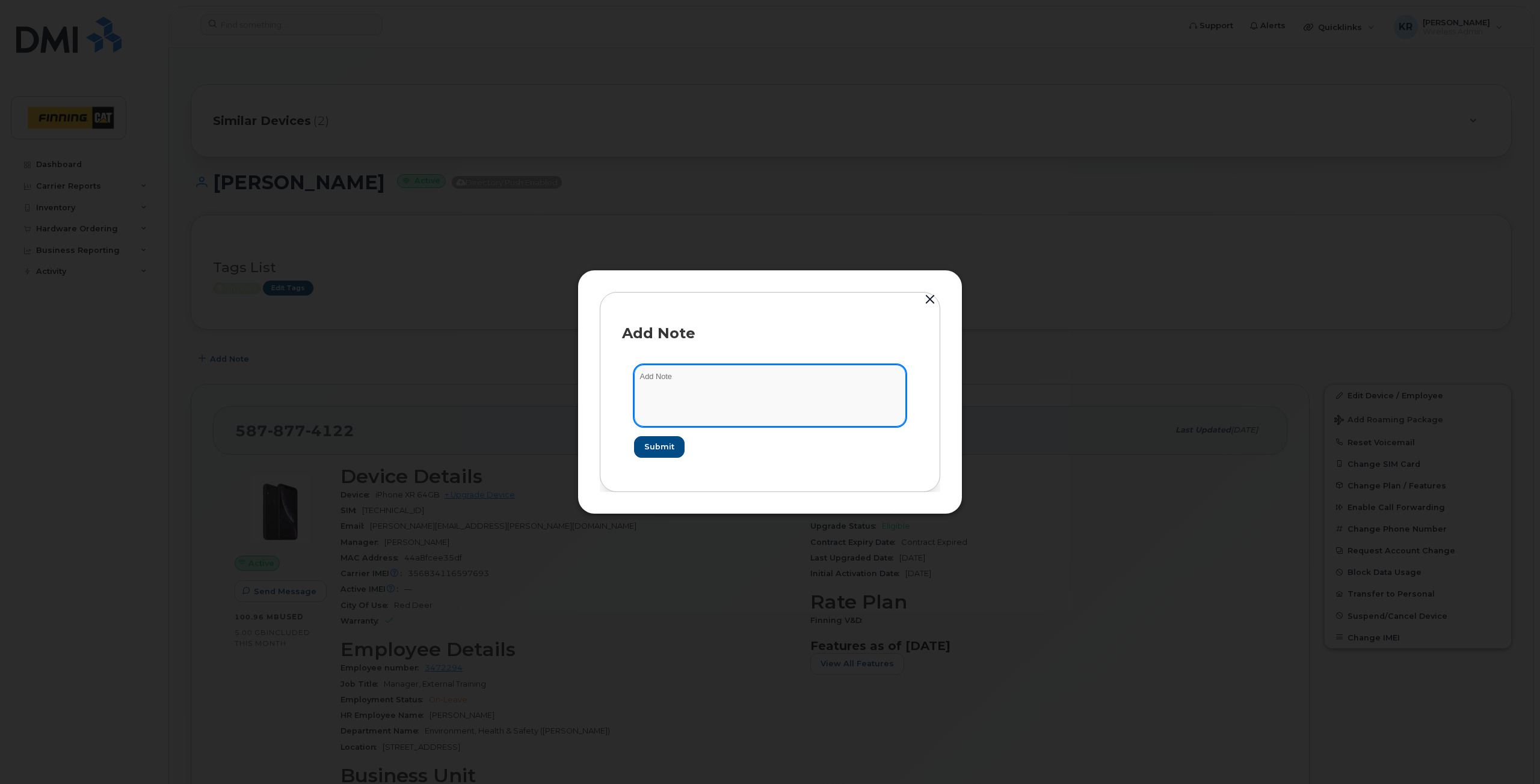
click at [685, 373] on textarea at bounding box center [770, 395] width 271 height 62
type textarea "as per Frankie Fuchs, Sept 11/25; line can be cancelled."
click at [660, 445] on span "Submit" at bounding box center [658, 446] width 30 height 11
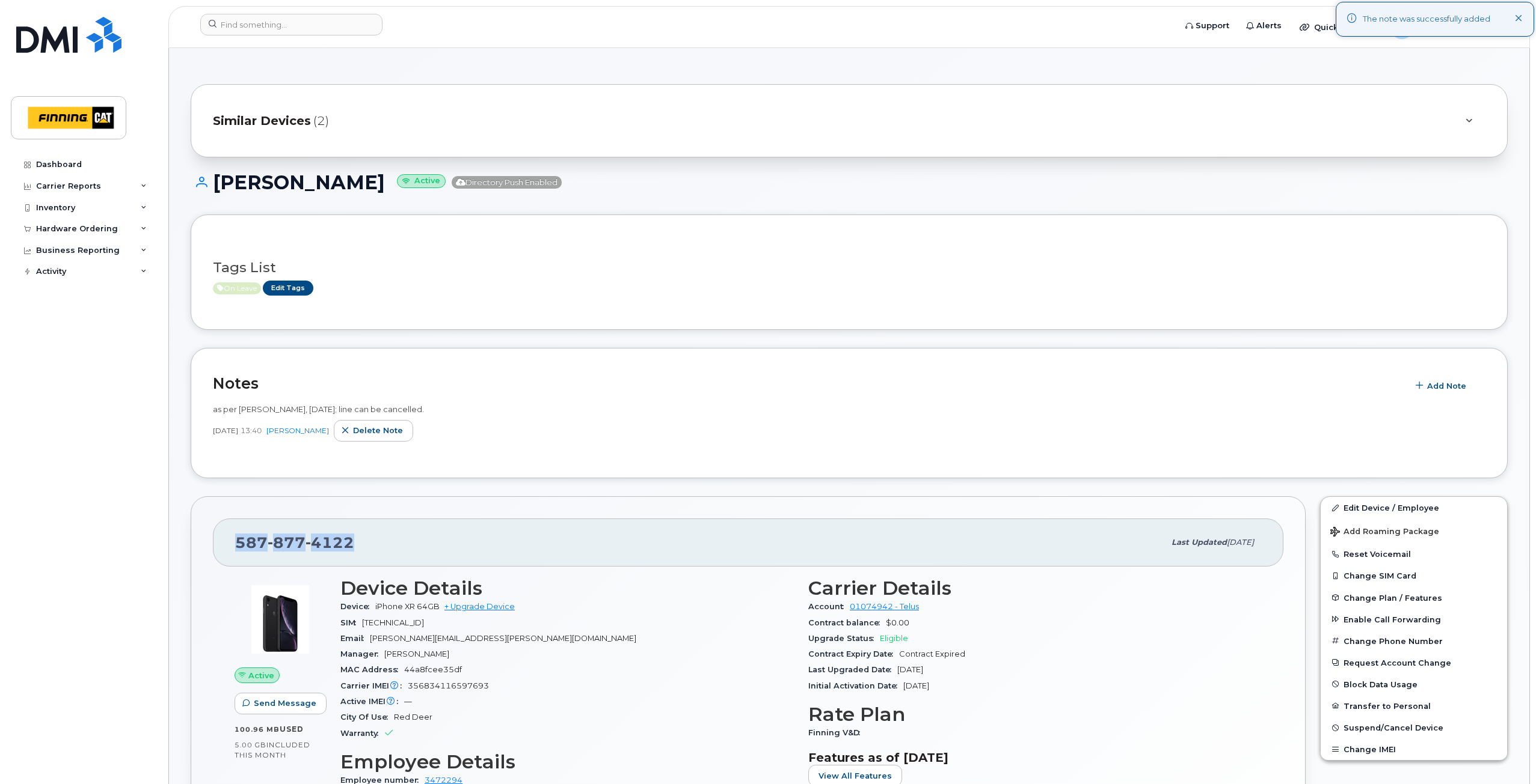
drag, startPoint x: 236, startPoint y: 542, endPoint x: 352, endPoint y: 538, distance: 116.1
click at [352, 538] on span "587 877 4122" at bounding box center [295, 543] width 119 height 18
copy span "587 877 4122"
click at [287, 289] on link "Edit Tags" at bounding box center [287, 288] width 51 height 15
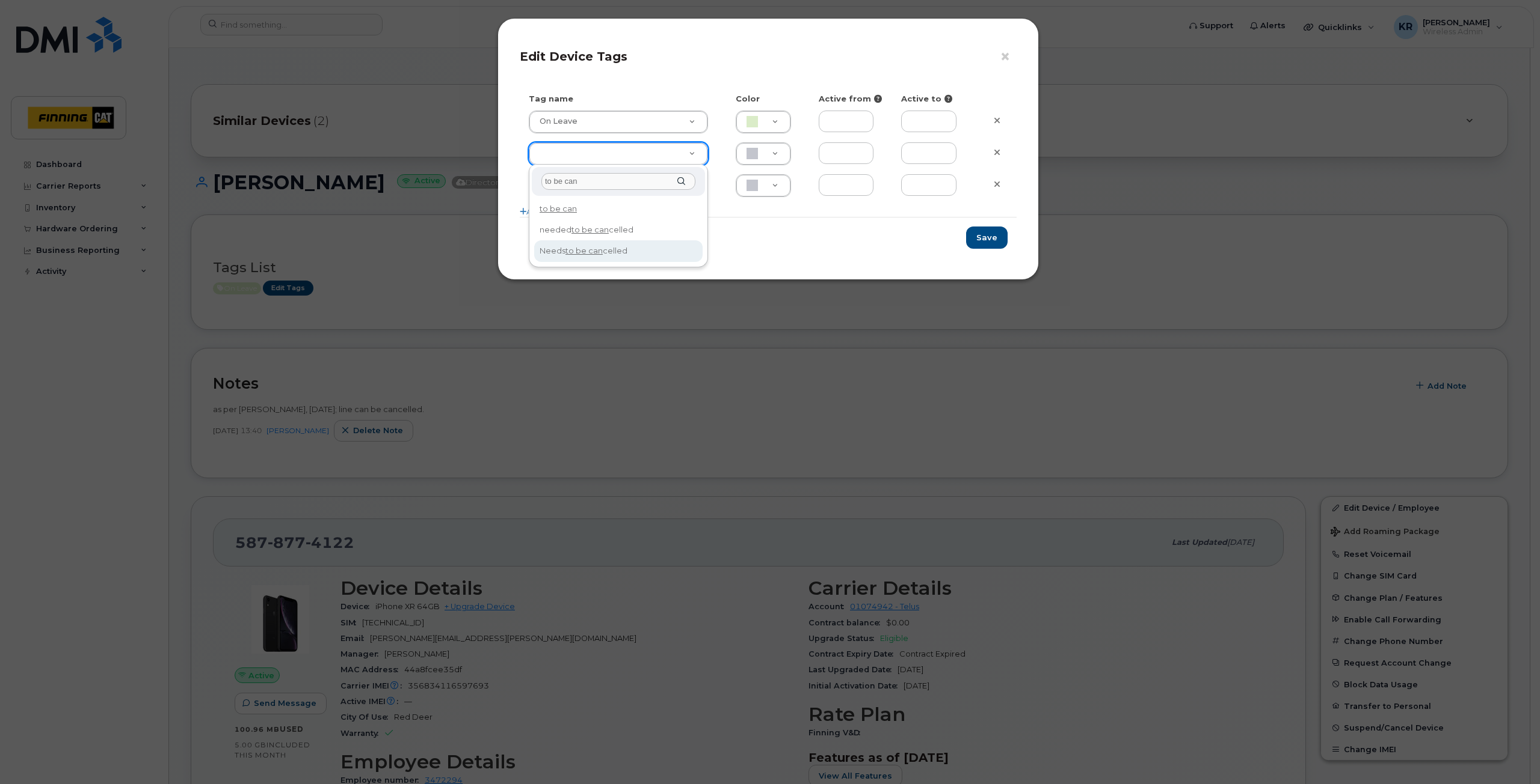
type input "to be can"
type input "Needs to be cancelled"
type input "BCE3D8"
type input "needs to be"
type input "Needs to be cancelled"
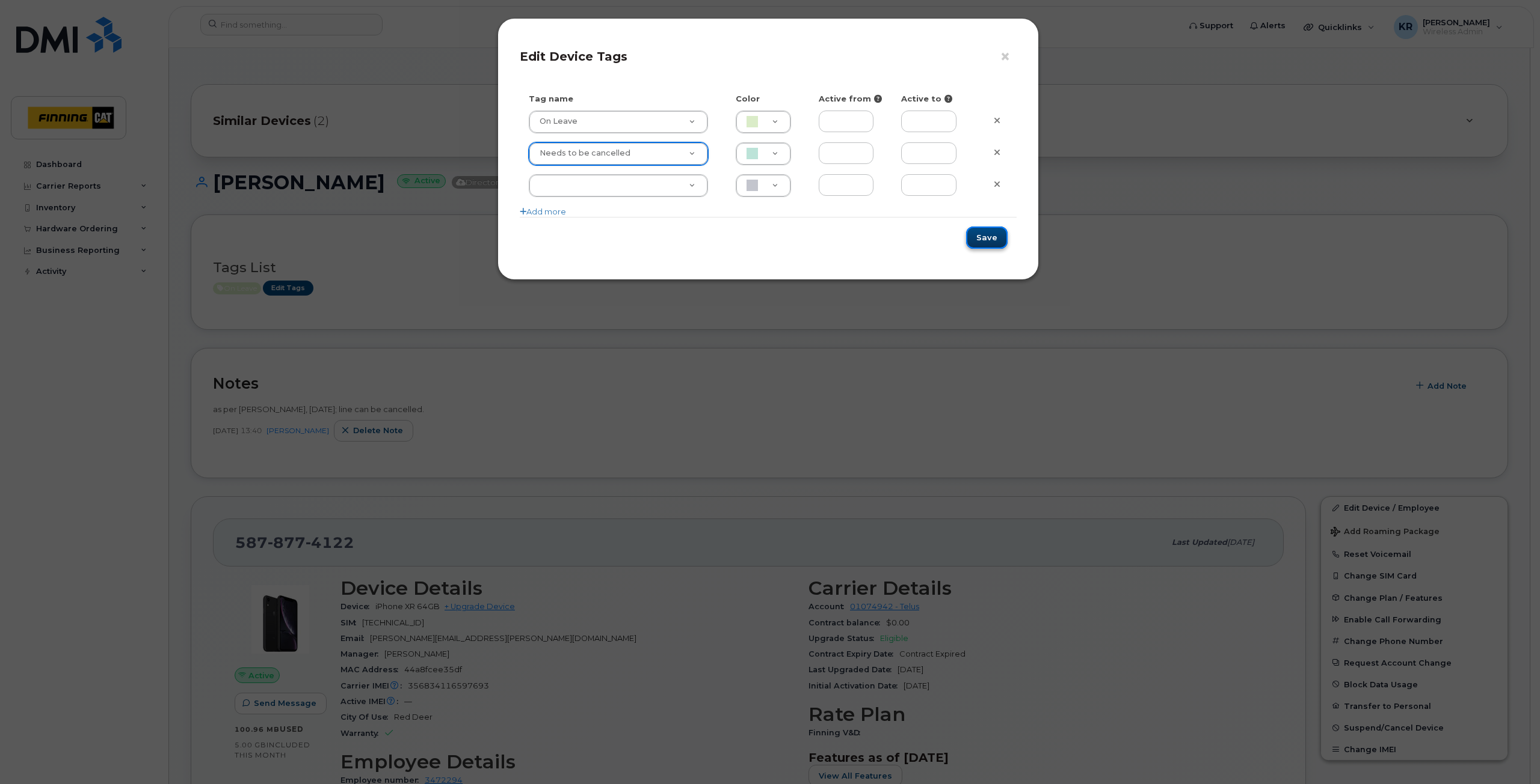
click at [993, 239] on button "Save" at bounding box center [987, 237] width 42 height 22
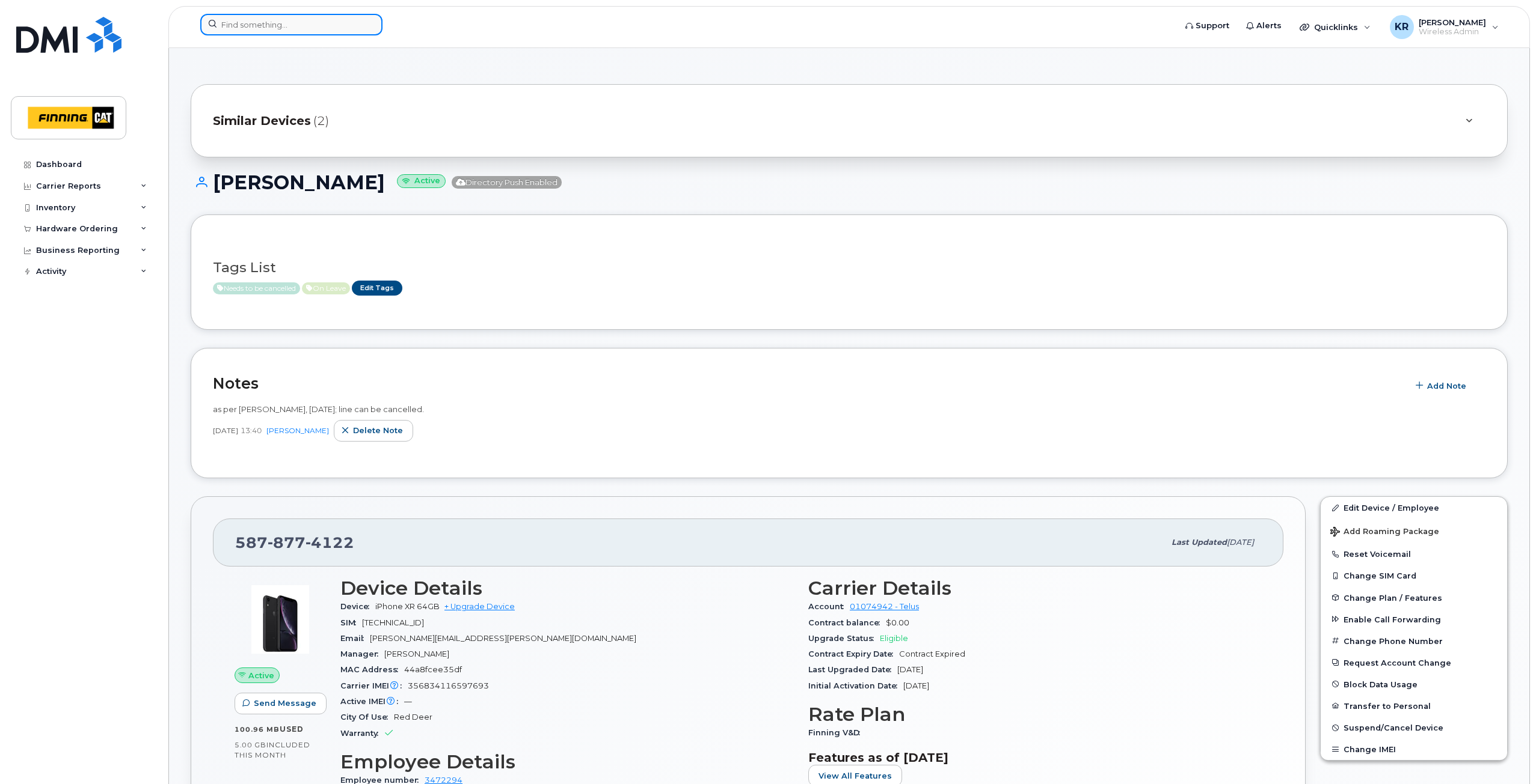
click at [304, 23] on input at bounding box center [290, 25] width 182 height 22
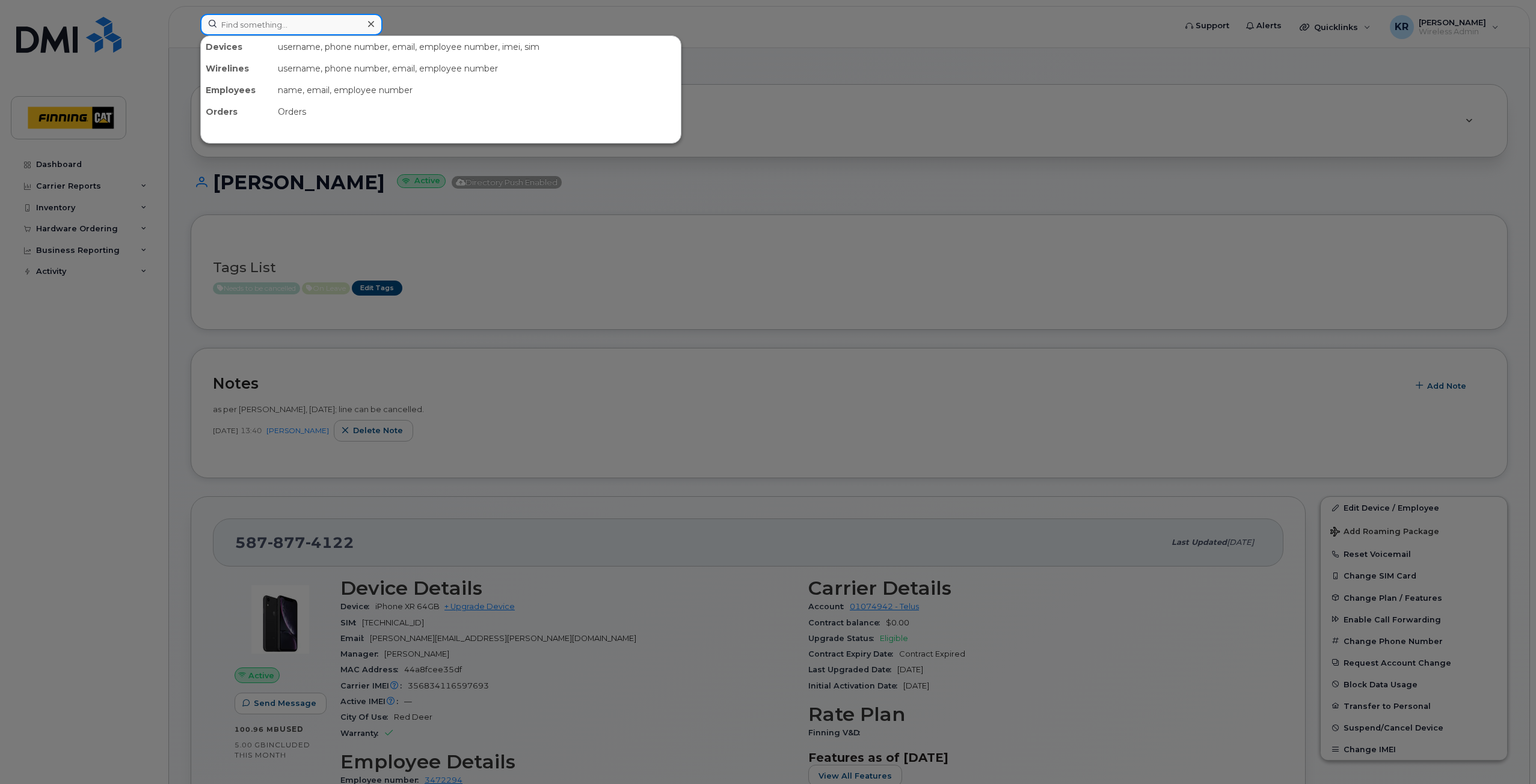
paste input "Dean Breitkreutz"
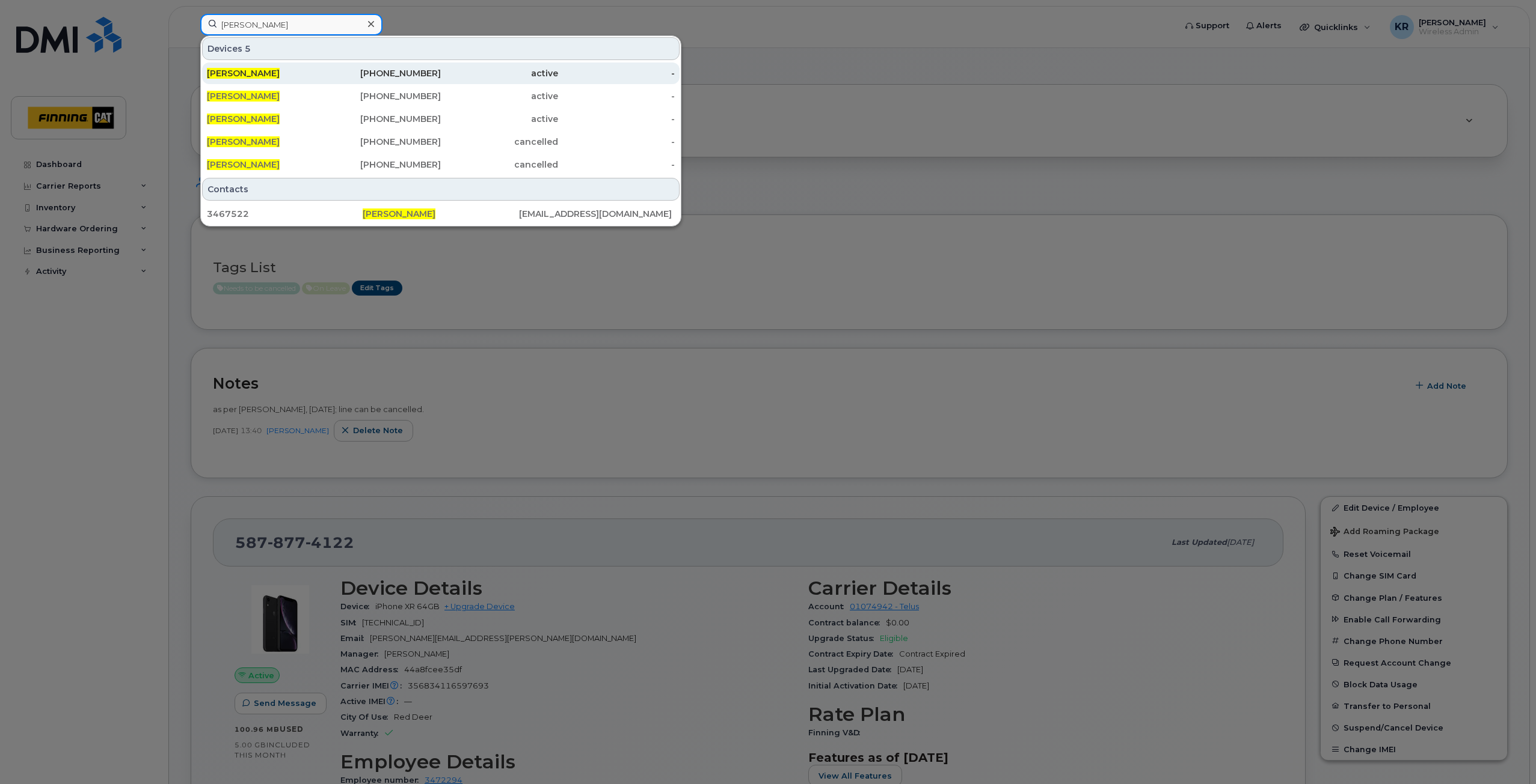
type input "Dean Breitkreutz"
click at [382, 68] on div "587-297-5807" at bounding box center [383, 74] width 117 height 12
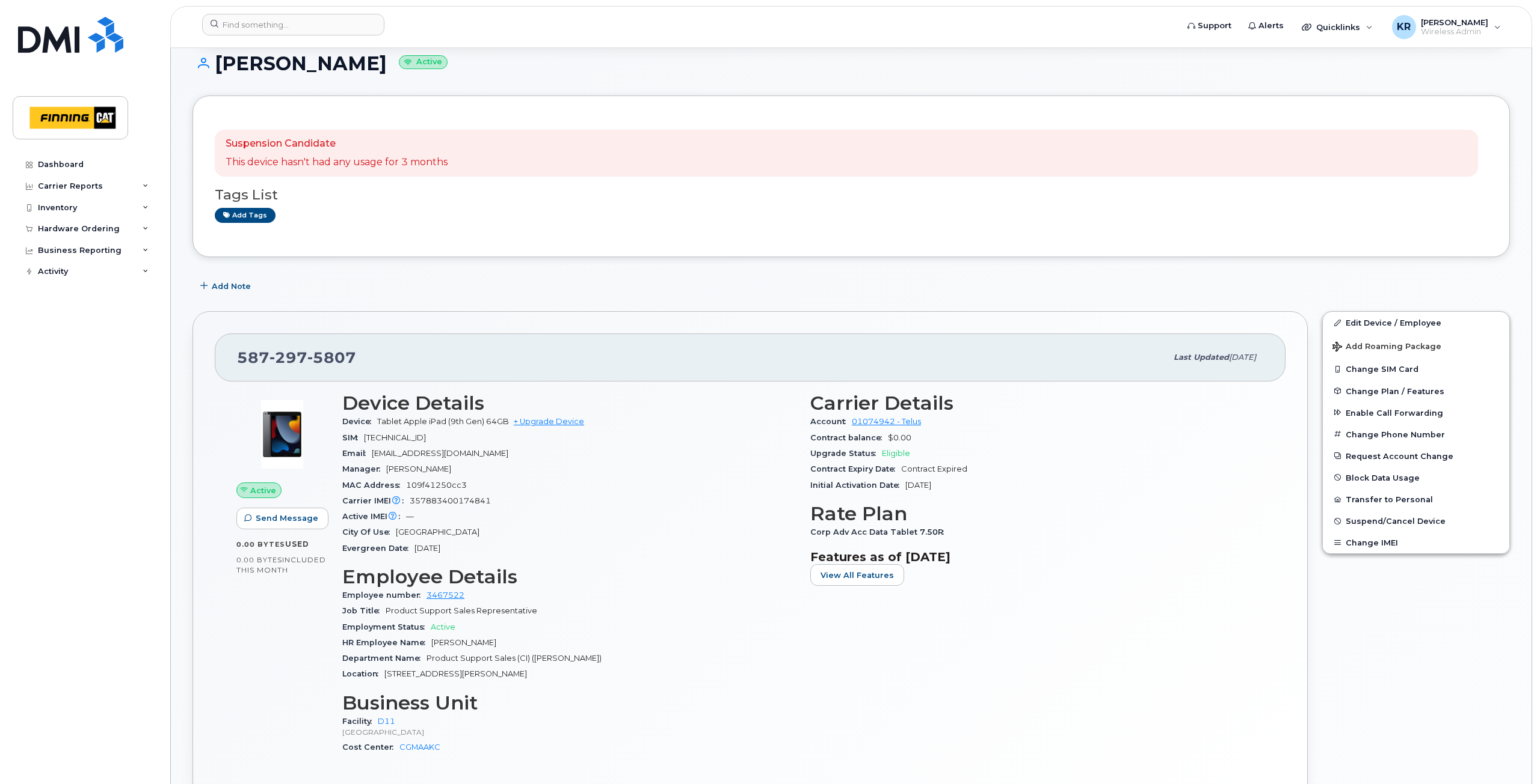
scroll to position [120, 0]
click at [223, 286] on span "Add Note" at bounding box center [229, 284] width 39 height 11
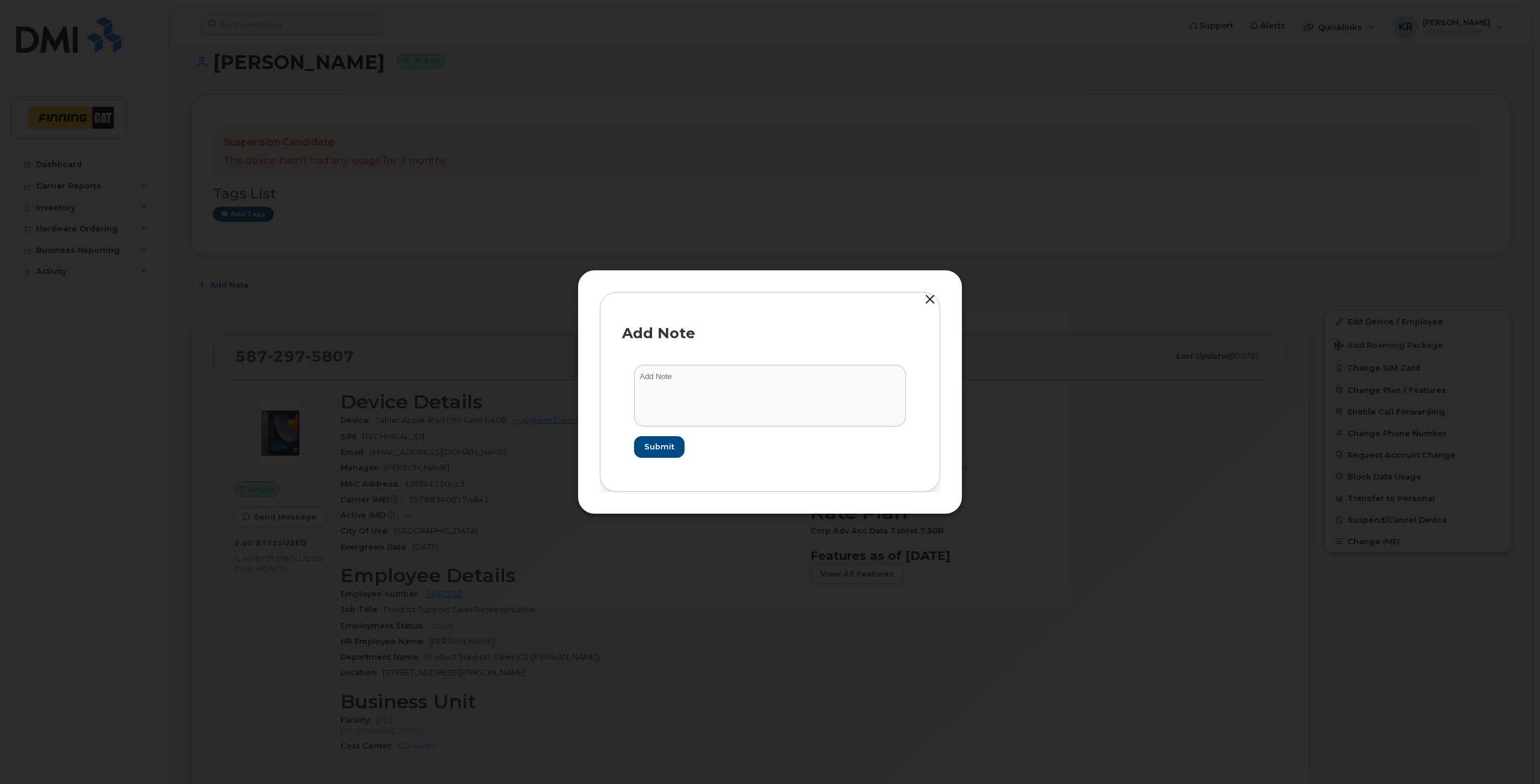
click at [928, 300] on button "button" at bounding box center [930, 299] width 18 height 17
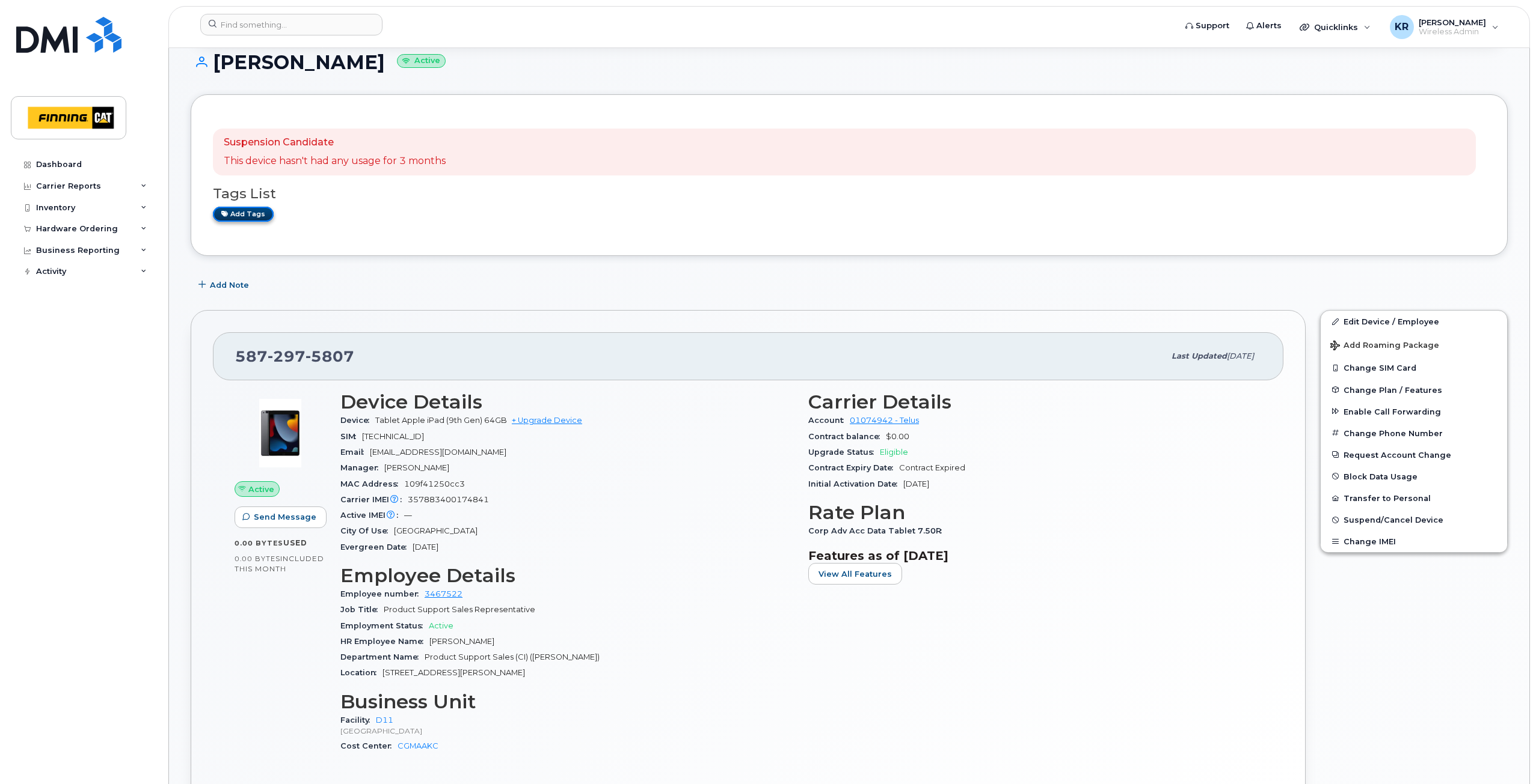
click at [265, 215] on link "Add tags" at bounding box center [243, 214] width 61 height 15
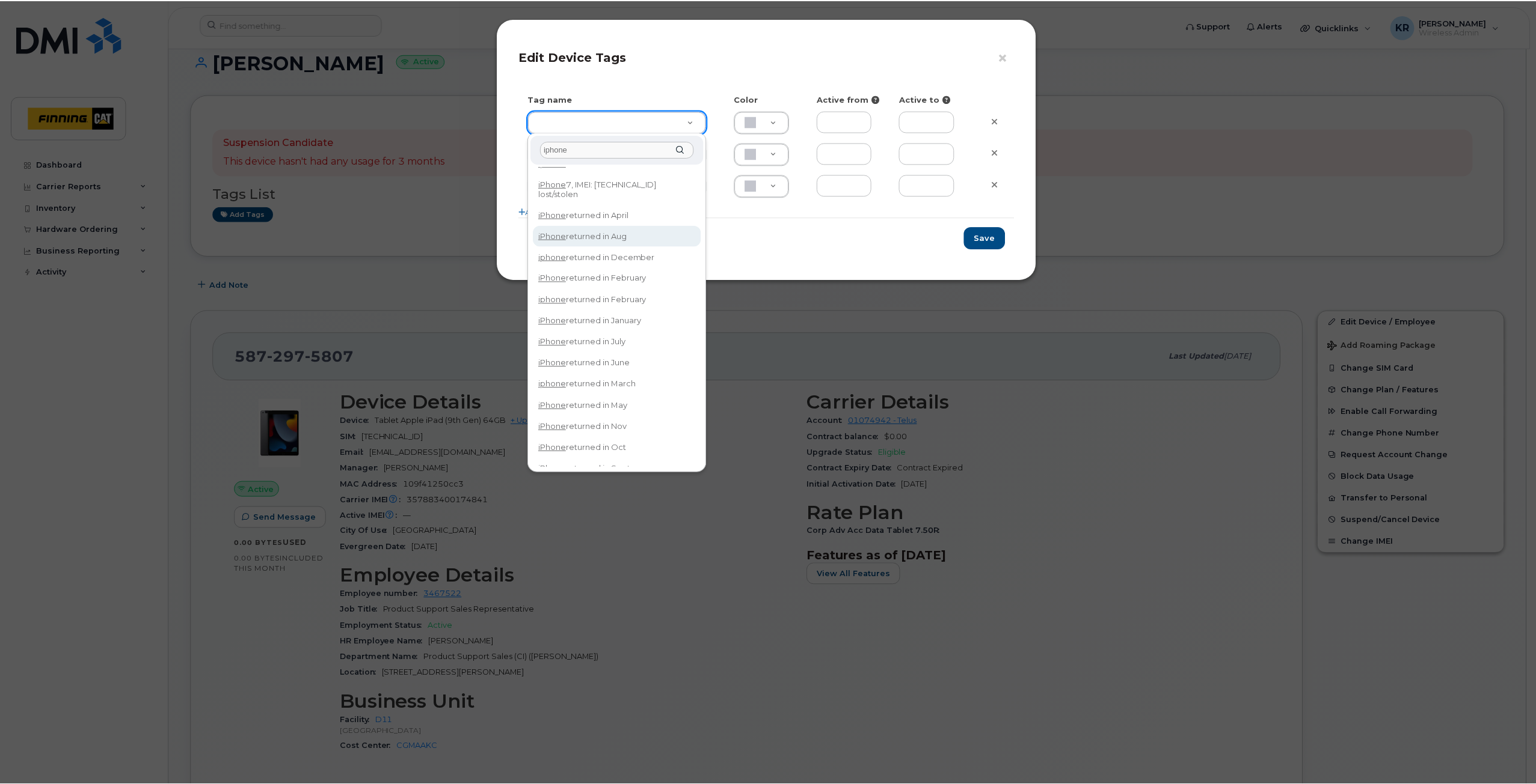
scroll to position [26, 0]
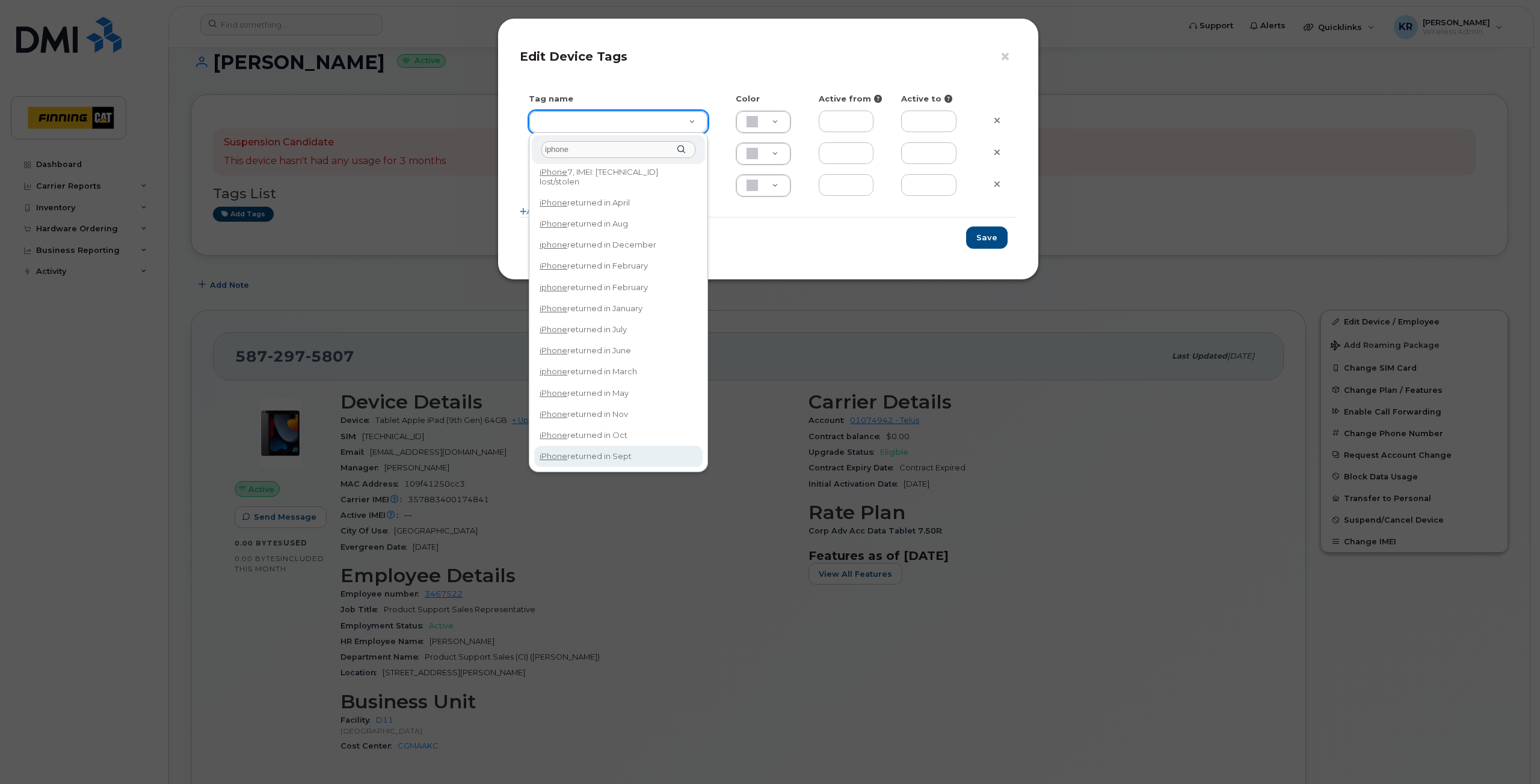
type input "iphone"
type input "iPhone returned in Sept"
type input "DFD3EE"
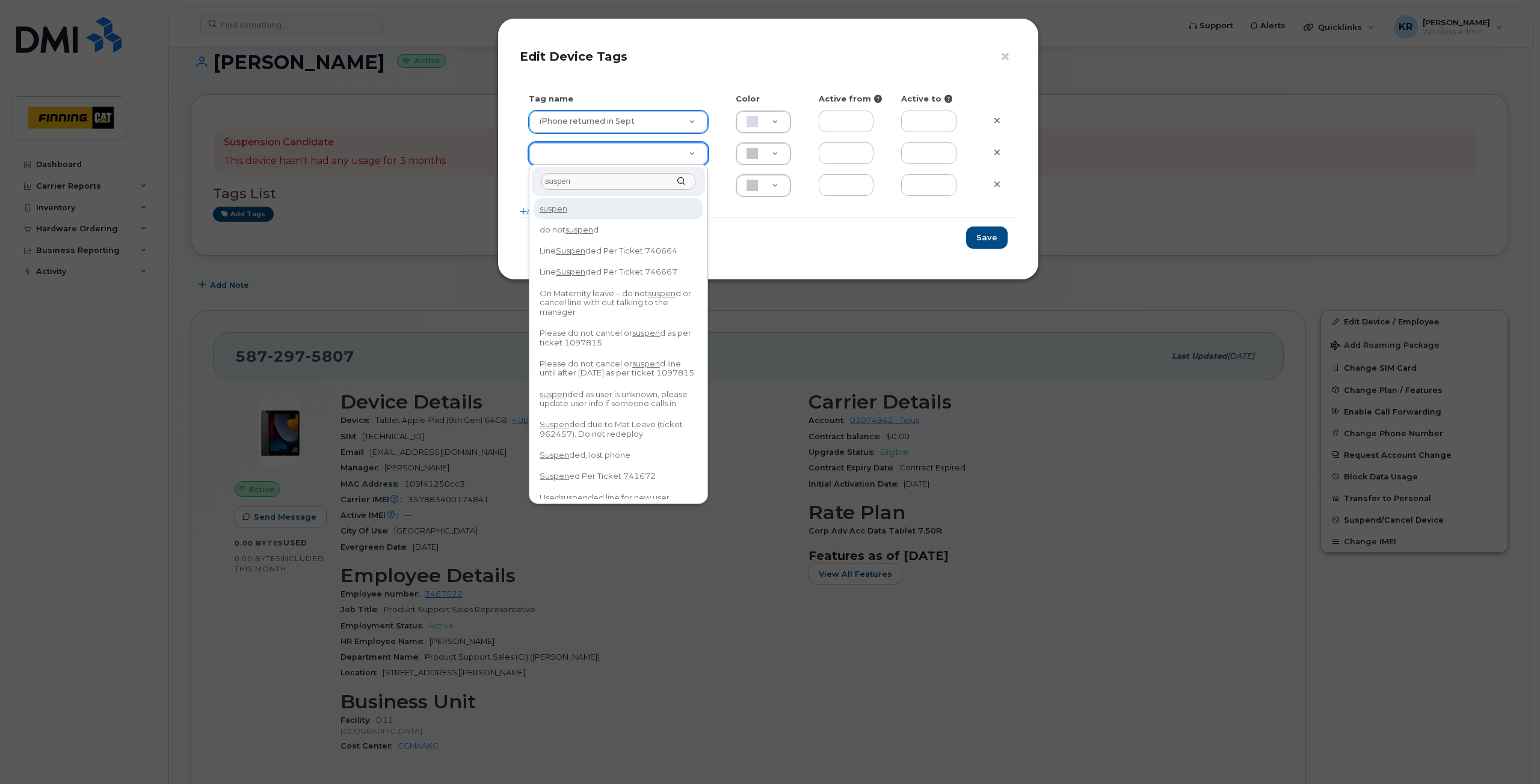
type input "suspend"
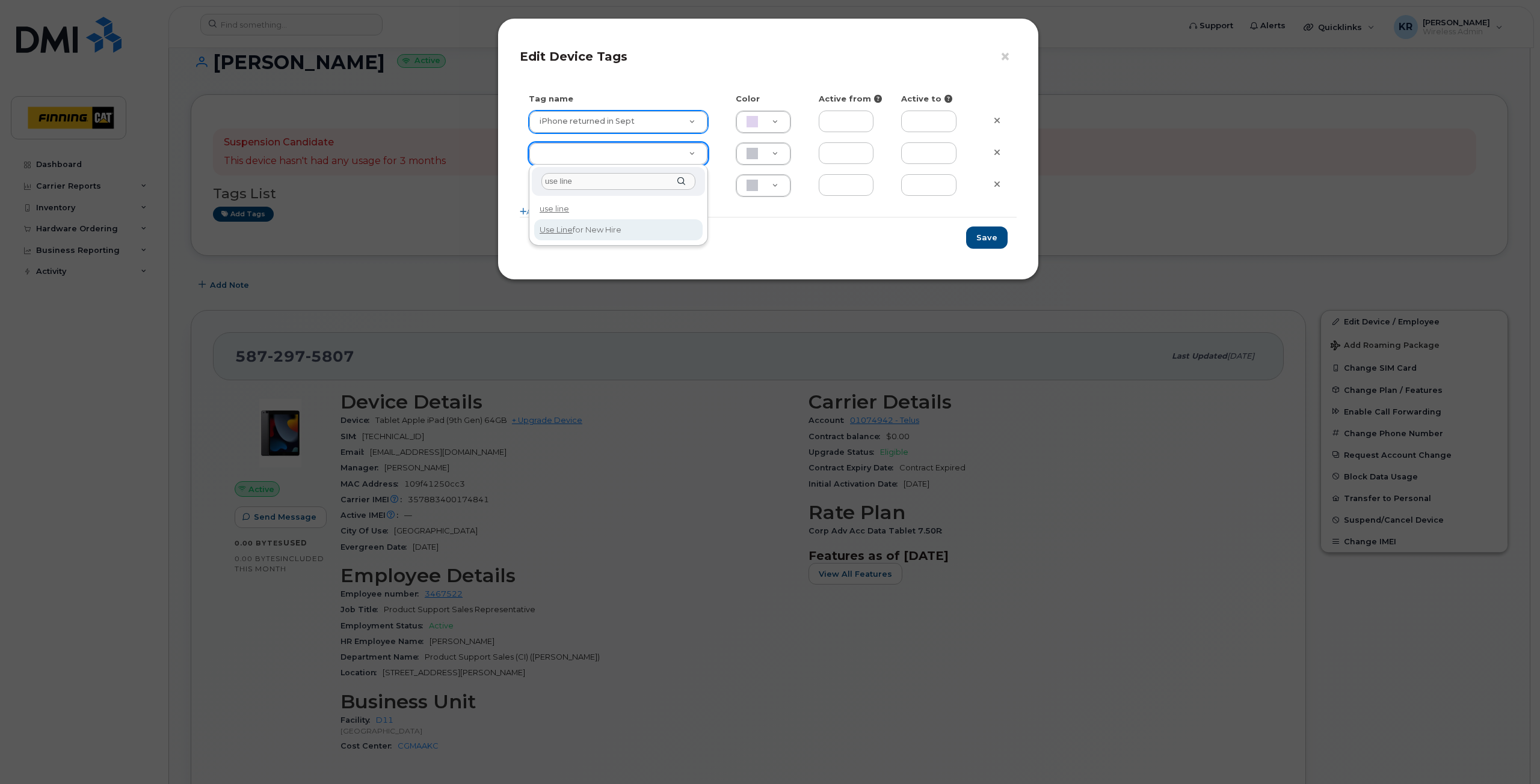
type input "use line"
type input "Use Line for New Hire"
type input "DAECC8"
click at [984, 238] on button "Save" at bounding box center [987, 237] width 42 height 22
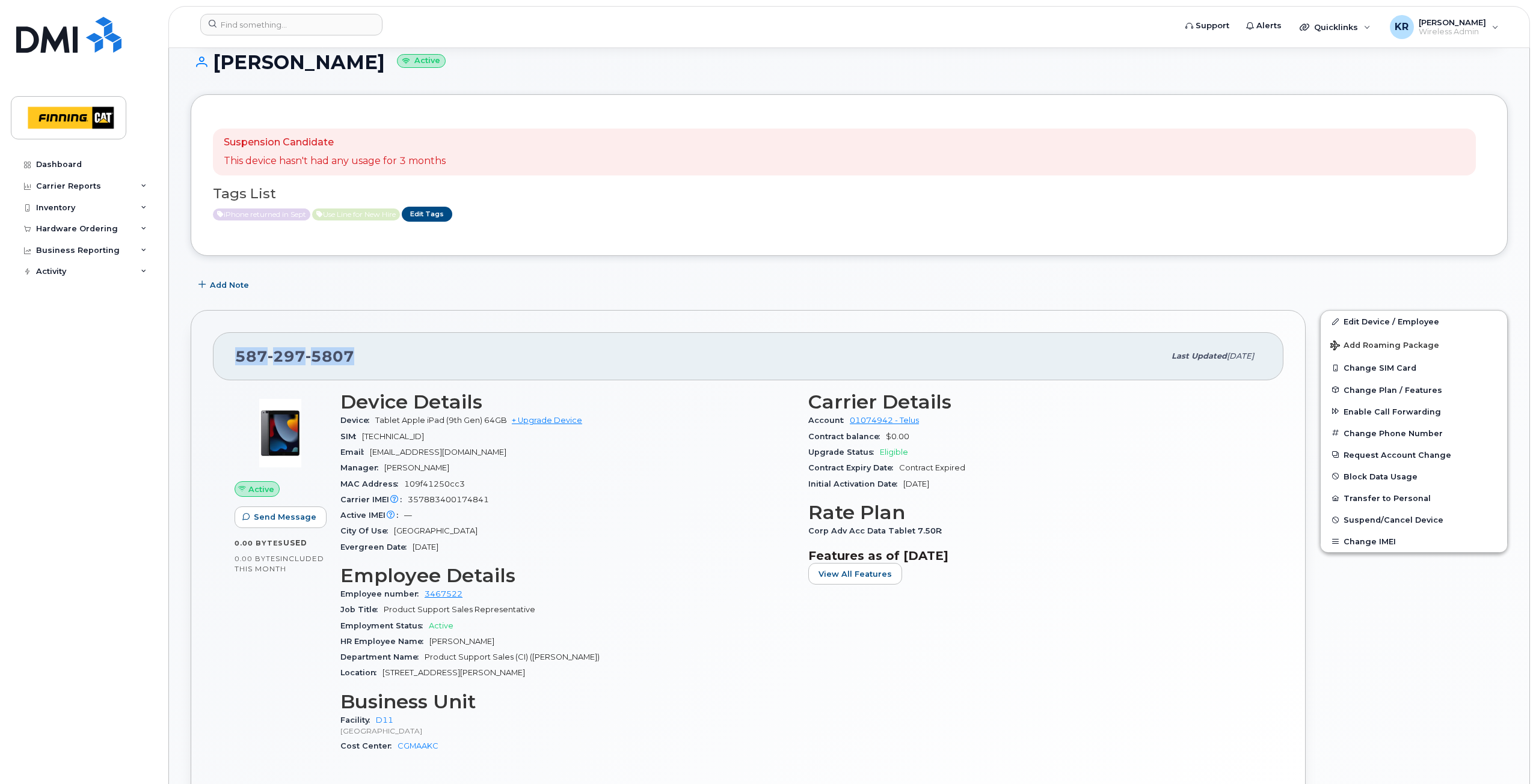
drag, startPoint x: 358, startPoint y: 354, endPoint x: 229, endPoint y: 356, distance: 129.0
click at [229, 356] on div "587 297 5807 Last updated Aug 05, 2025" at bounding box center [748, 357] width 1071 height 48
copy span "587 297 5807"
click at [1360, 325] on link "Edit Device / Employee" at bounding box center [1414, 322] width 187 height 22
click at [1357, 321] on link "Edit Device / Employee" at bounding box center [1414, 322] width 187 height 22
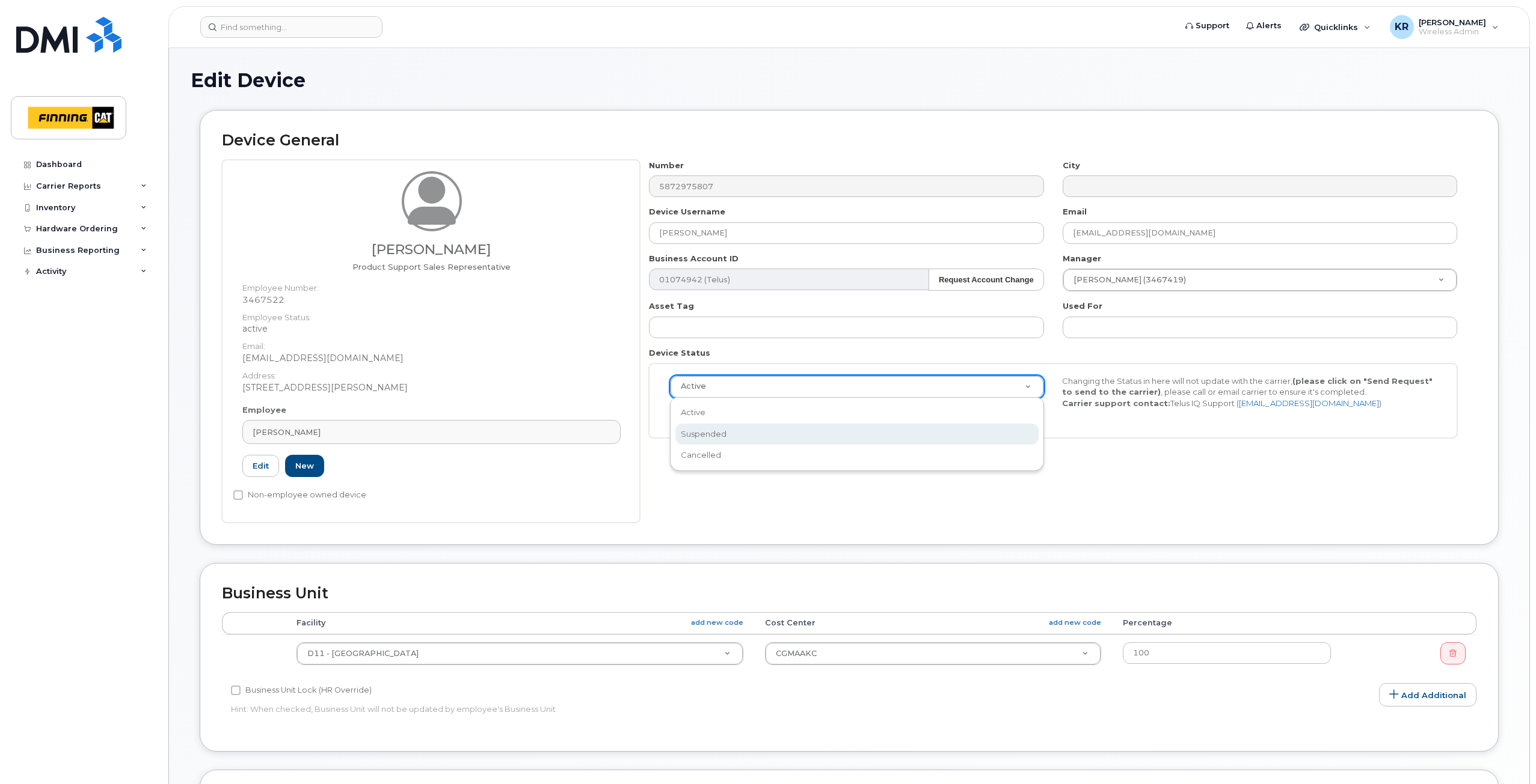
select select "suspended"
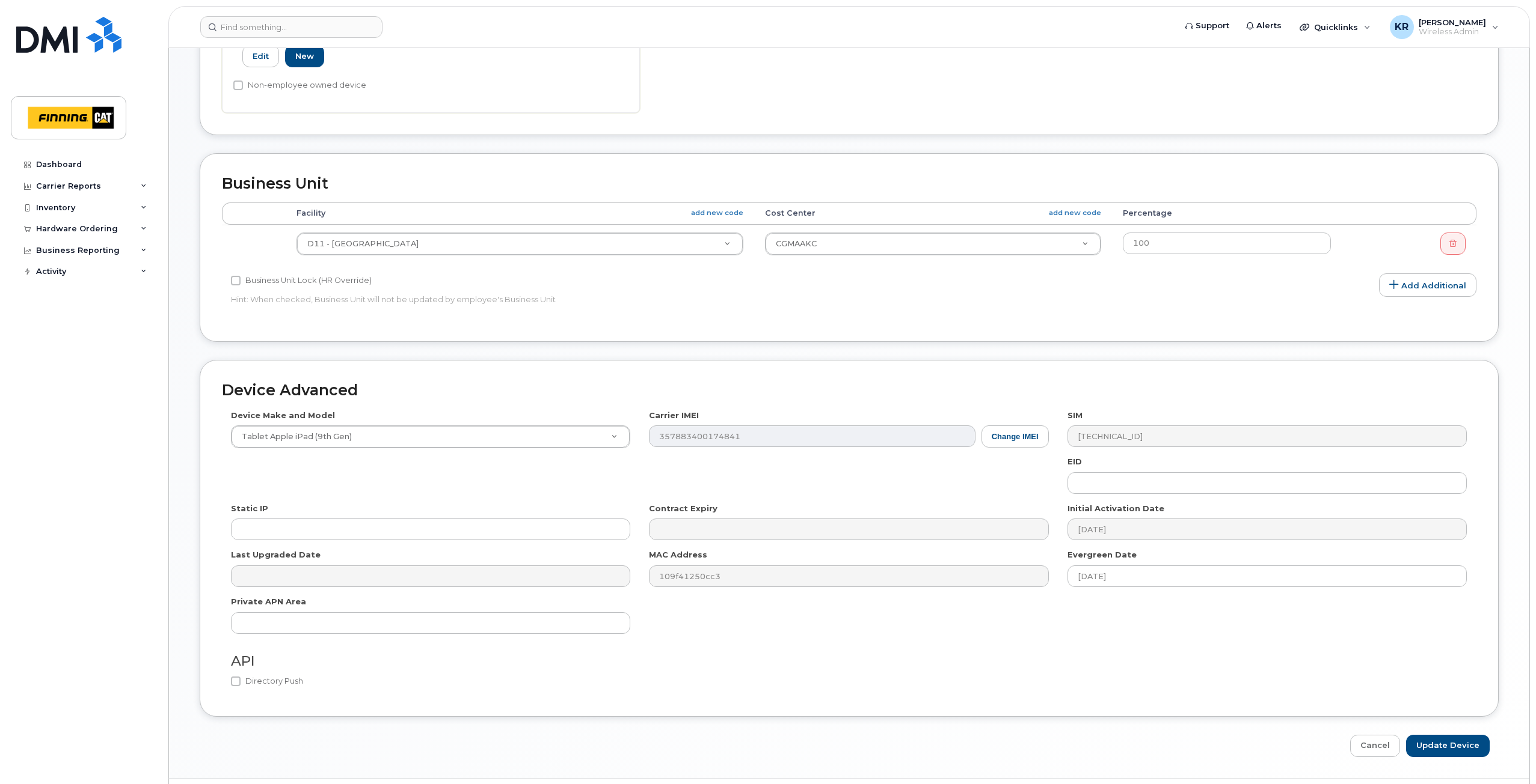
scroll to position [443, 0]
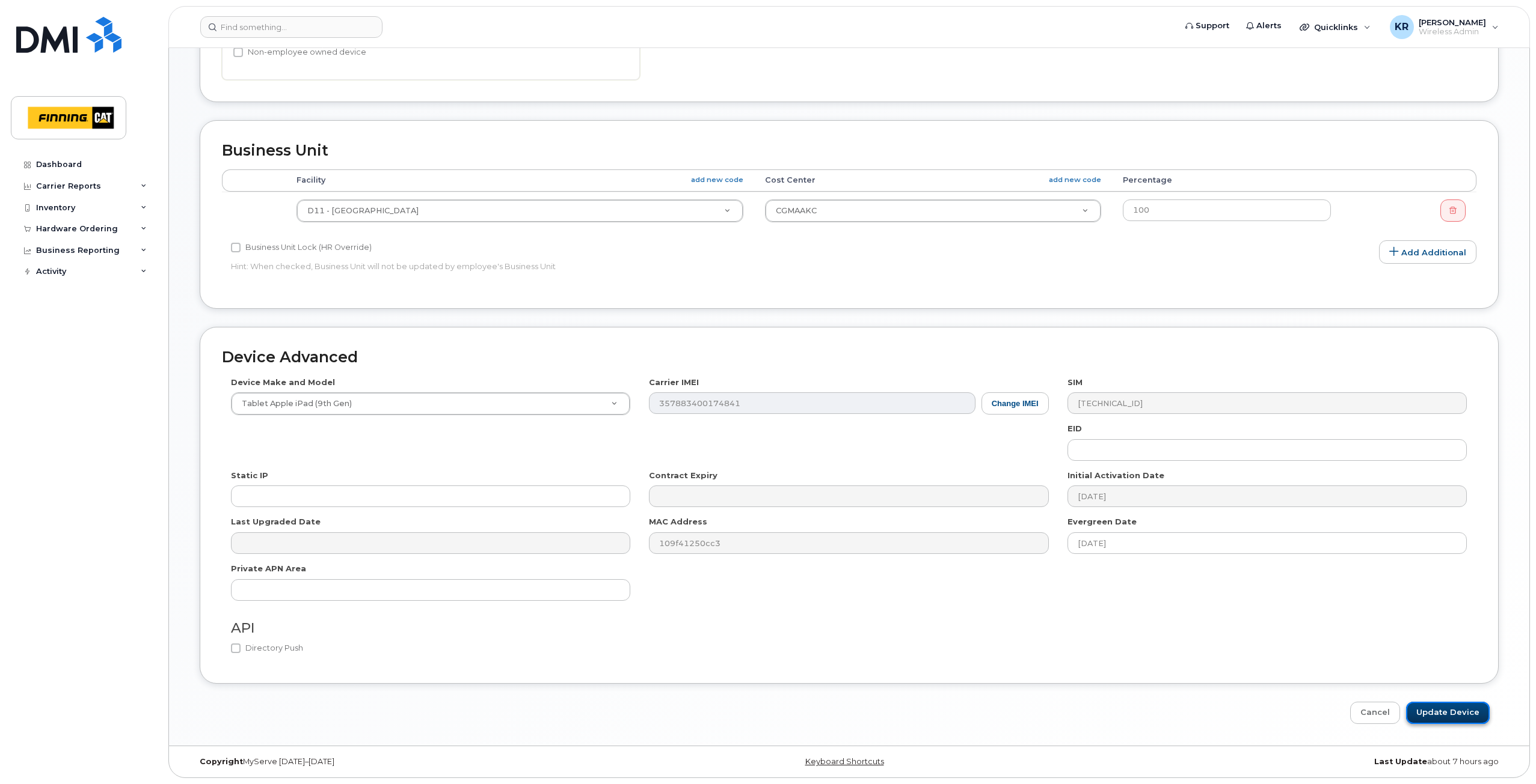
click at [1445, 714] on input "Update Device" at bounding box center [1448, 713] width 84 height 22
type input "Saving..."
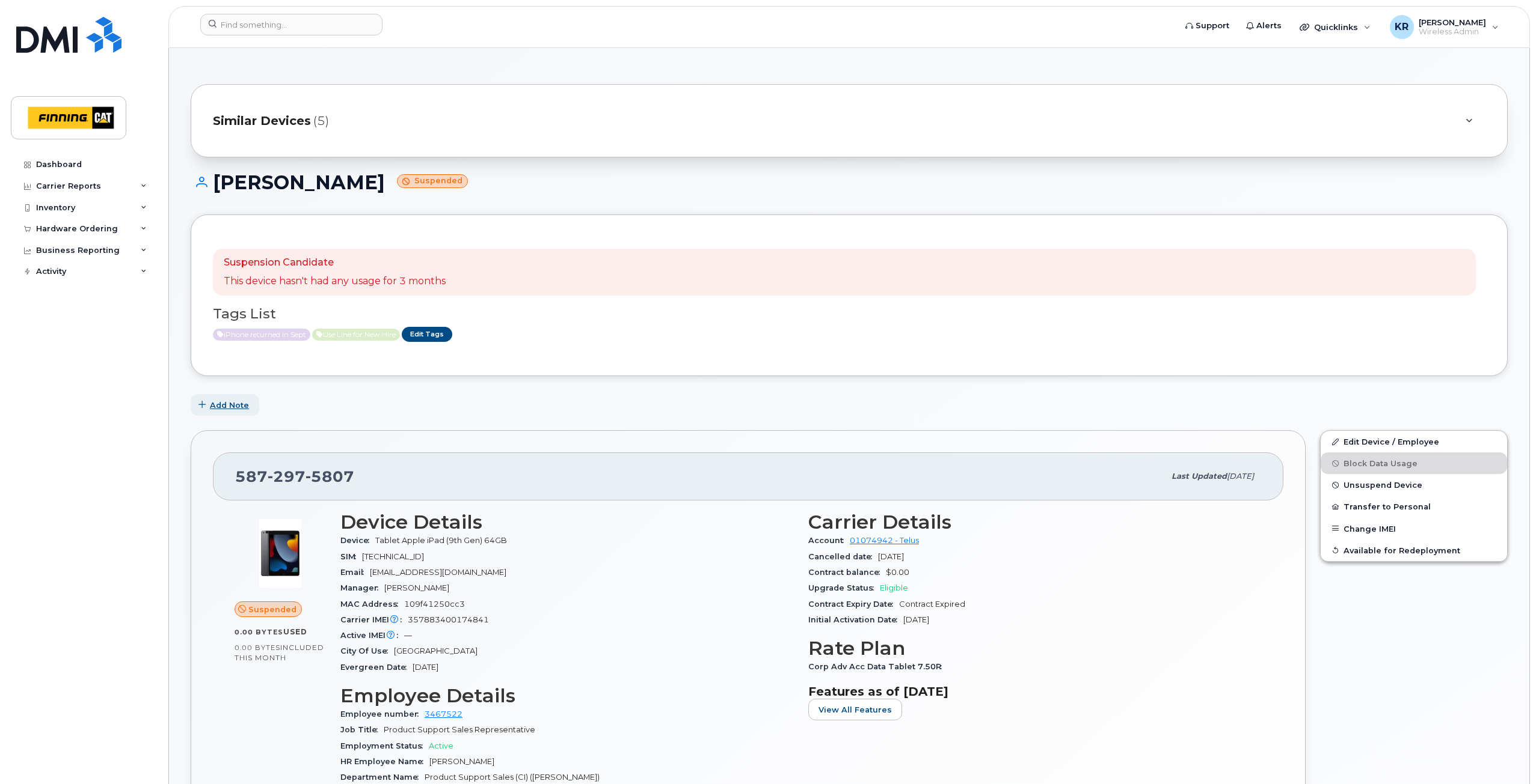
click at [223, 403] on span "Add Note" at bounding box center [229, 404] width 39 height 11
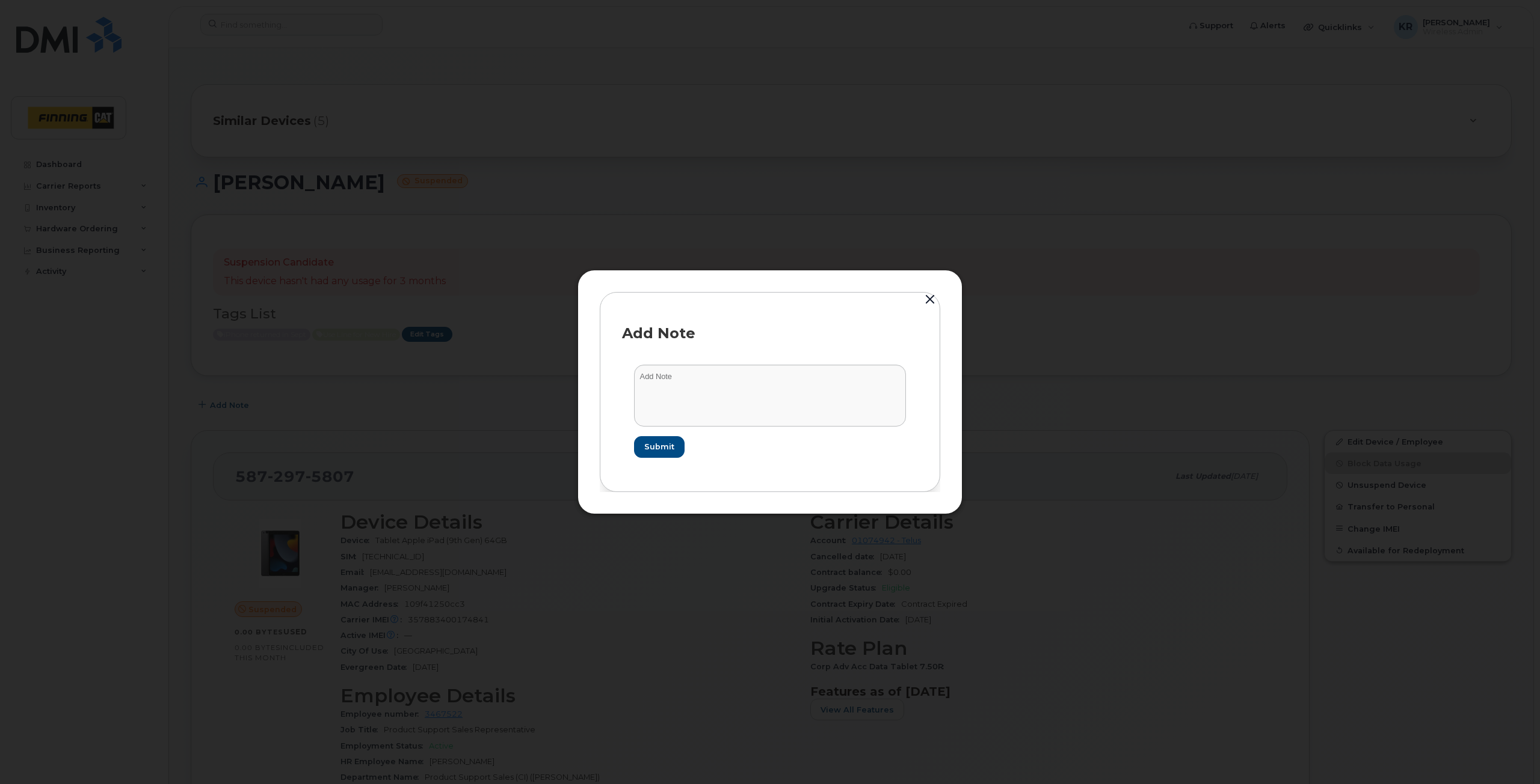
click at [928, 303] on button "button" at bounding box center [930, 299] width 18 height 17
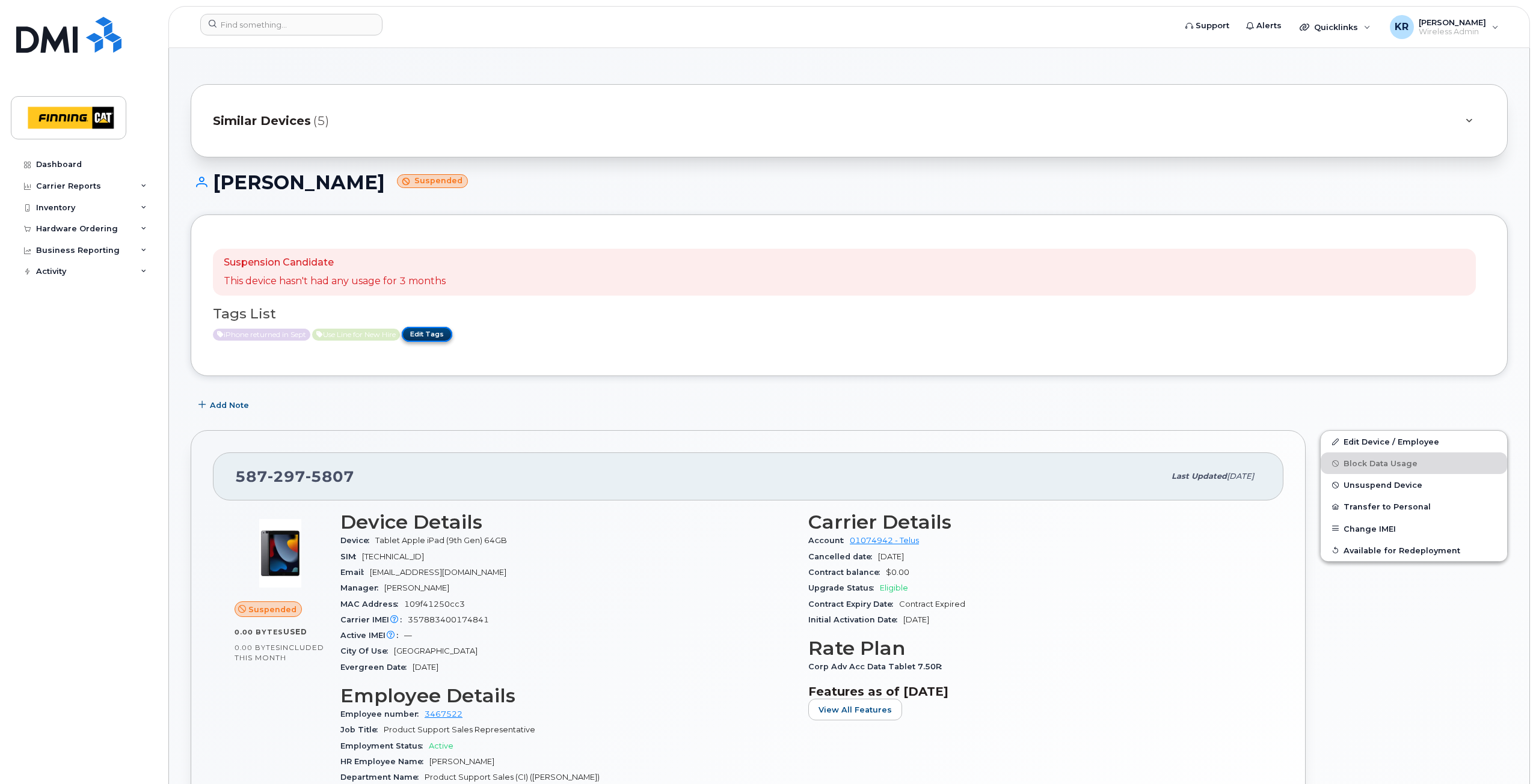
click at [441, 334] on link "Edit Tags" at bounding box center [427, 334] width 51 height 15
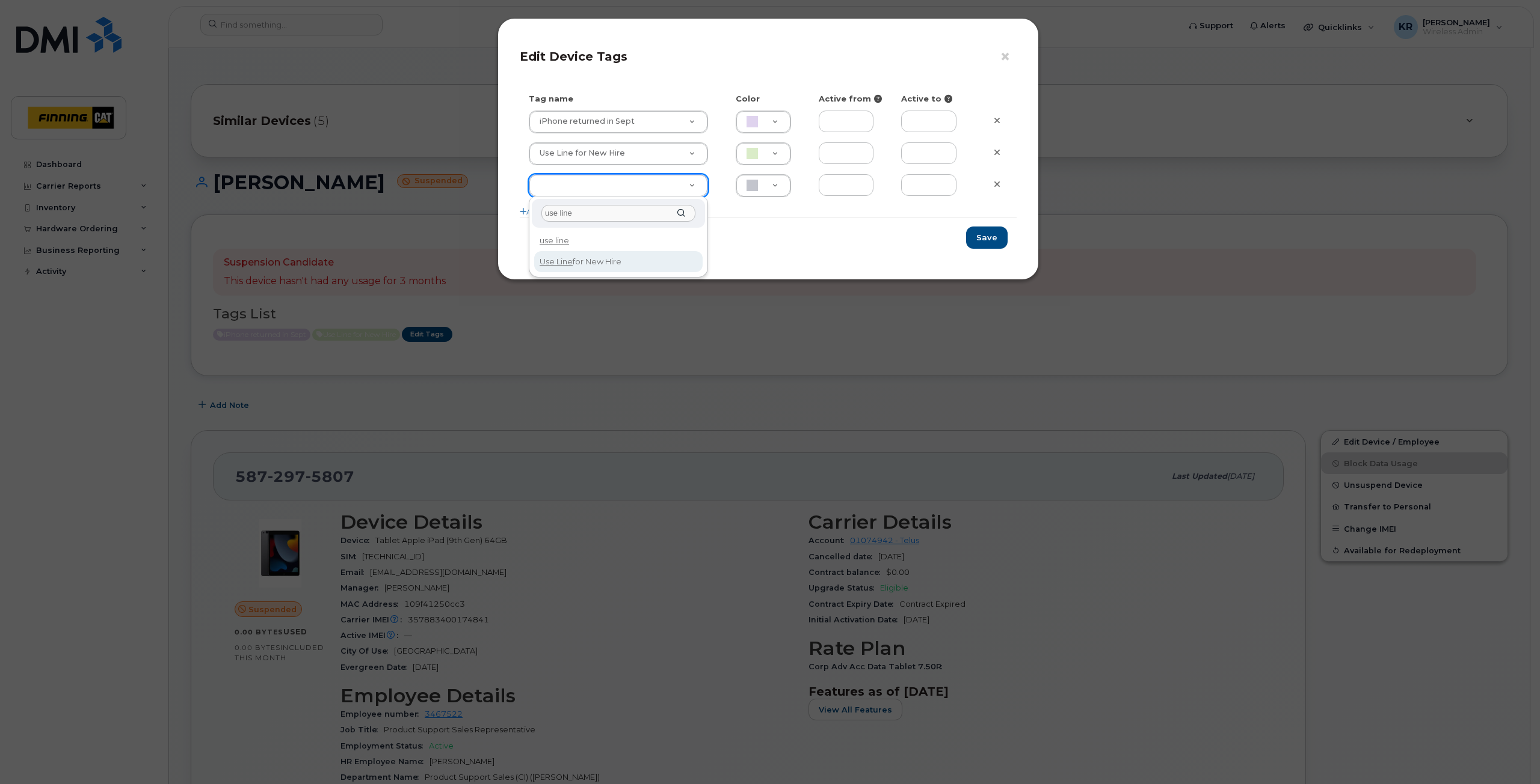
type input "use line"
type input "Use Line for New Hire"
type input "DAECC8"
click at [991, 235] on button "Save" at bounding box center [987, 237] width 42 height 22
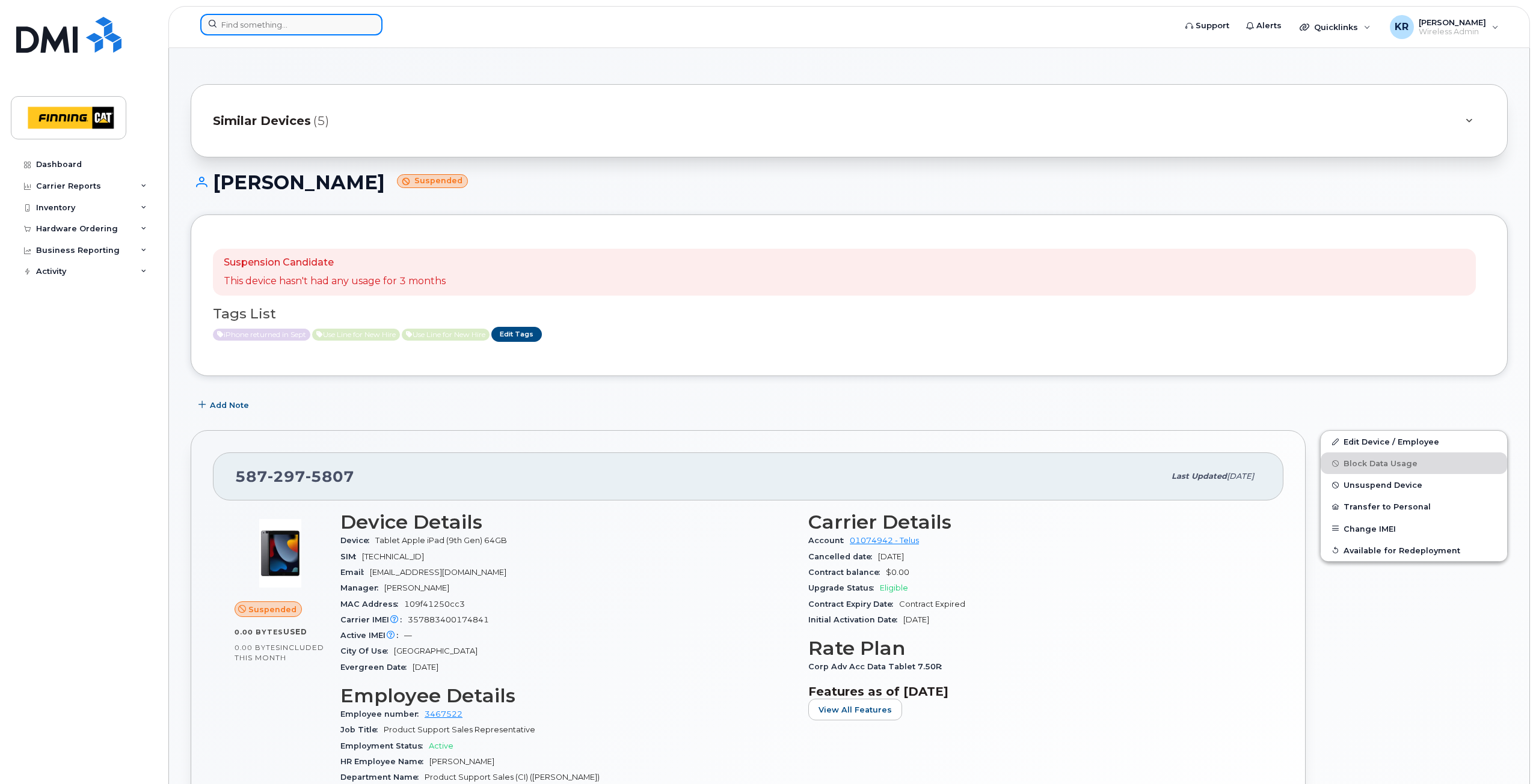
click at [299, 28] on input at bounding box center [290, 25] width 182 height 22
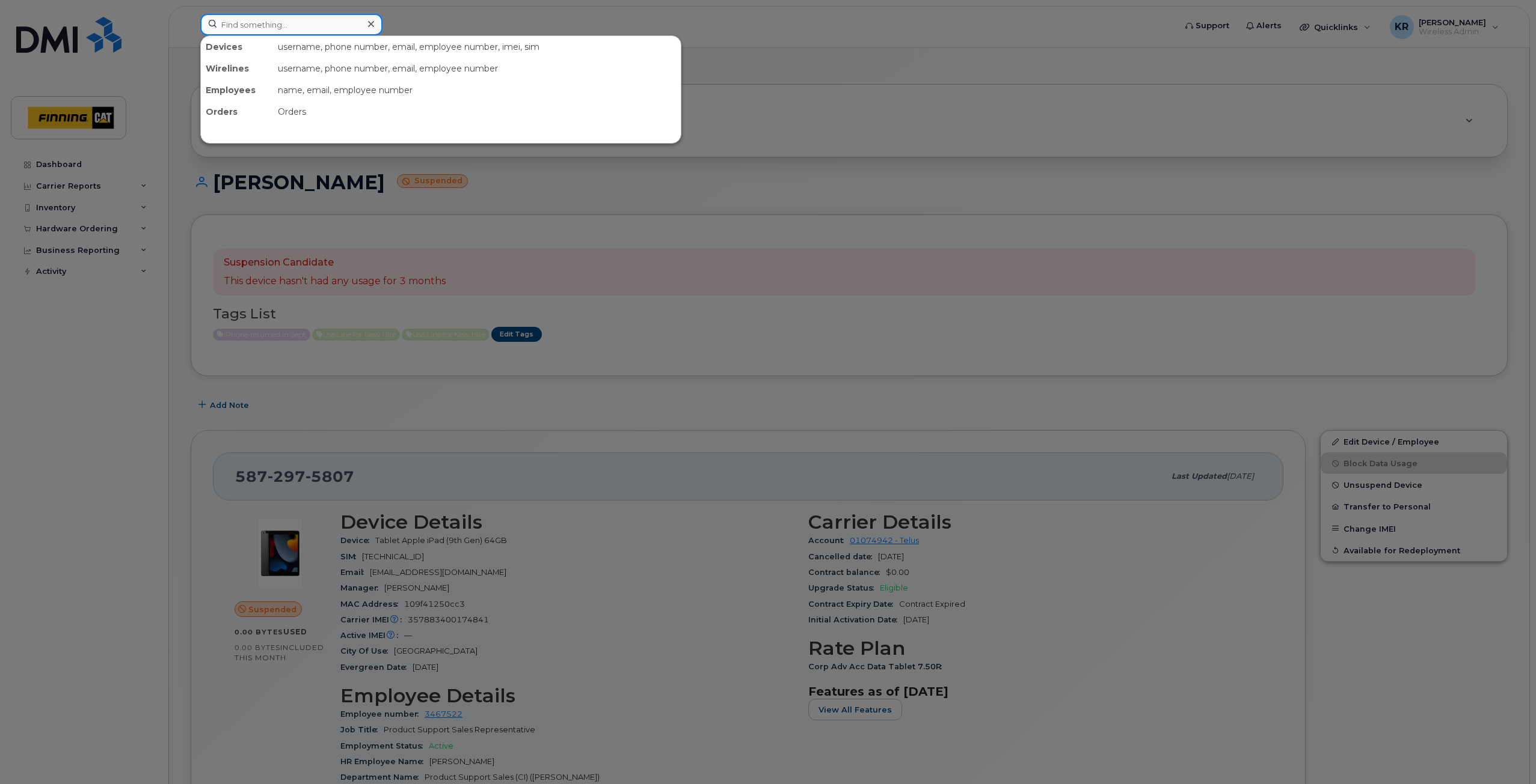
paste input "5878774122"
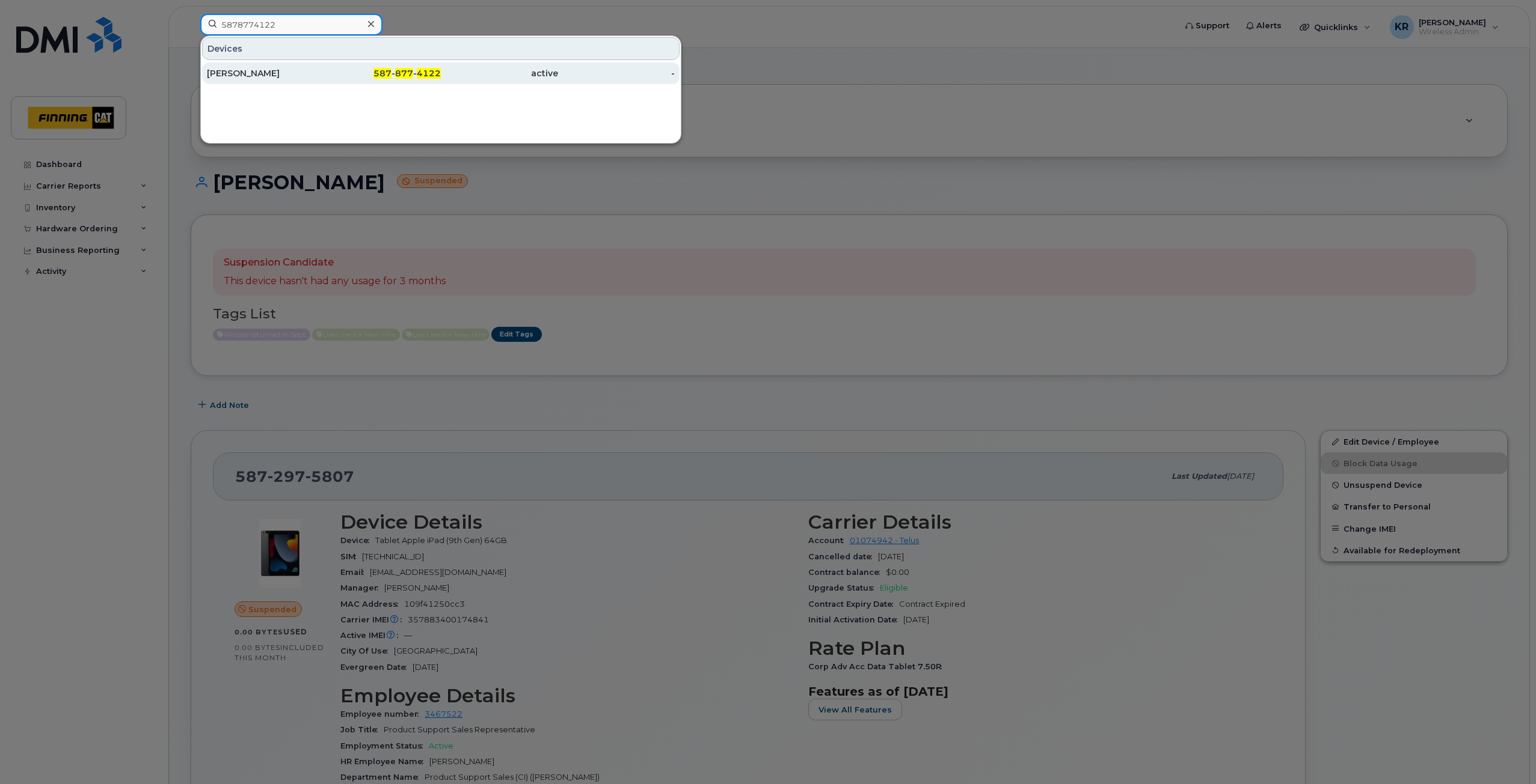
type input "5878774122"
click at [389, 79] on div "587 - 877 - 4122" at bounding box center [383, 74] width 117 height 22
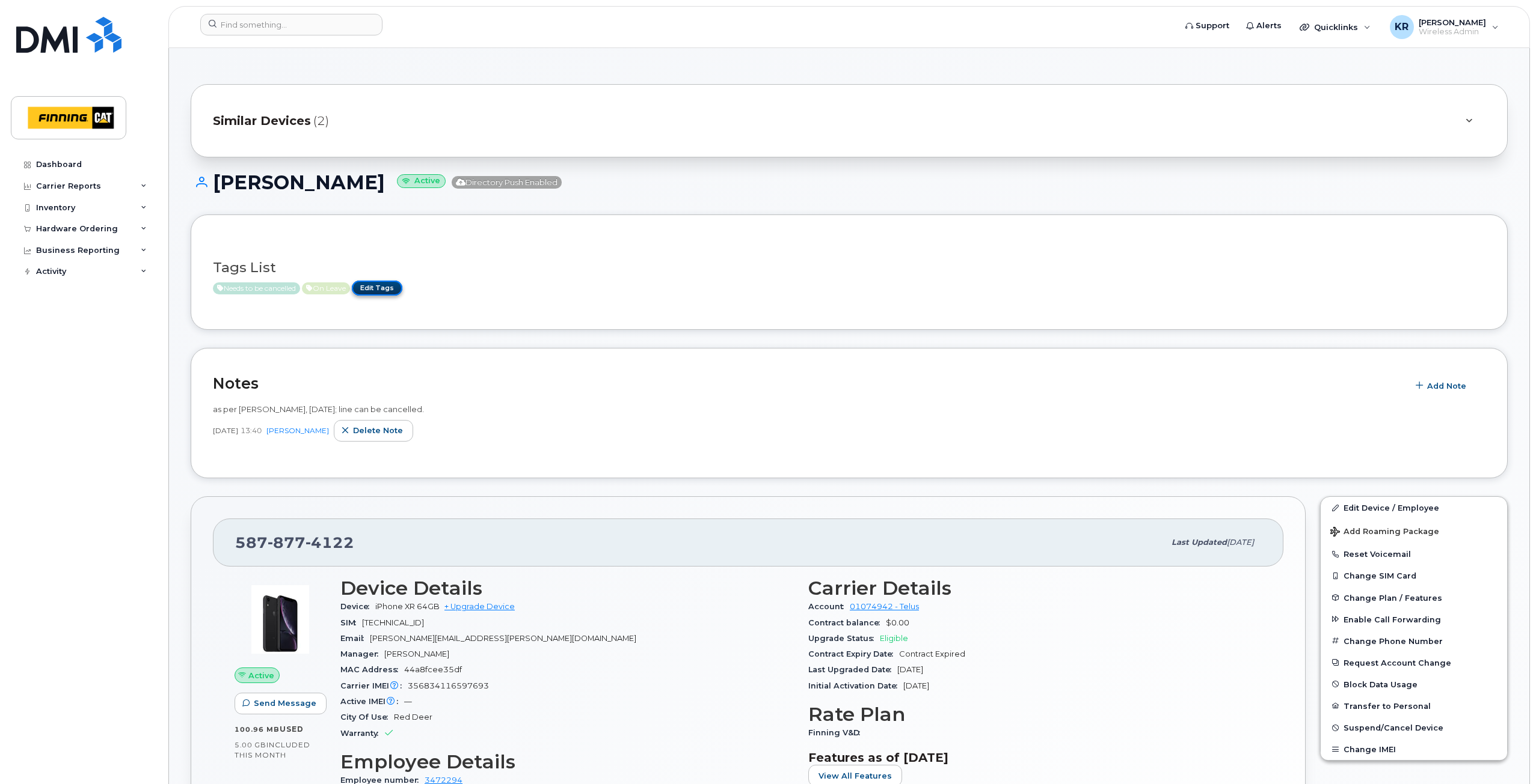
click at [382, 288] on link "Edit Tags" at bounding box center [377, 288] width 51 height 15
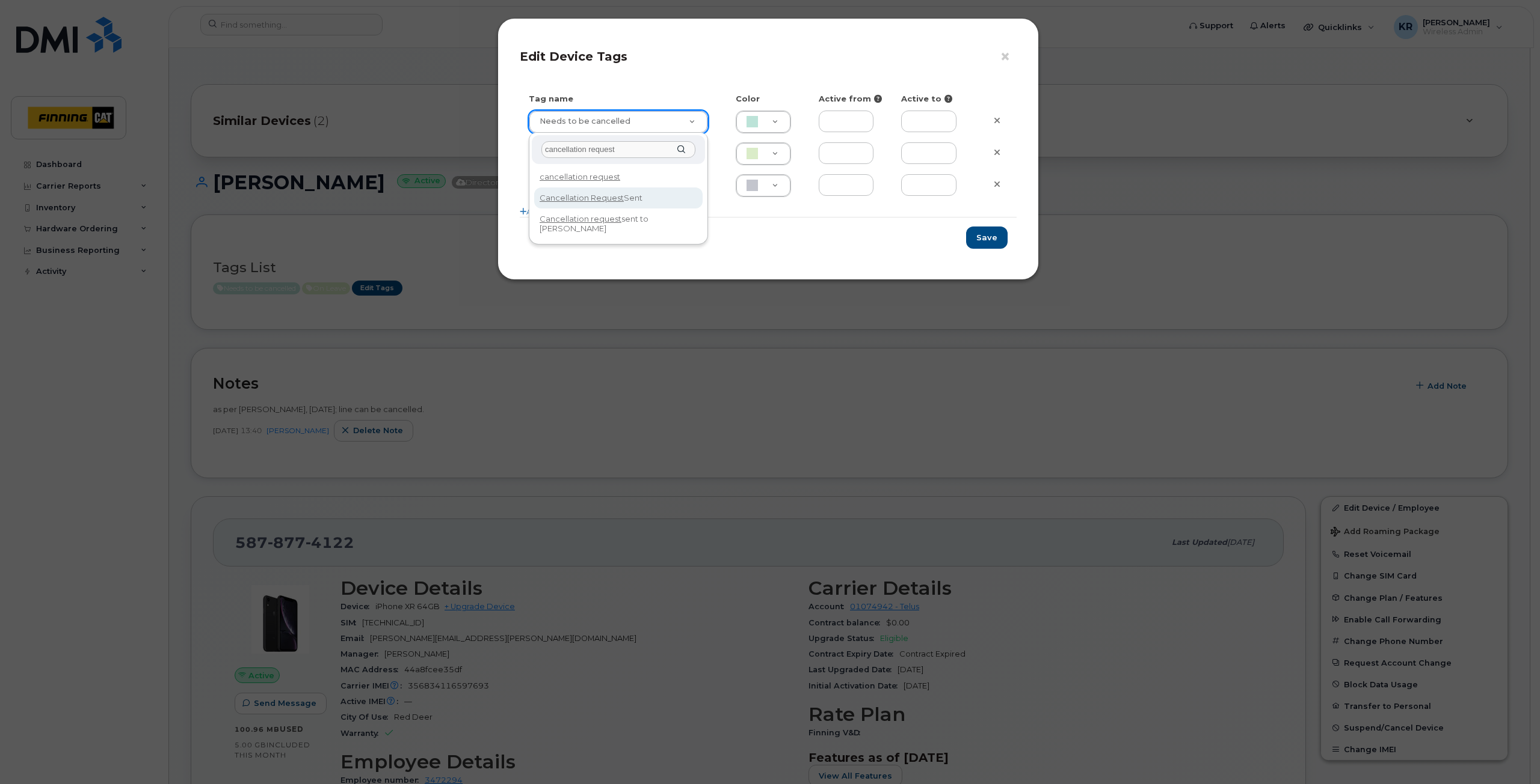
type input "cancellation request"
type input "Cancellation Request Sent"
type input "FDDCC5"
click at [990, 237] on button "Save" at bounding box center [987, 237] width 42 height 22
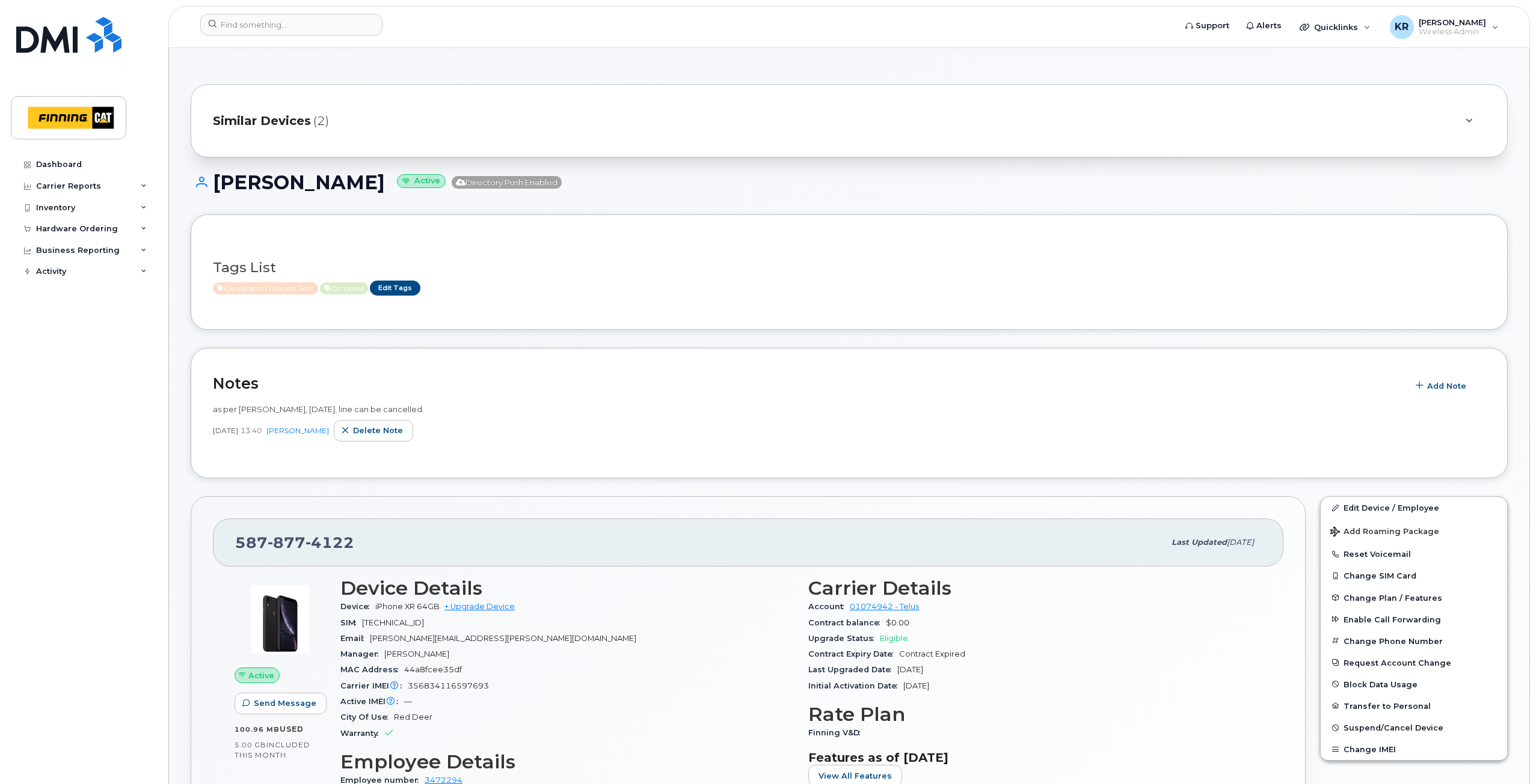
drag, startPoint x: 219, startPoint y: 410, endPoint x: 438, endPoint y: 412, distance: 219.0
click at [438, 412] on div "as per [PERSON_NAME], [DATE]; line can be cancelled." at bounding box center [849, 409] width 1273 height 11
copy span "as per [PERSON_NAME], [DATE]; line can be cancelled."
click at [376, 435] on span "Delete note" at bounding box center [378, 430] width 50 height 11
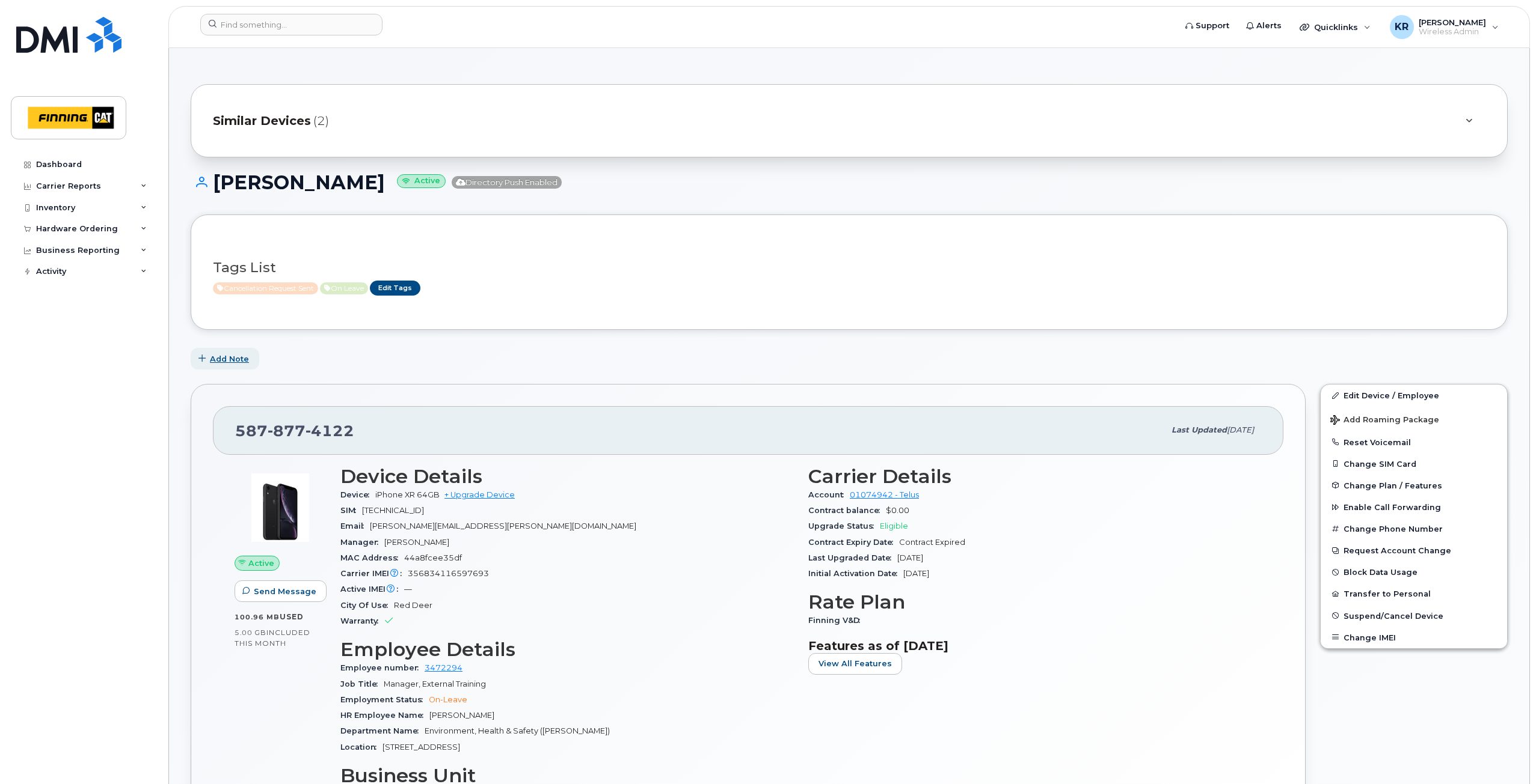
click at [231, 360] on span "Add Note" at bounding box center [229, 359] width 39 height 11
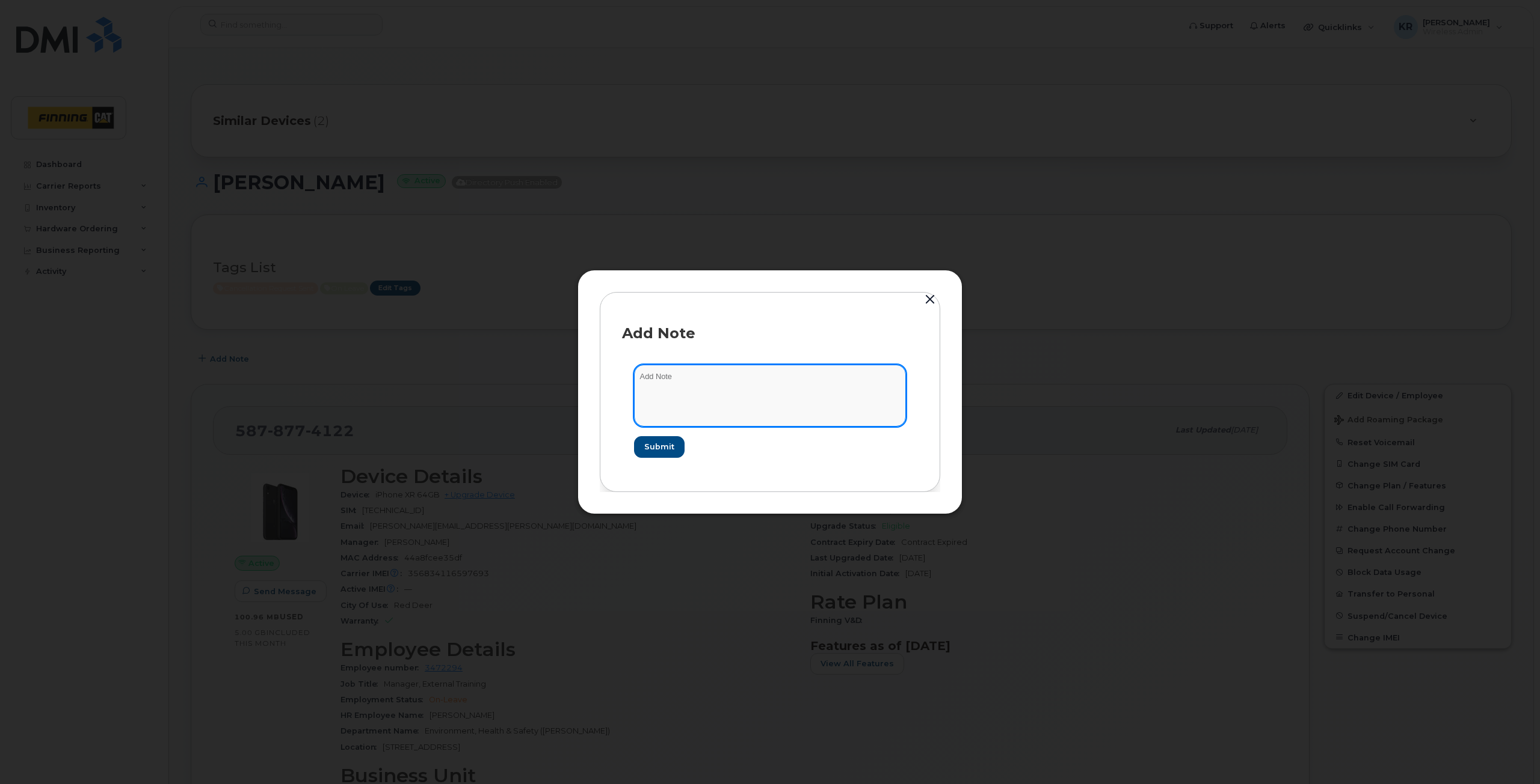
click at [668, 371] on textarea at bounding box center [770, 395] width 271 height 62
paste textarea "as per [PERSON_NAME], [DATE]; line can be cancelled."
type textarea "as per [PERSON_NAME], [DATE]; line can be cancelled. Cancellation request sent …"
click at [648, 444] on span "Submit" at bounding box center [658, 446] width 30 height 11
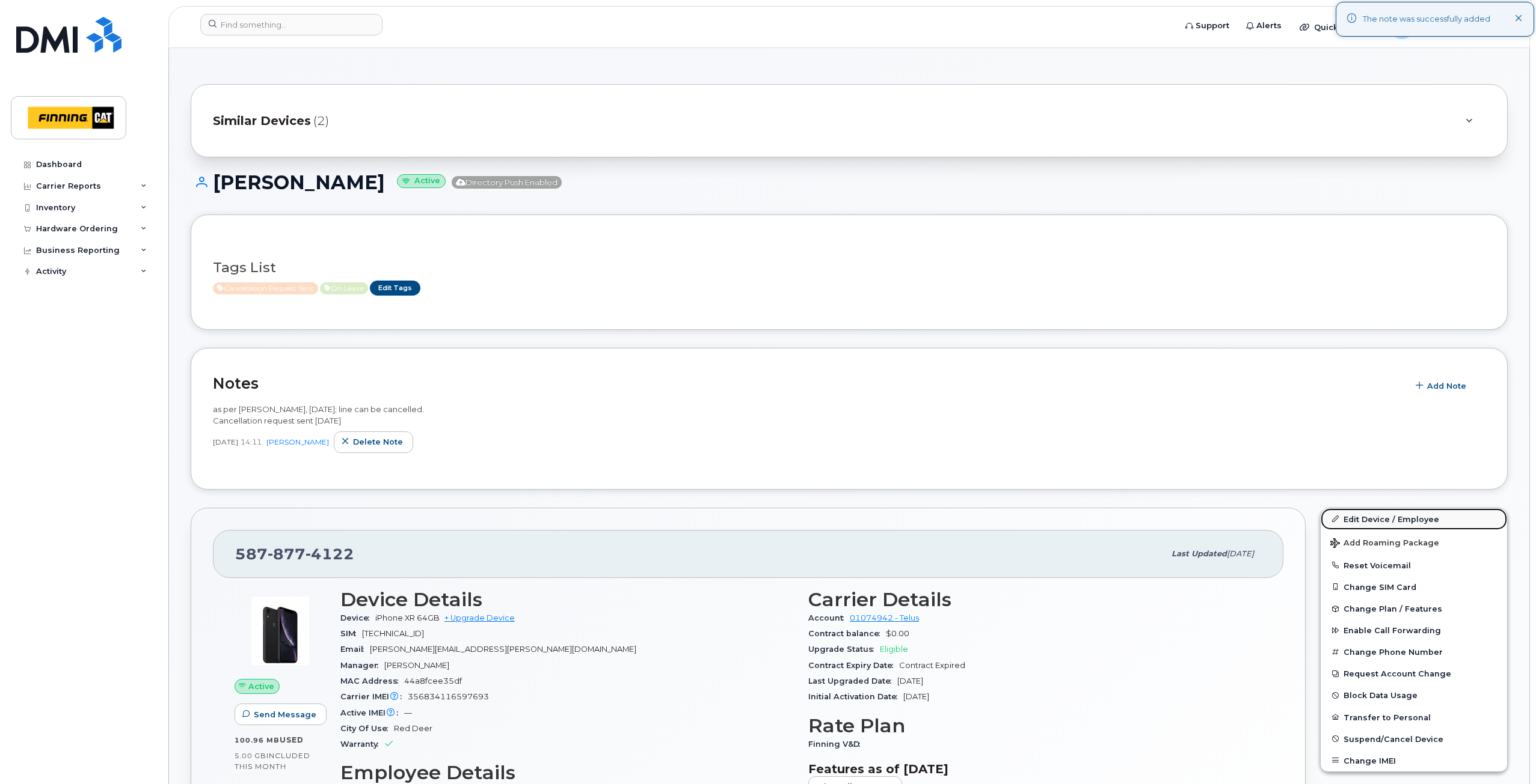
click at [1372, 522] on link "Edit Device / Employee" at bounding box center [1414, 520] width 187 height 22
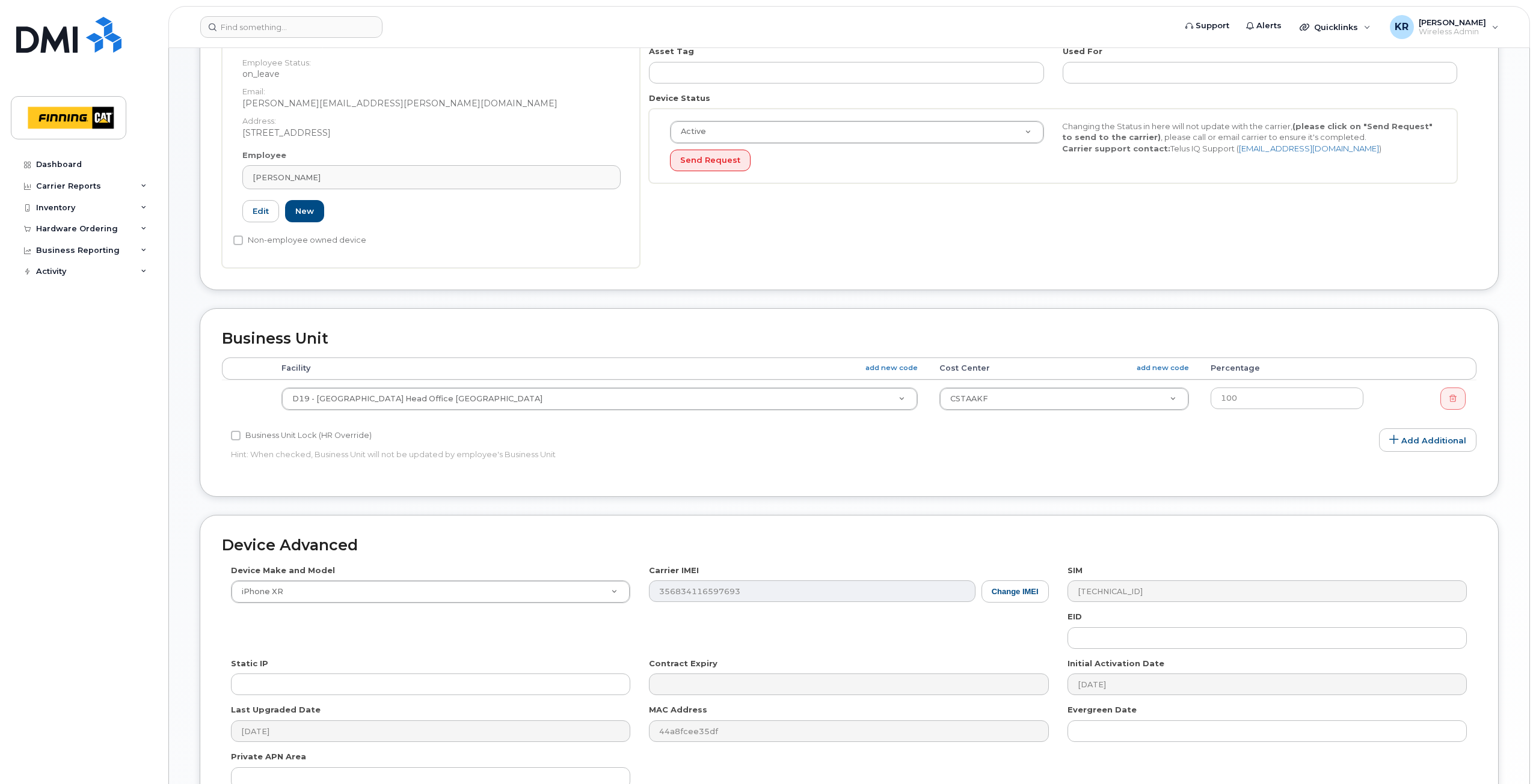
scroll to position [142, 0]
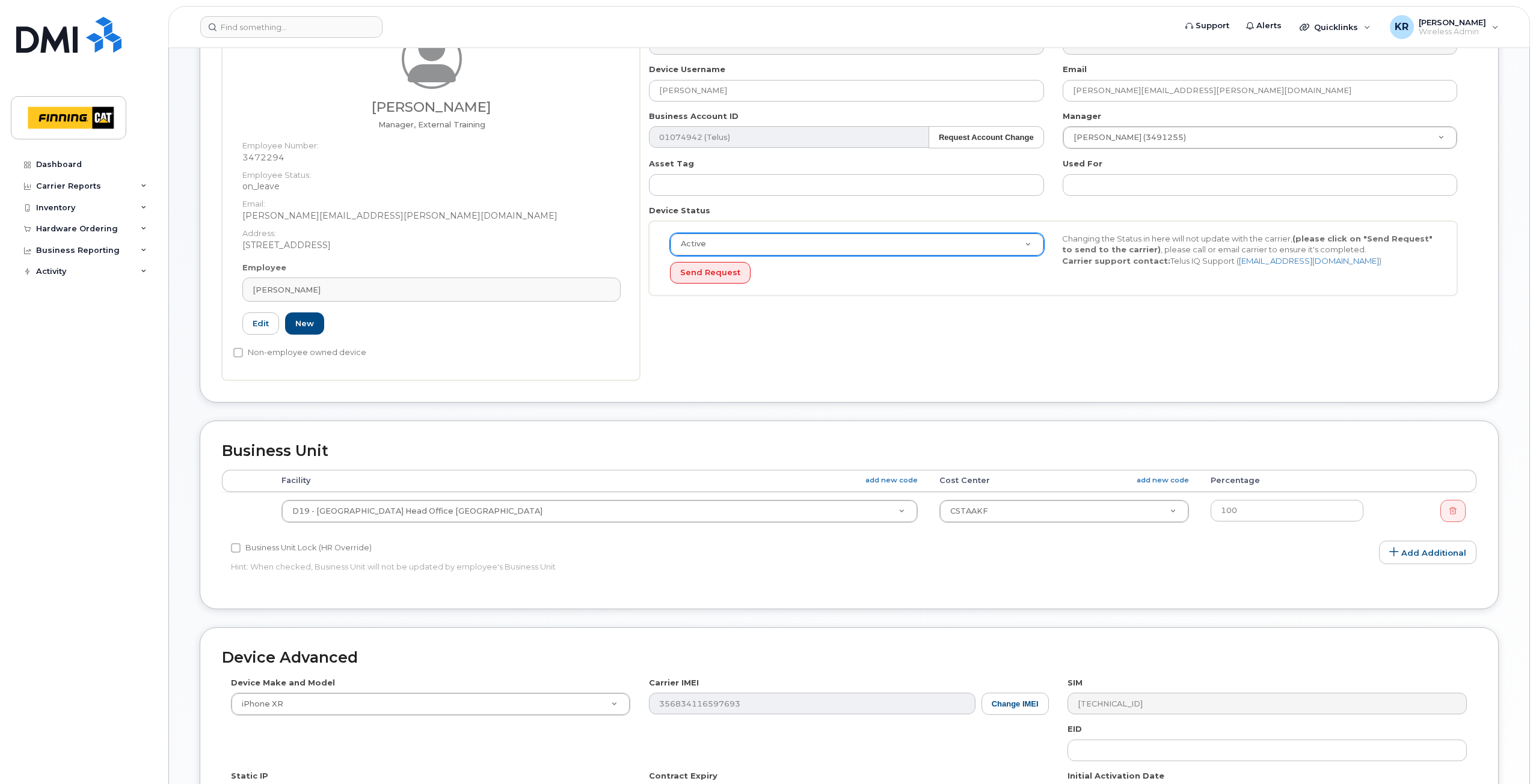
click at [739, 234] on div "Active" at bounding box center [857, 244] width 374 height 23
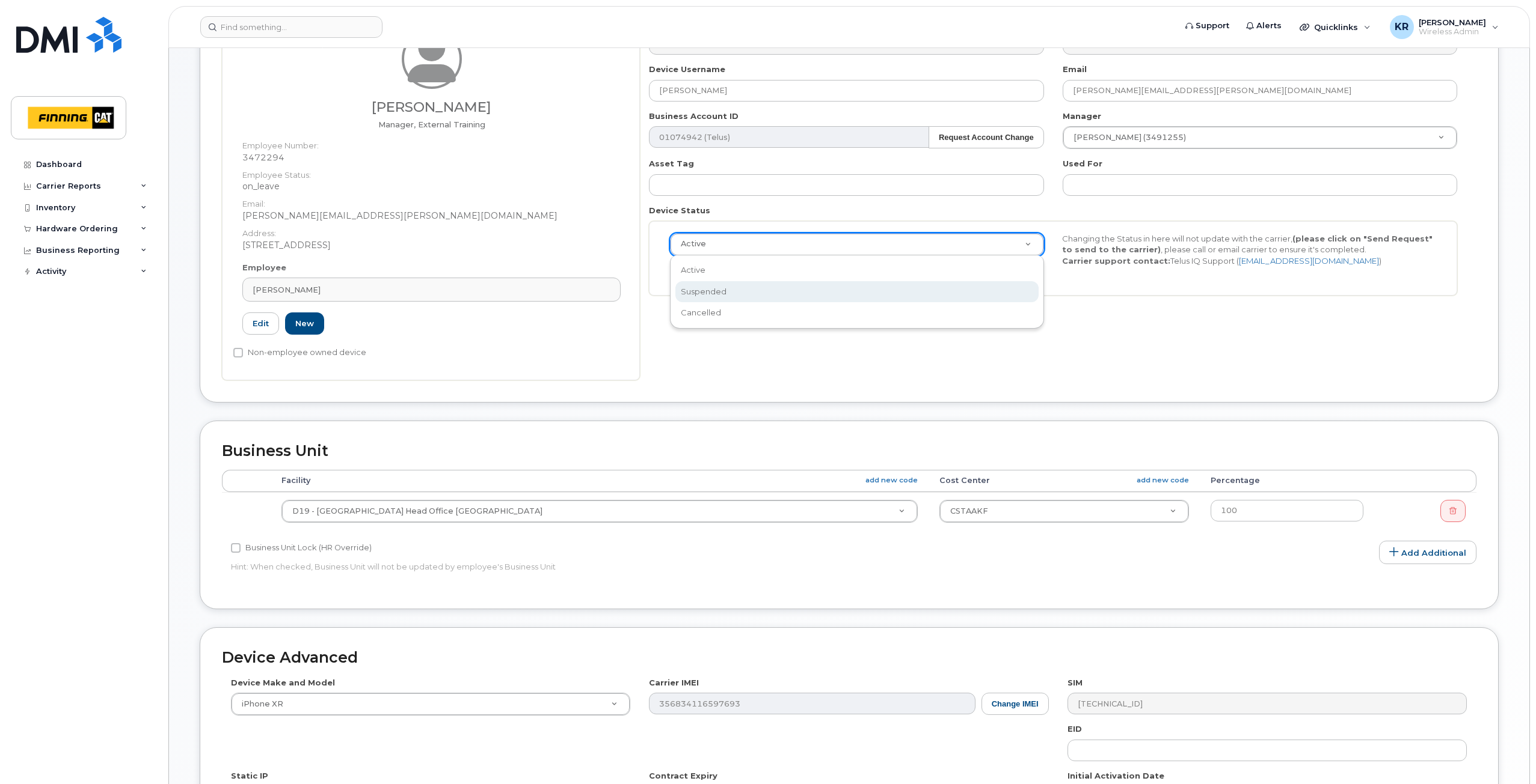
select select "suspended"
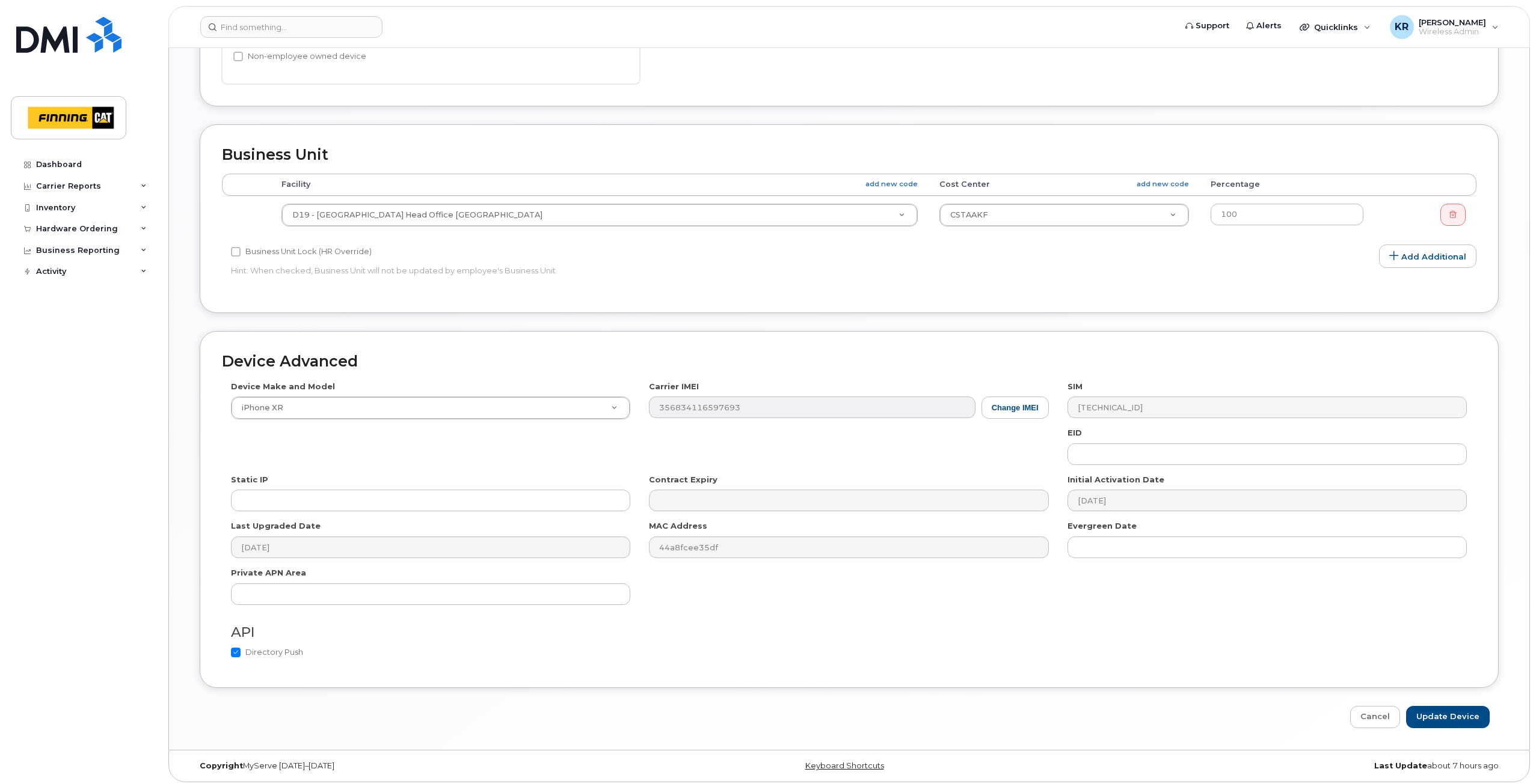
scroll to position [443, 0]
click at [1433, 713] on input "Update Device" at bounding box center [1448, 713] width 84 height 22
type input "Saving..."
